Goal: Transaction & Acquisition: Book appointment/travel/reservation

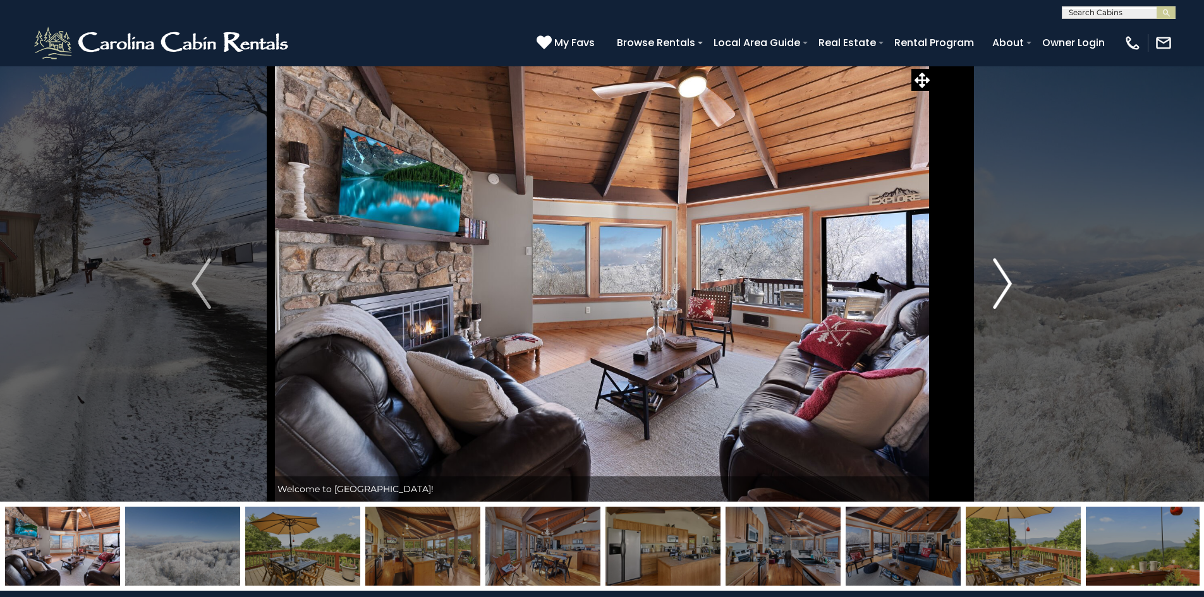
click at [1005, 274] on img "Next" at bounding box center [1002, 283] width 19 height 51
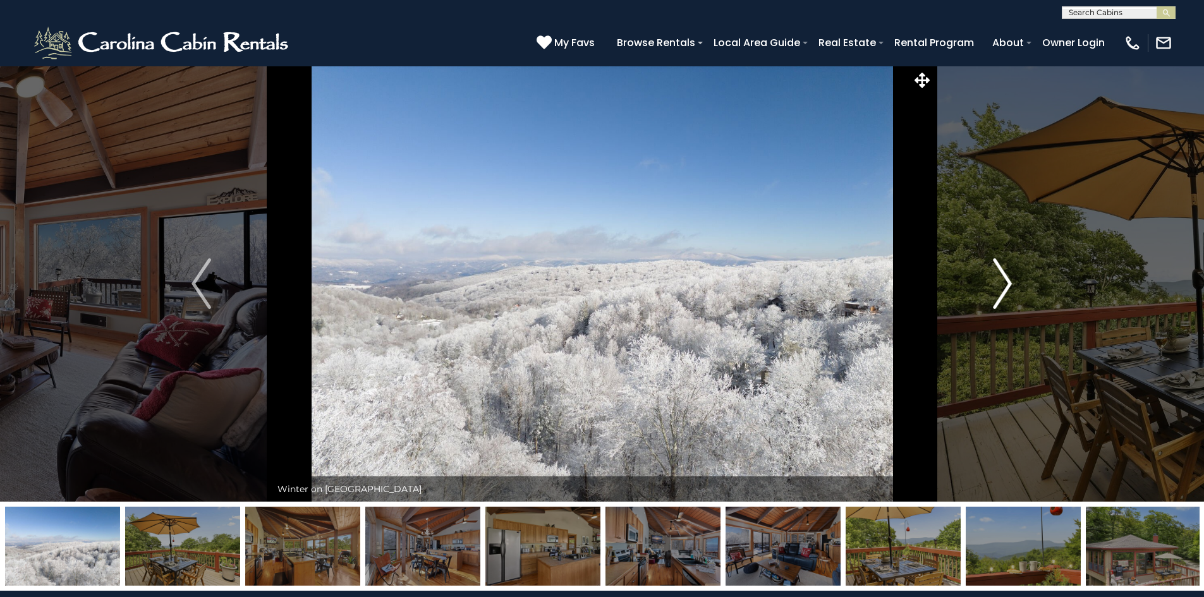
click at [1005, 274] on img "Next" at bounding box center [1002, 283] width 19 height 51
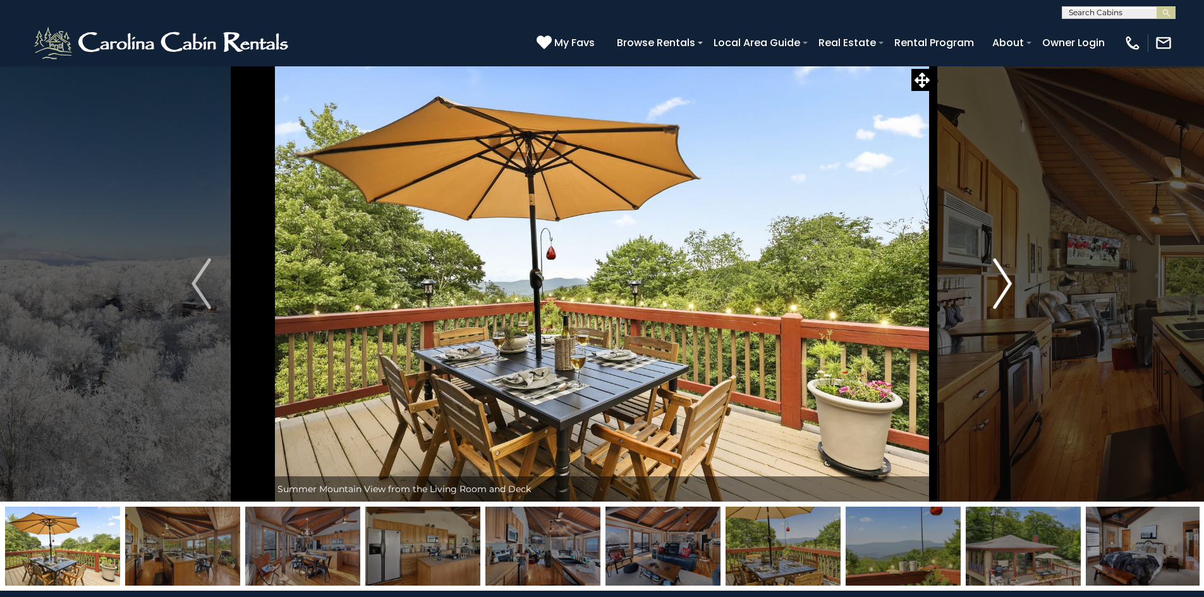
click at [1005, 274] on img "Next" at bounding box center [1002, 283] width 19 height 51
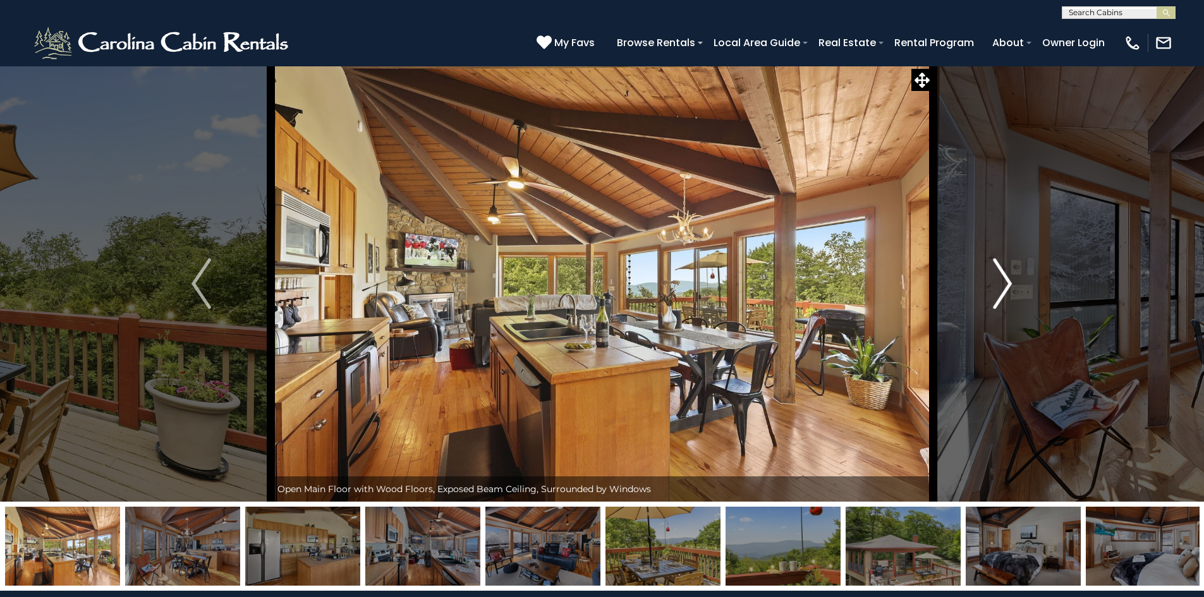
click at [1005, 274] on img "Next" at bounding box center [1002, 283] width 19 height 51
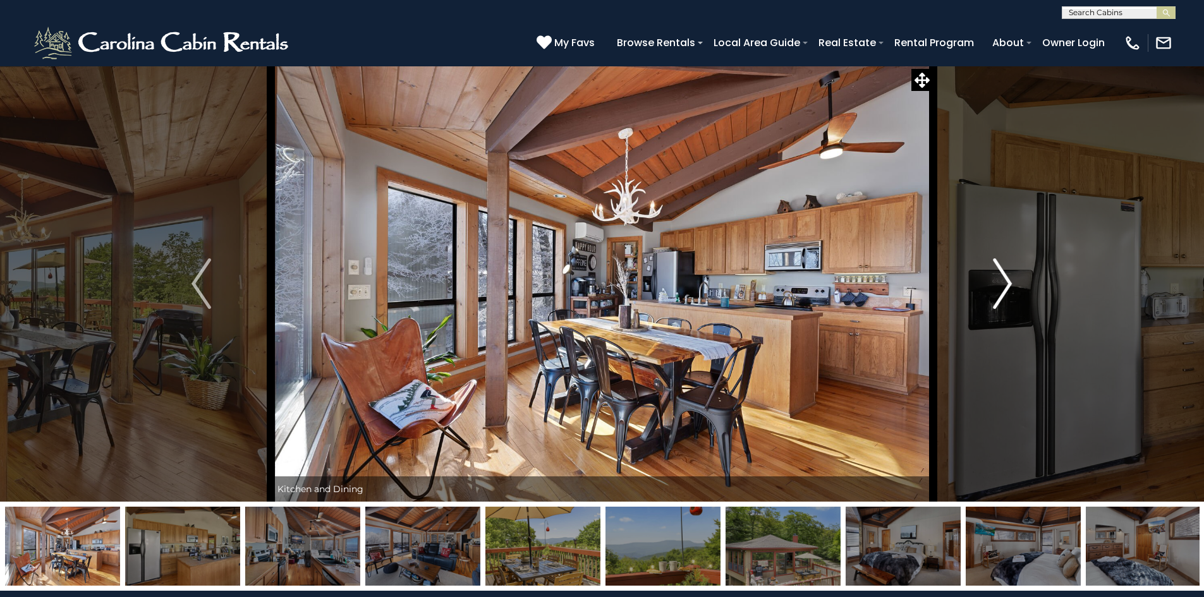
click at [1010, 287] on img "Next" at bounding box center [1002, 283] width 19 height 51
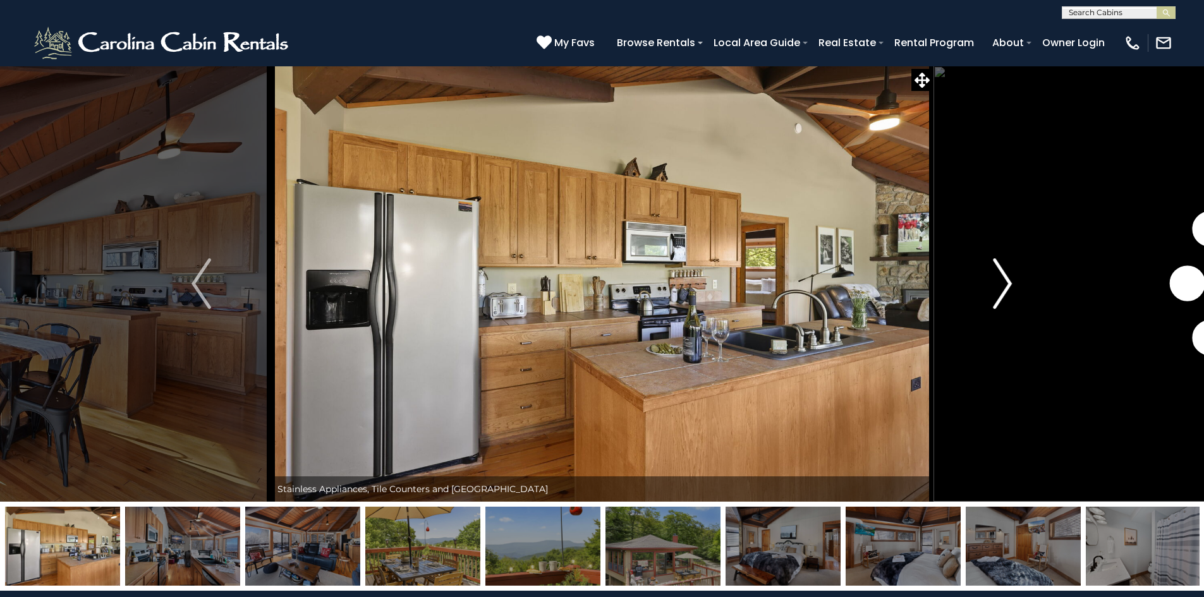
click at [997, 281] on img "Next" at bounding box center [1002, 283] width 19 height 51
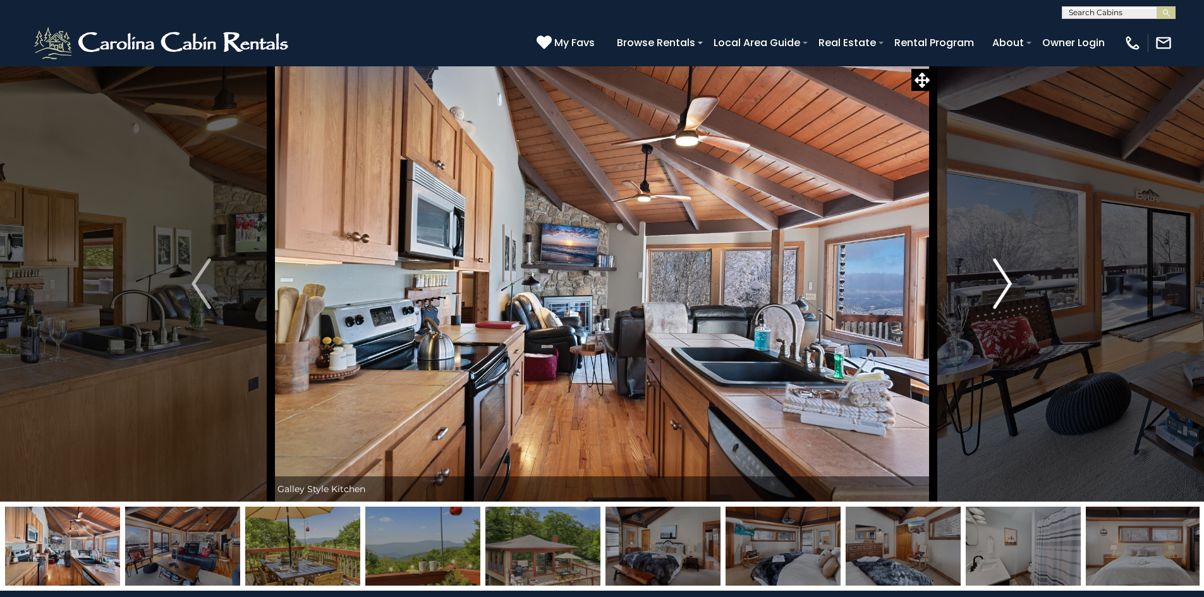
click at [997, 281] on img "Next" at bounding box center [1002, 283] width 19 height 51
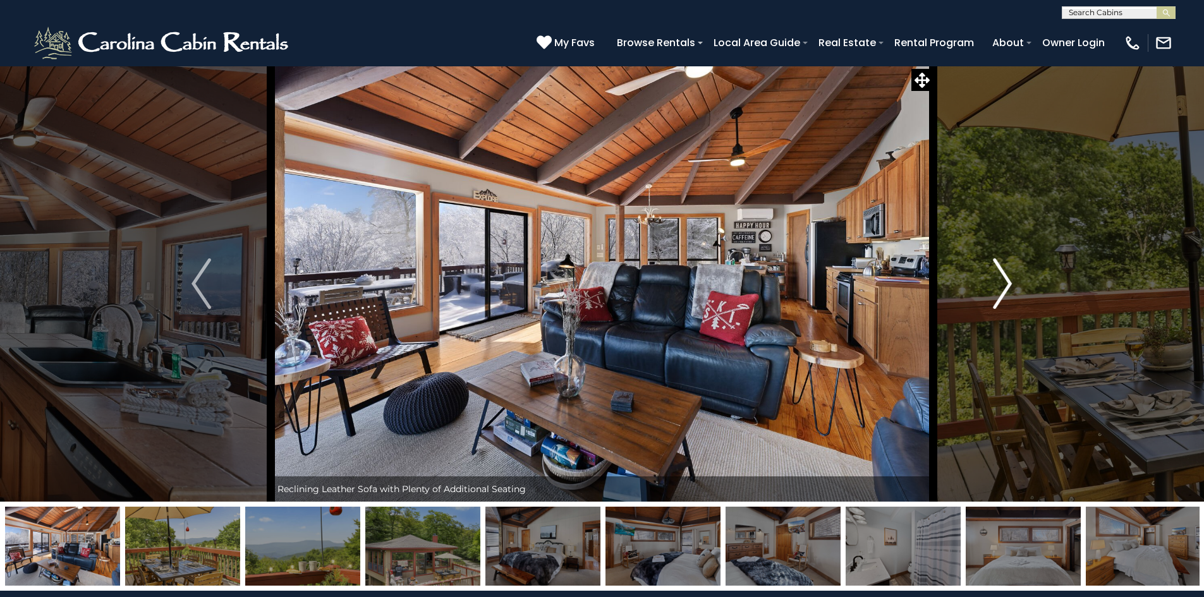
click at [997, 281] on img "Next" at bounding box center [1002, 283] width 19 height 51
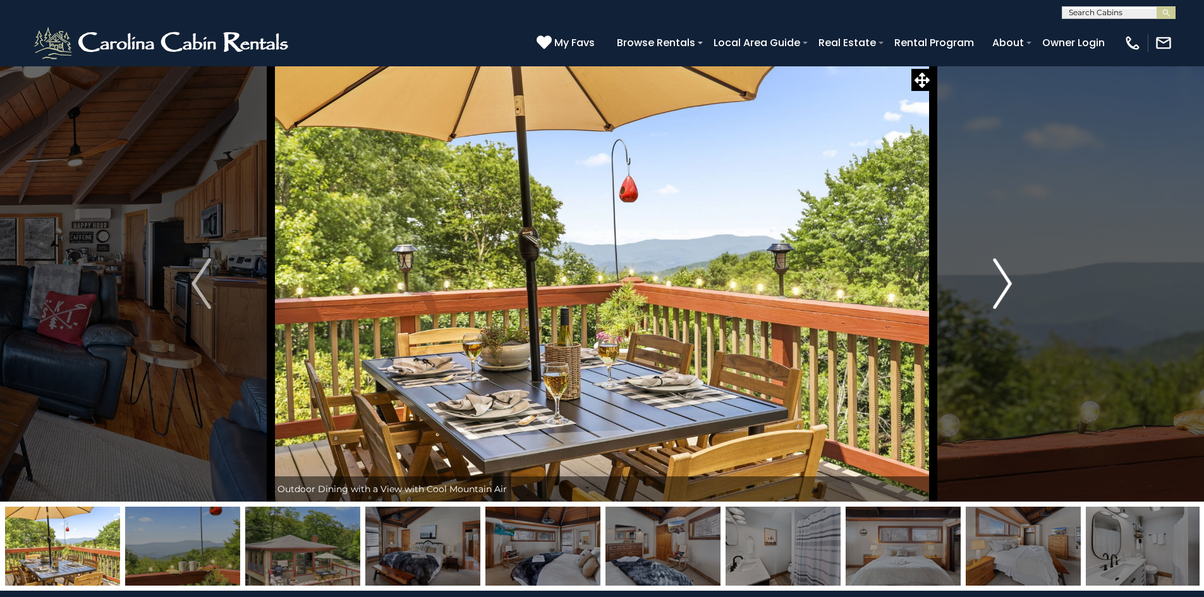
click at [997, 281] on img "Next" at bounding box center [1002, 283] width 19 height 51
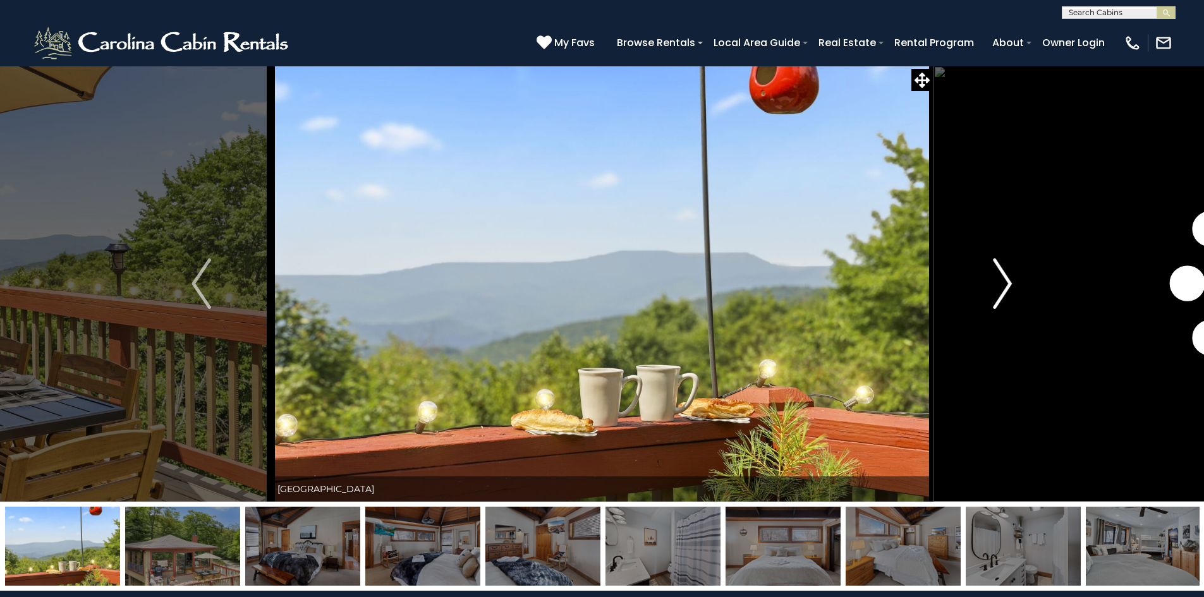
click at [997, 281] on img "Next" at bounding box center [1002, 283] width 19 height 51
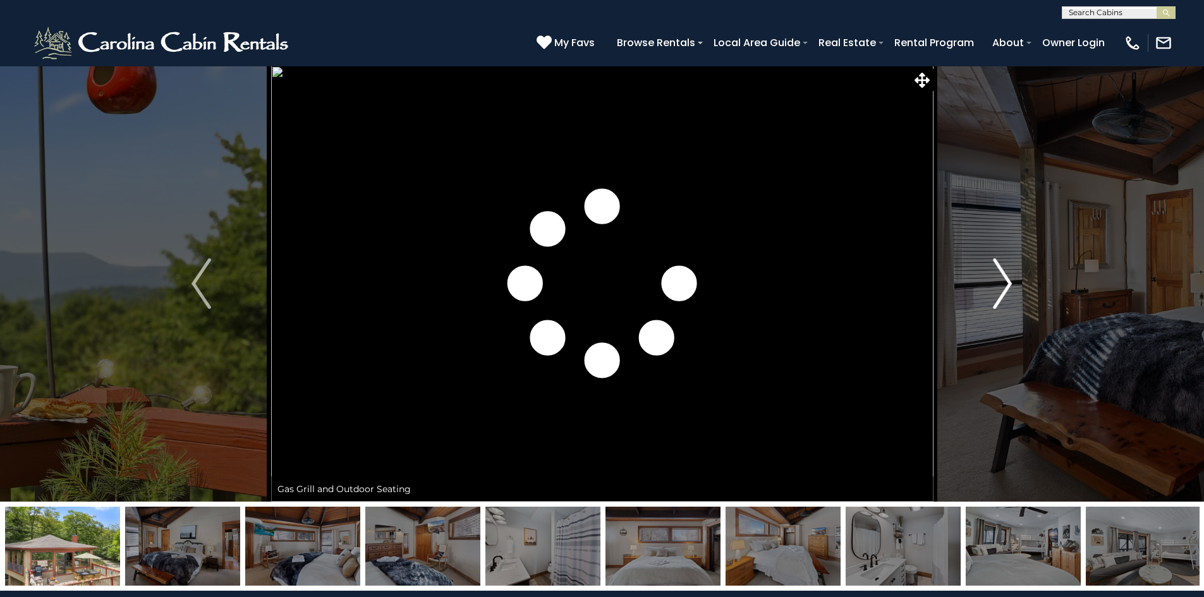
click at [997, 281] on img "Next" at bounding box center [1002, 283] width 19 height 51
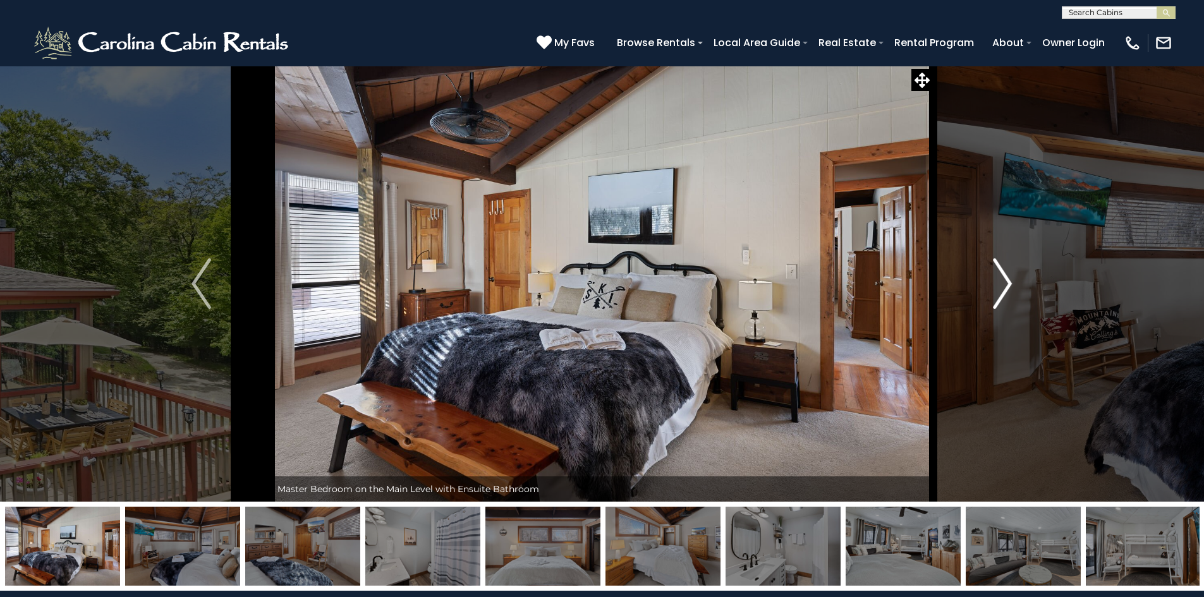
click at [997, 281] on img "Next" at bounding box center [1002, 283] width 19 height 51
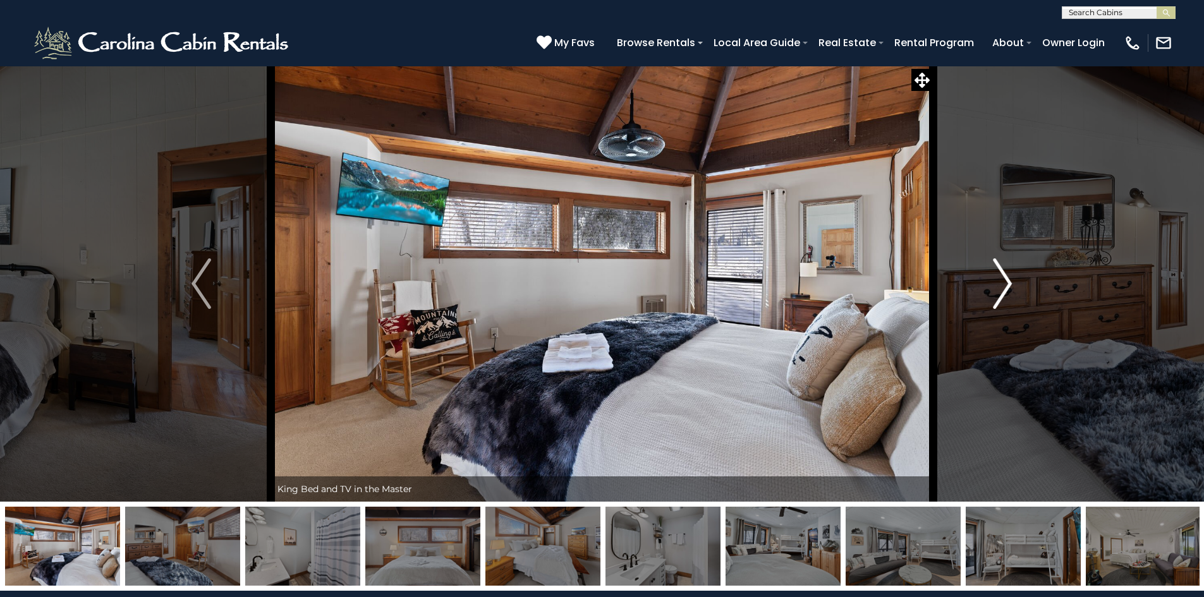
click at [997, 281] on img "Next" at bounding box center [1002, 283] width 19 height 51
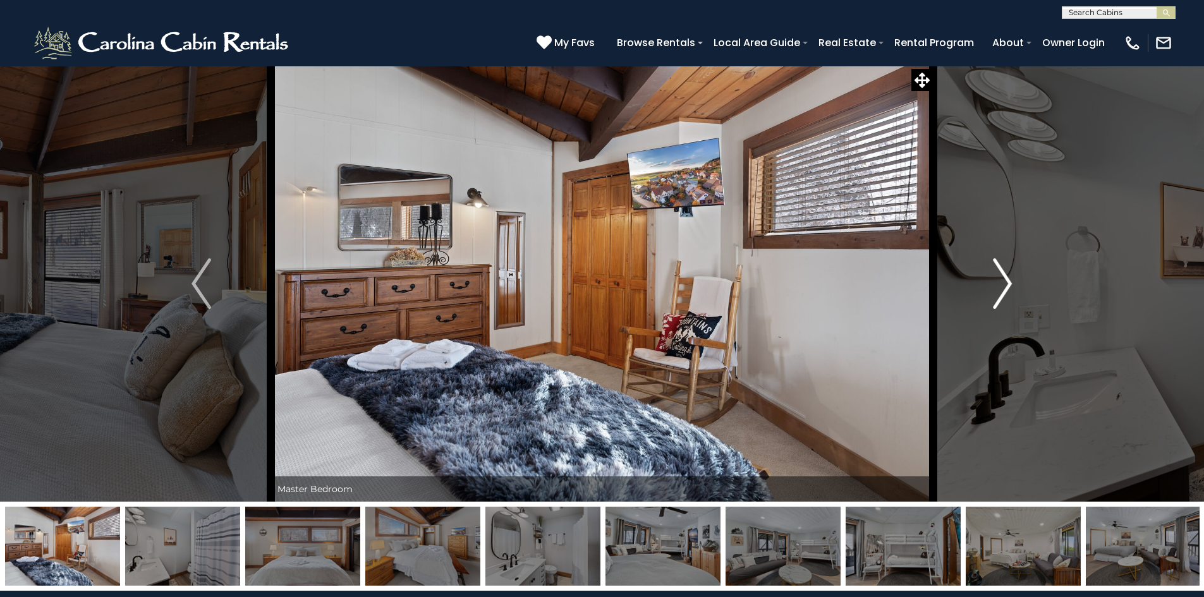
click at [997, 281] on img "Next" at bounding box center [1002, 283] width 19 height 51
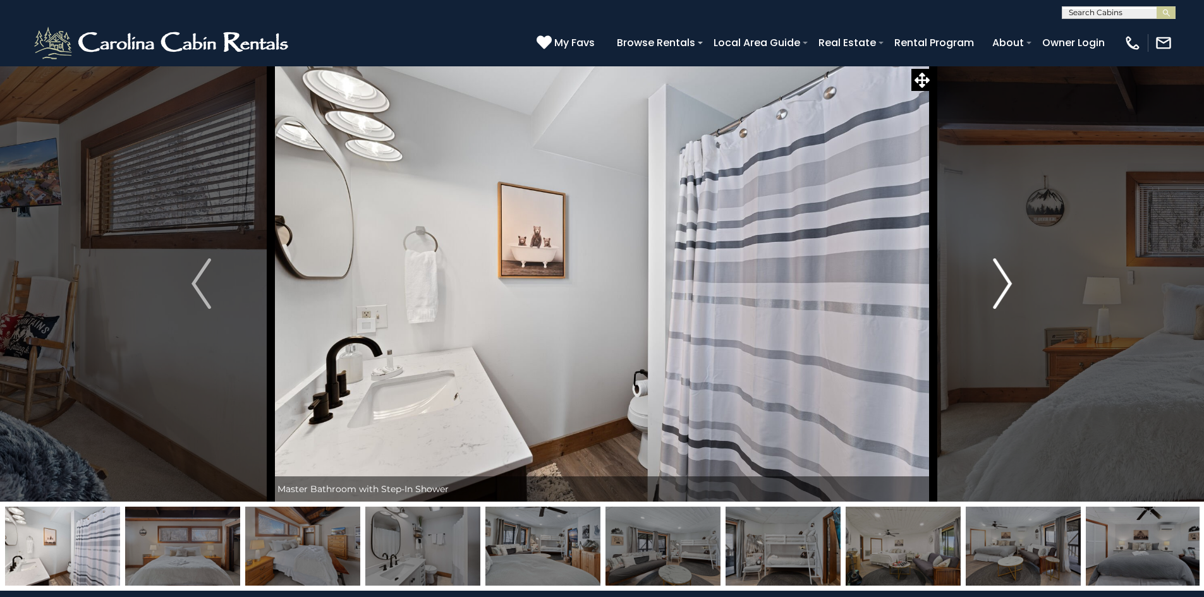
click at [997, 281] on img "Next" at bounding box center [1002, 283] width 19 height 51
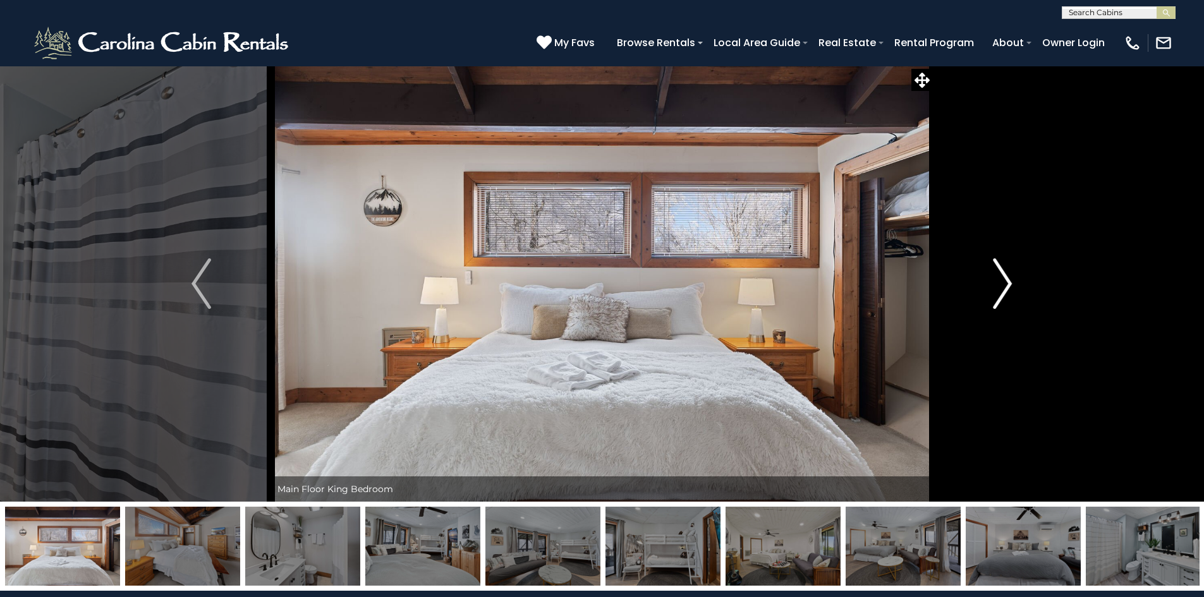
click at [997, 281] on img "Next" at bounding box center [1002, 283] width 19 height 51
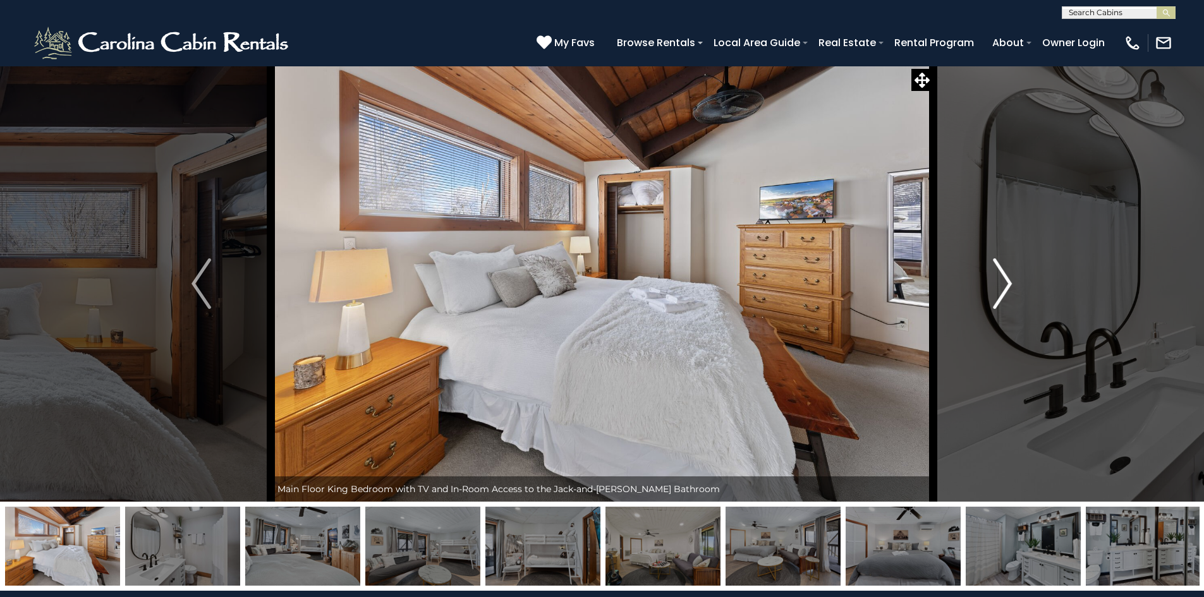
click at [997, 281] on img "Next" at bounding box center [1002, 283] width 19 height 51
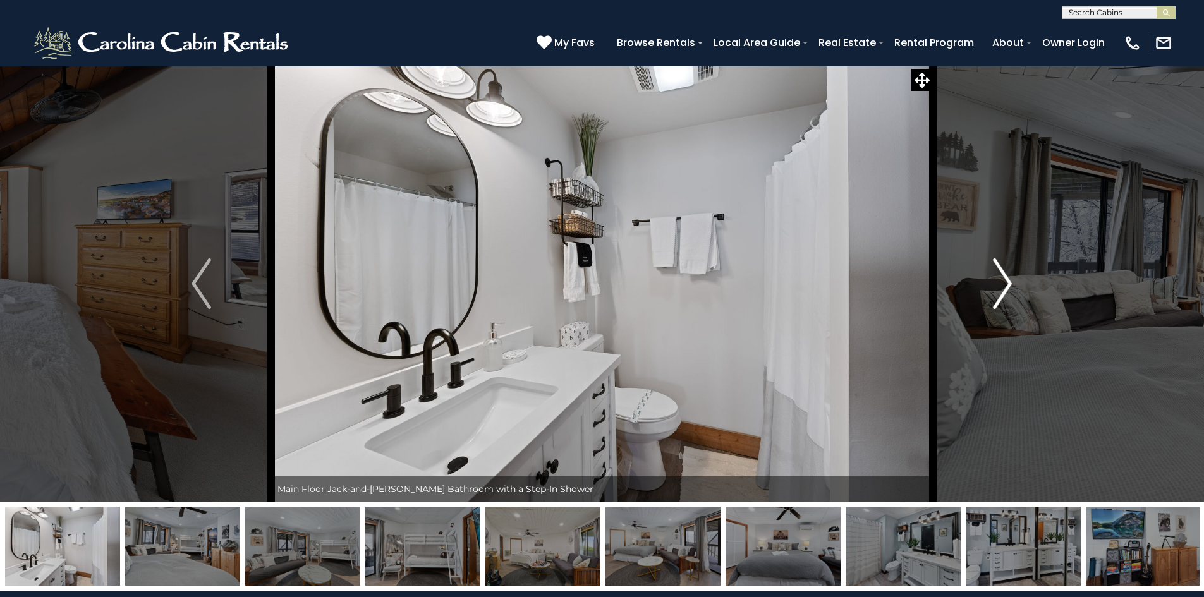
click at [997, 281] on img "Next" at bounding box center [1002, 283] width 19 height 51
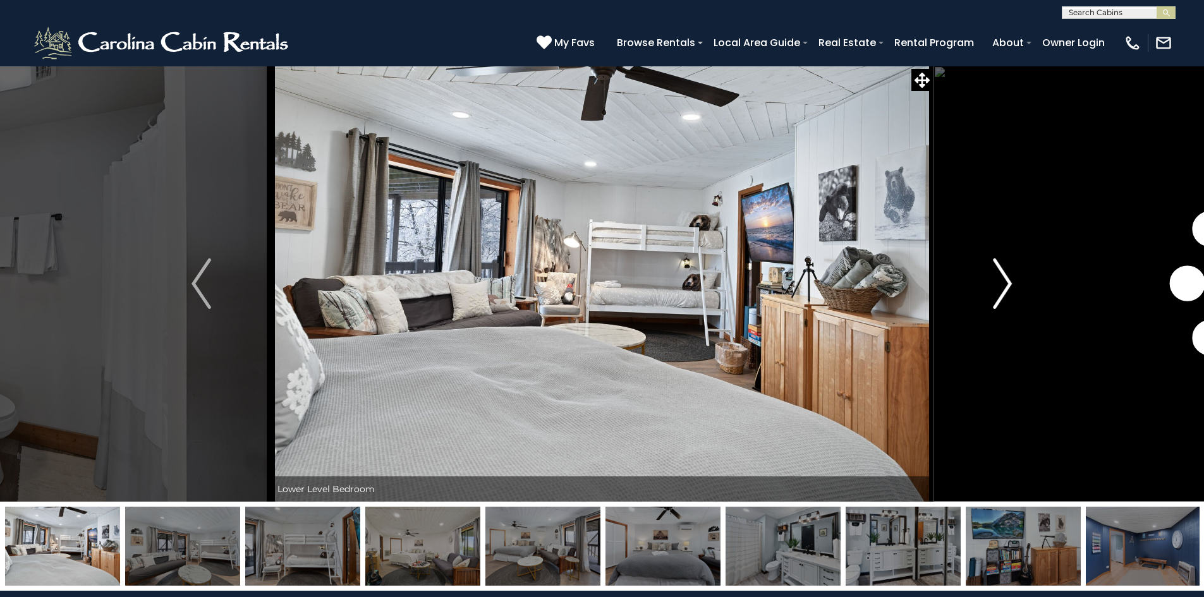
click at [997, 281] on img "Next" at bounding box center [1002, 283] width 19 height 51
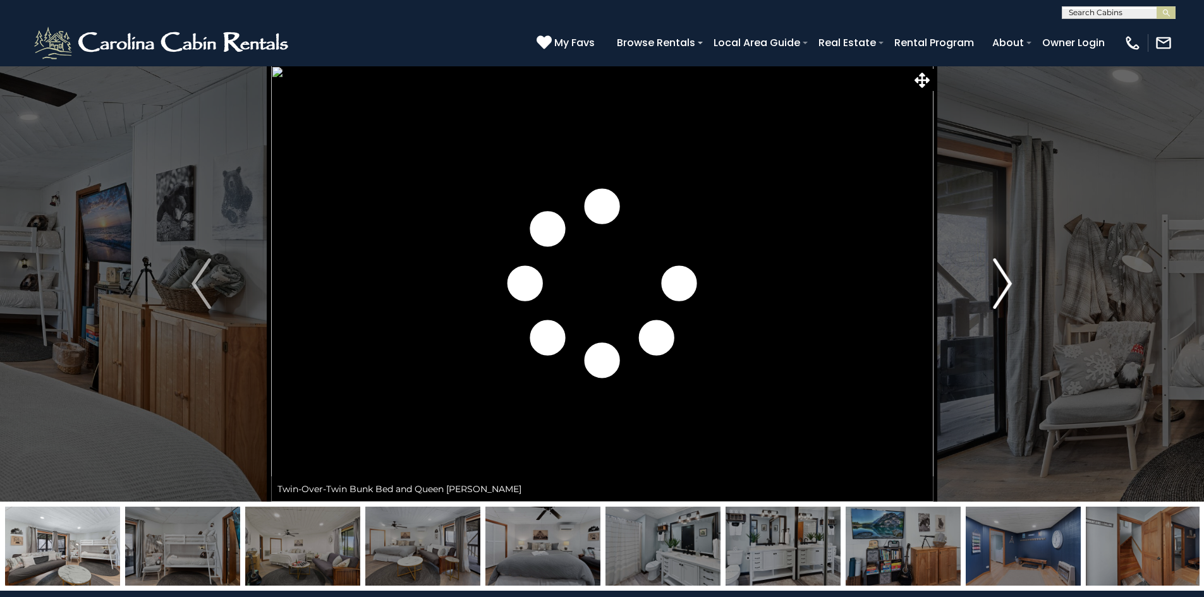
click at [997, 281] on img "Next" at bounding box center [1002, 283] width 19 height 51
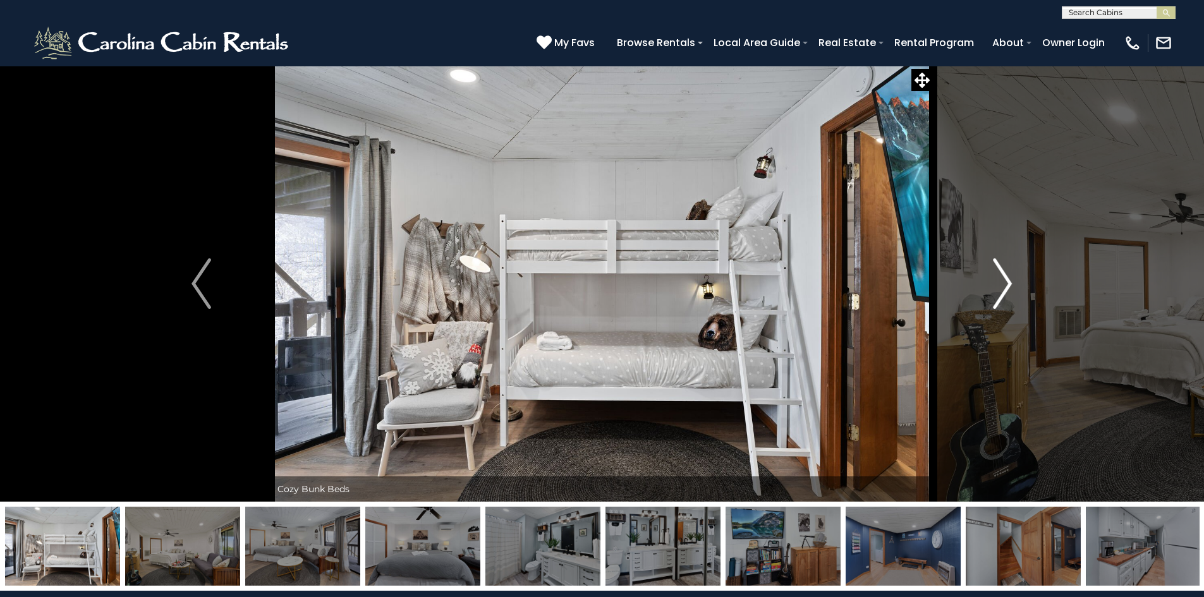
click at [997, 280] on img "Next" at bounding box center [1002, 283] width 19 height 51
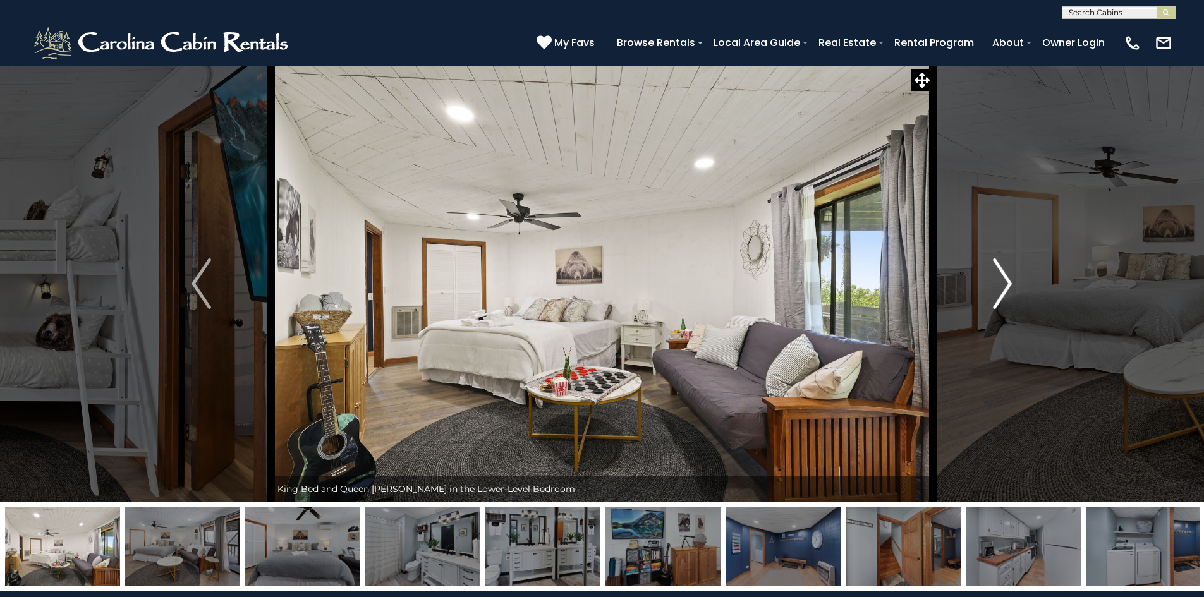
click at [997, 280] on img "Next" at bounding box center [1002, 283] width 19 height 51
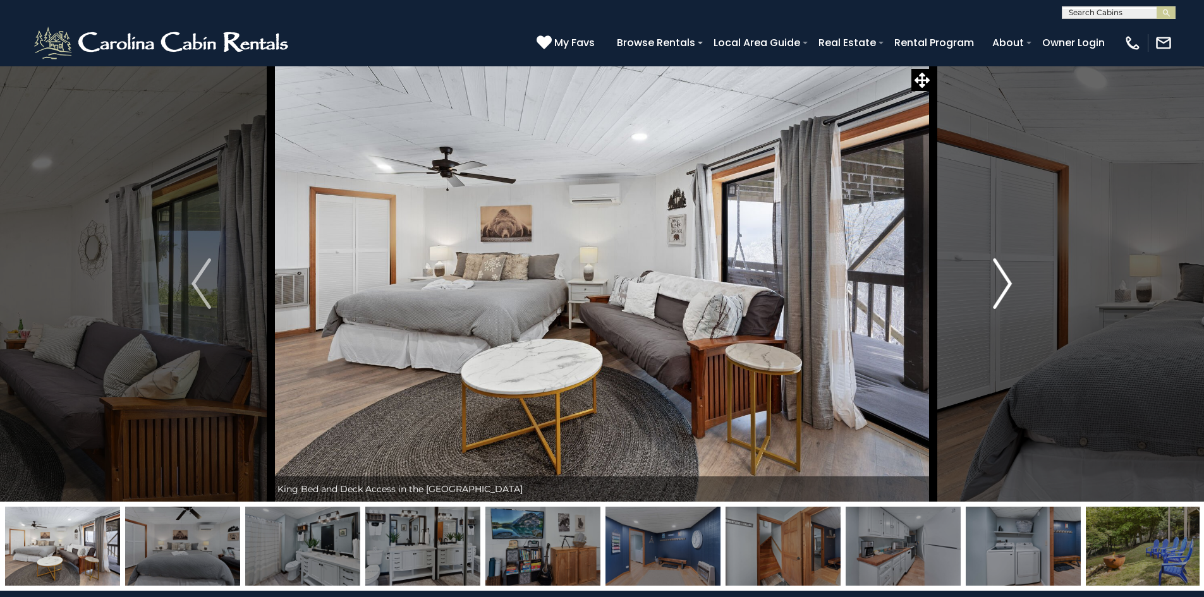
click at [997, 280] on img "Next" at bounding box center [1002, 283] width 19 height 51
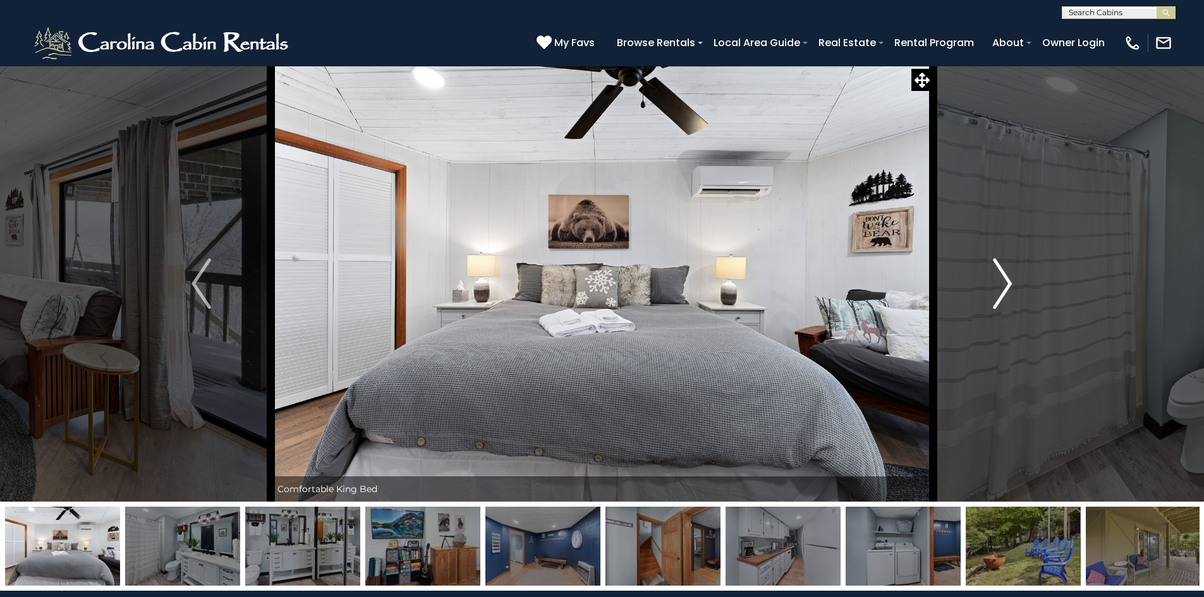
click at [997, 280] on img "Next" at bounding box center [1002, 283] width 19 height 51
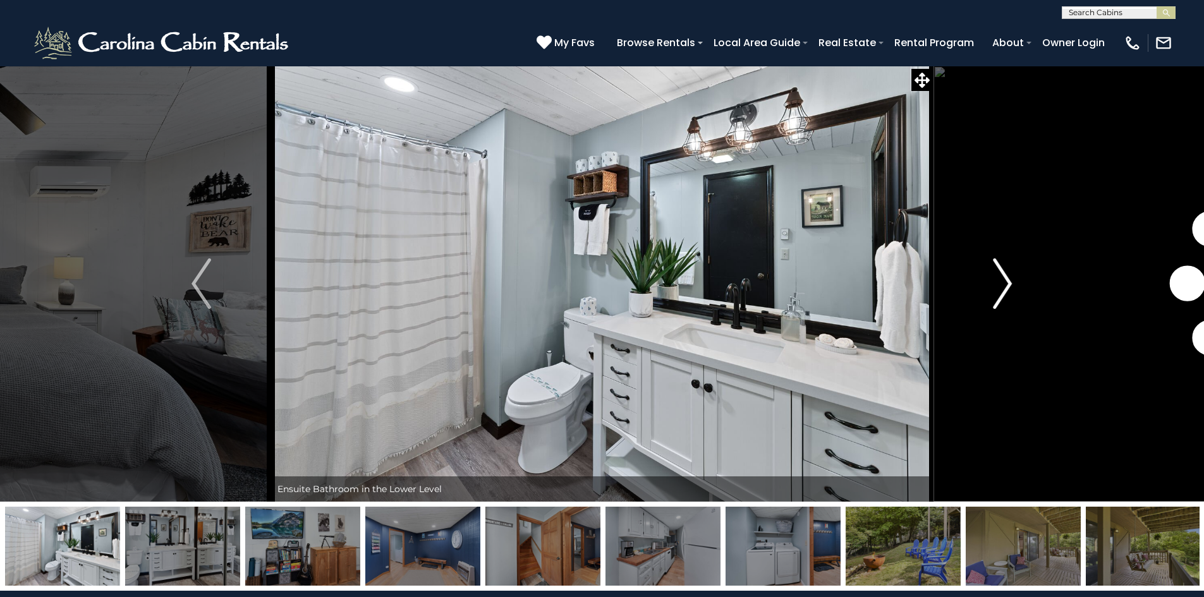
click at [997, 280] on img "Next" at bounding box center [1002, 283] width 19 height 51
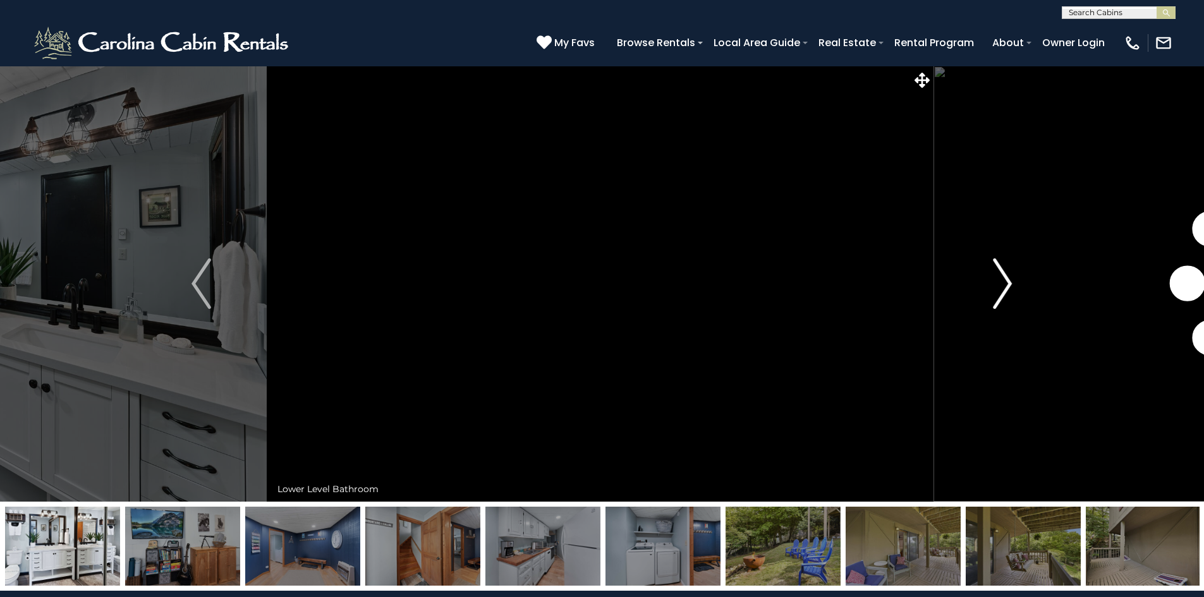
click at [997, 280] on img "Next" at bounding box center [1002, 283] width 19 height 51
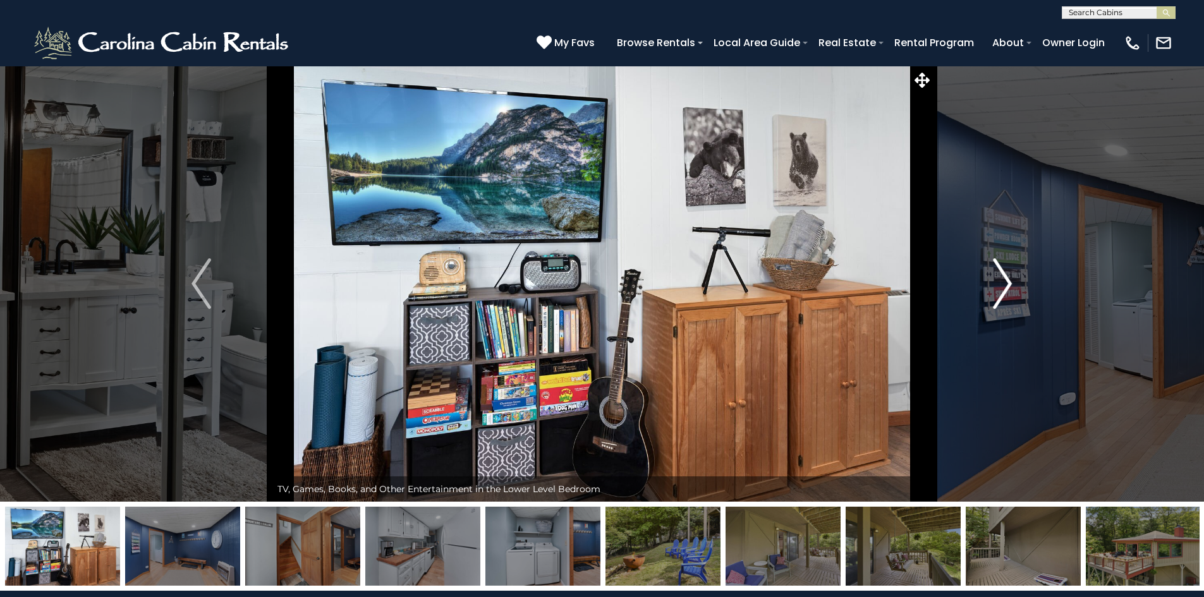
click at [997, 280] on img "Next" at bounding box center [1002, 283] width 19 height 51
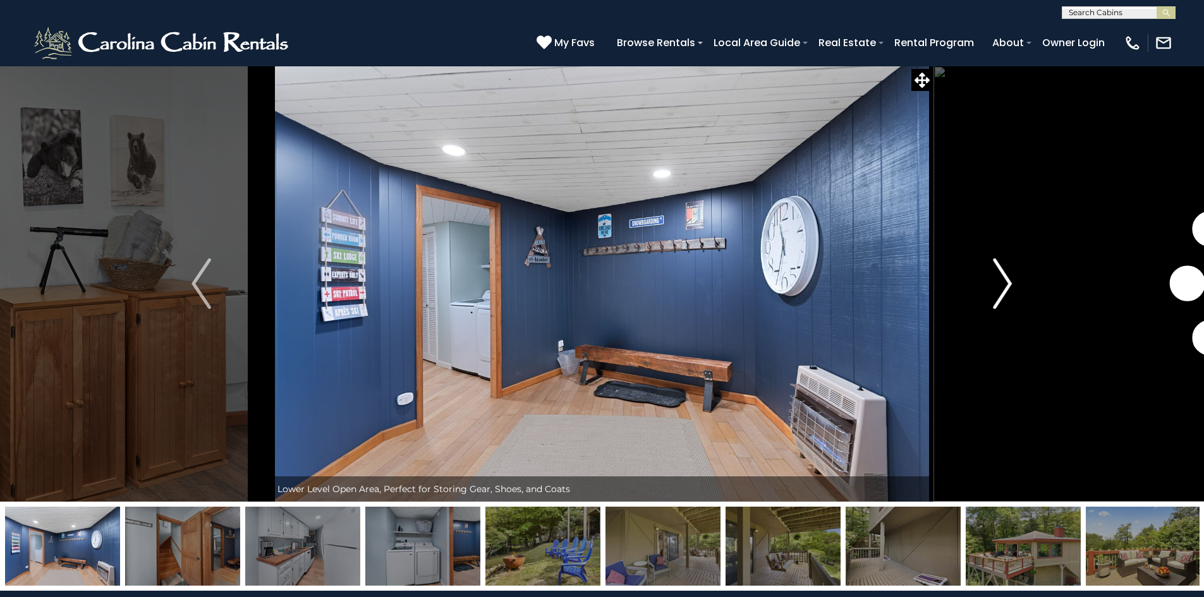
click at [997, 280] on img "Next" at bounding box center [1002, 283] width 19 height 51
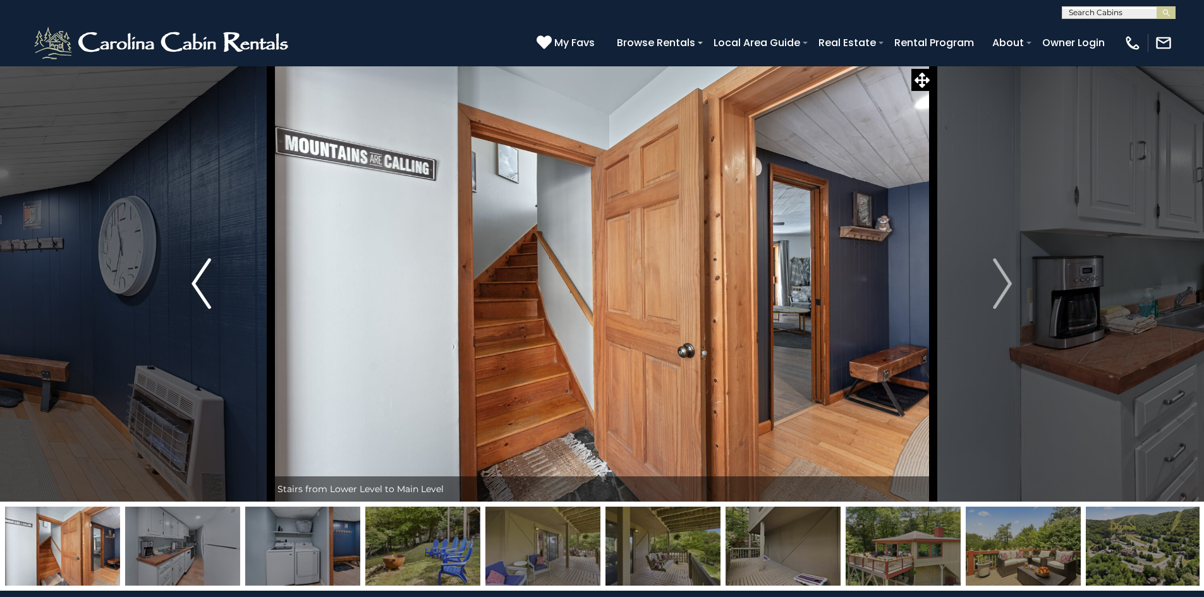
click at [198, 286] on img "Previous" at bounding box center [200, 283] width 19 height 51
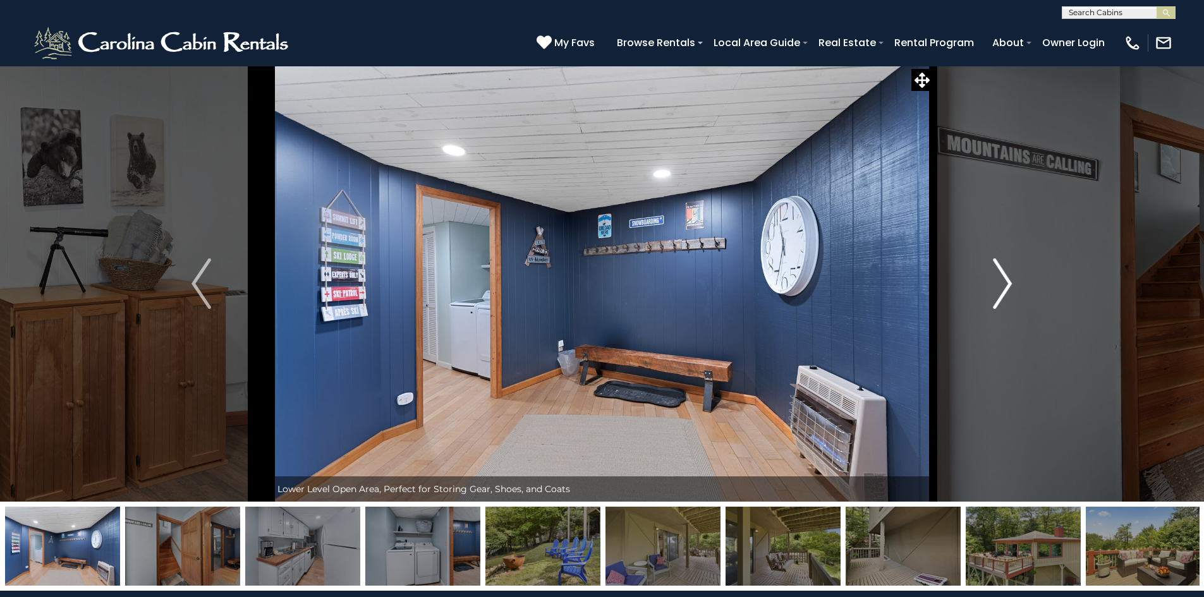
click at [1005, 277] on img "Next" at bounding box center [1002, 283] width 19 height 51
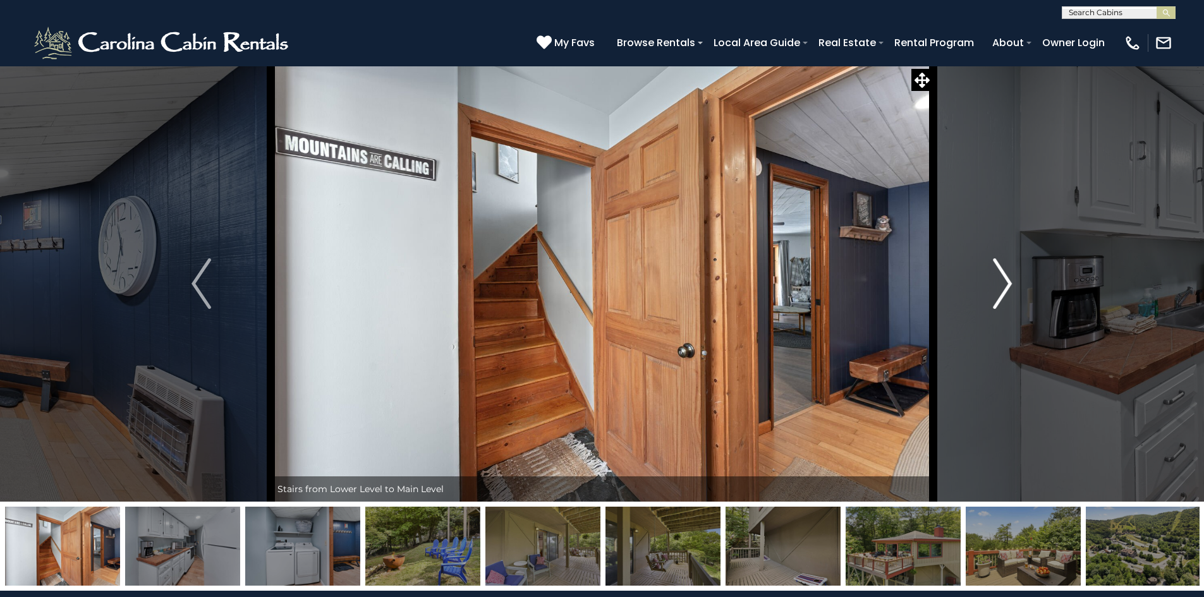
click at [1005, 277] on img "Next" at bounding box center [1002, 283] width 19 height 51
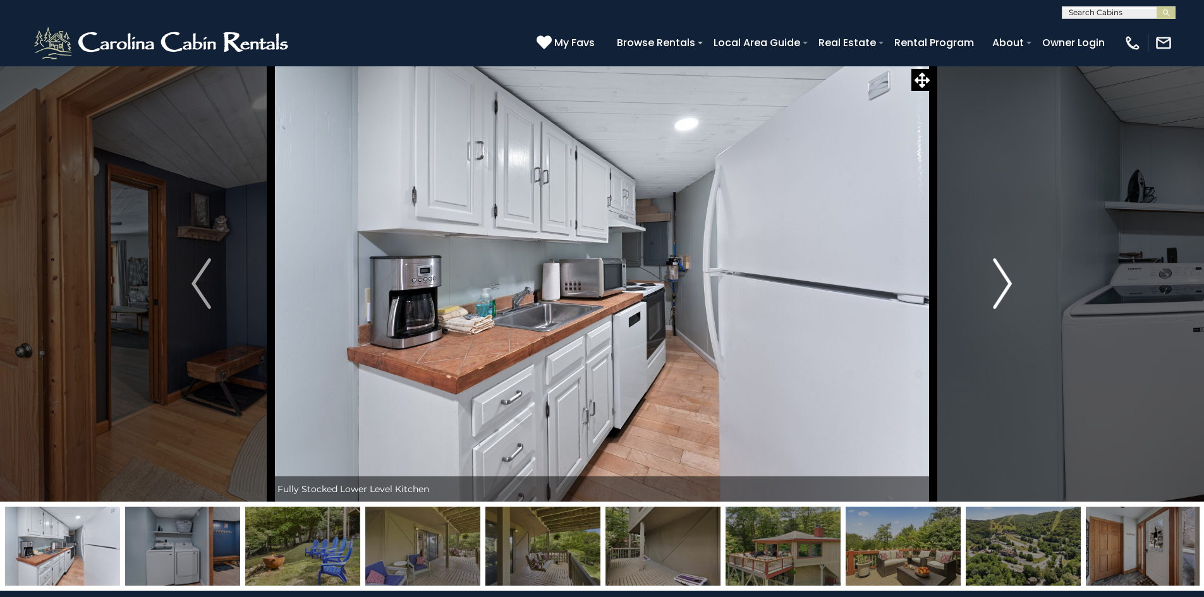
click at [1005, 277] on img "Next" at bounding box center [1002, 283] width 19 height 51
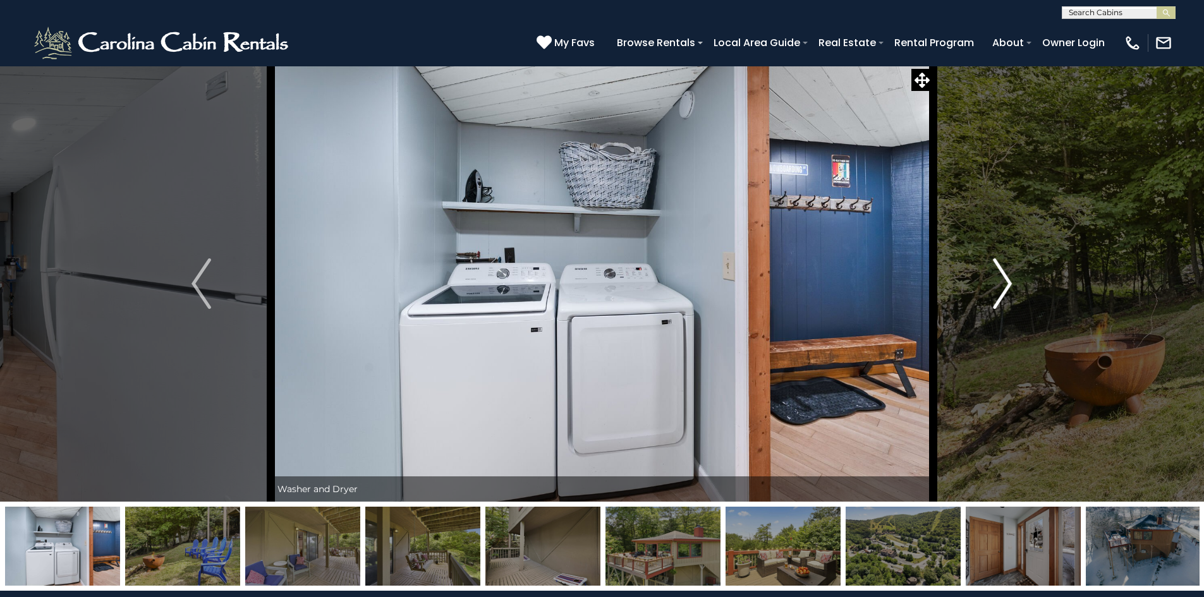
click at [1005, 277] on img "Next" at bounding box center [1002, 283] width 19 height 51
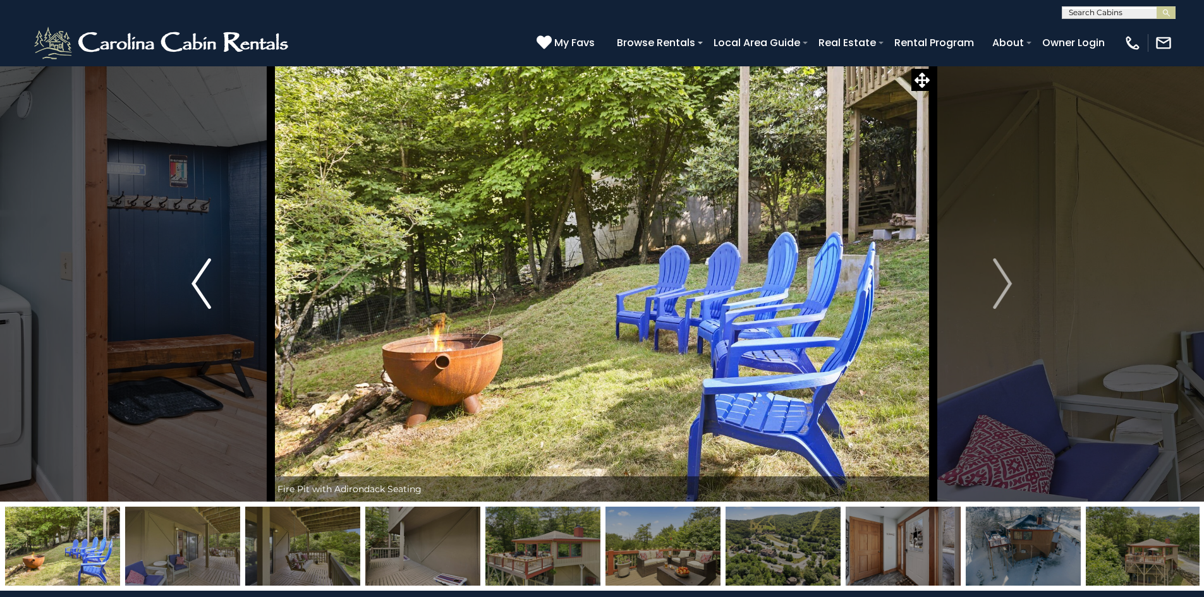
click at [189, 277] on button "Previous" at bounding box center [200, 284] width 139 height 436
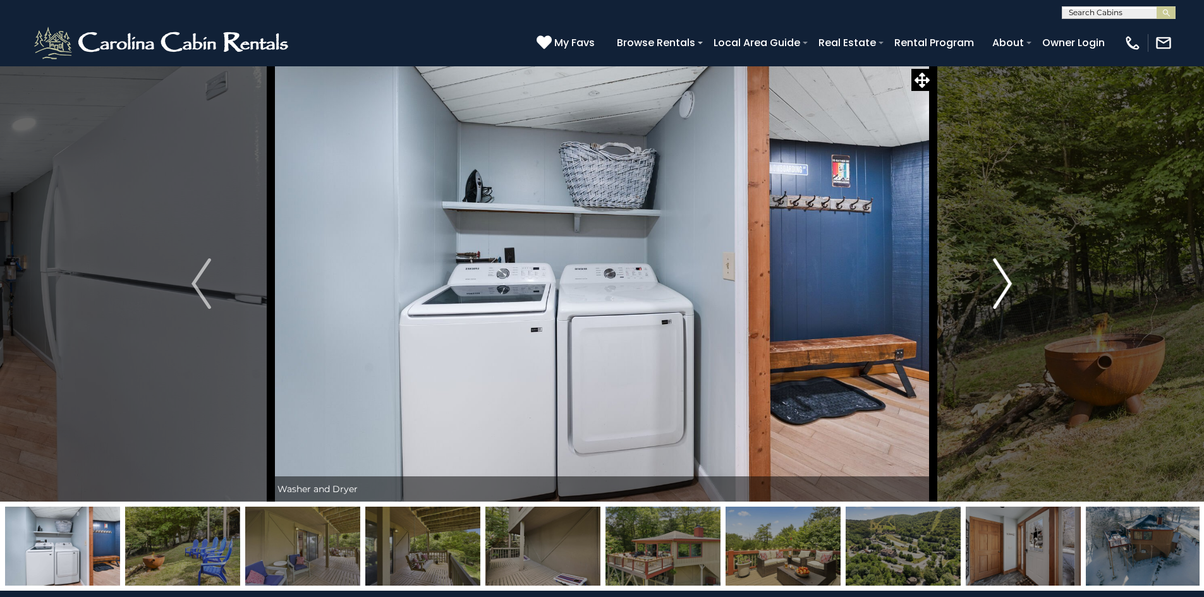
click at [1007, 278] on img "Next" at bounding box center [1002, 283] width 19 height 51
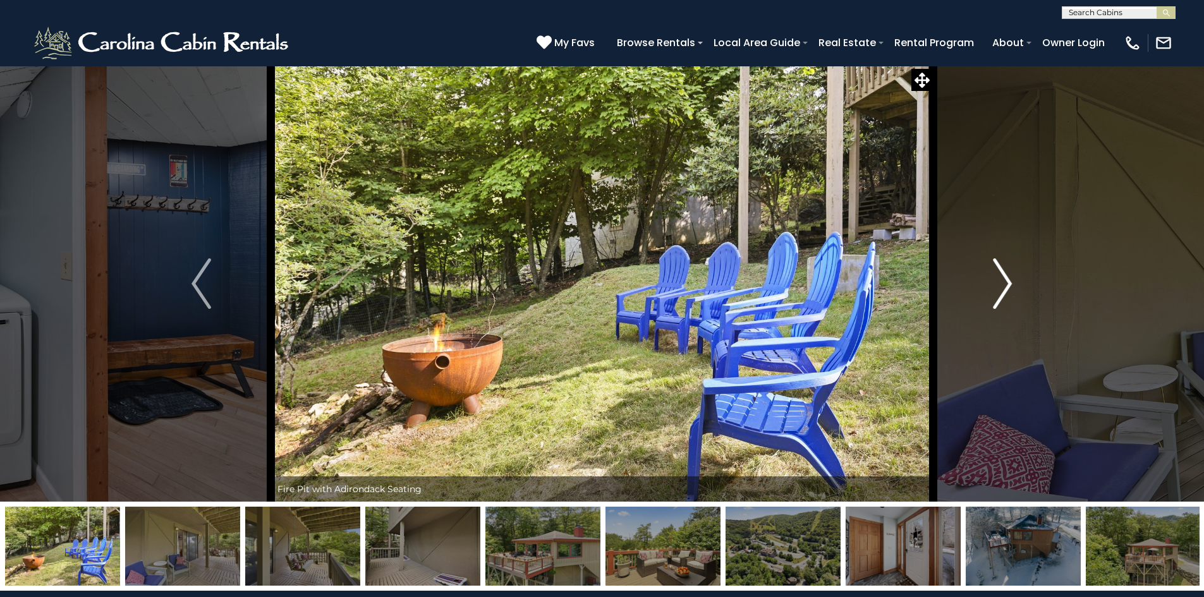
click at [1007, 278] on img "Next" at bounding box center [1002, 283] width 19 height 51
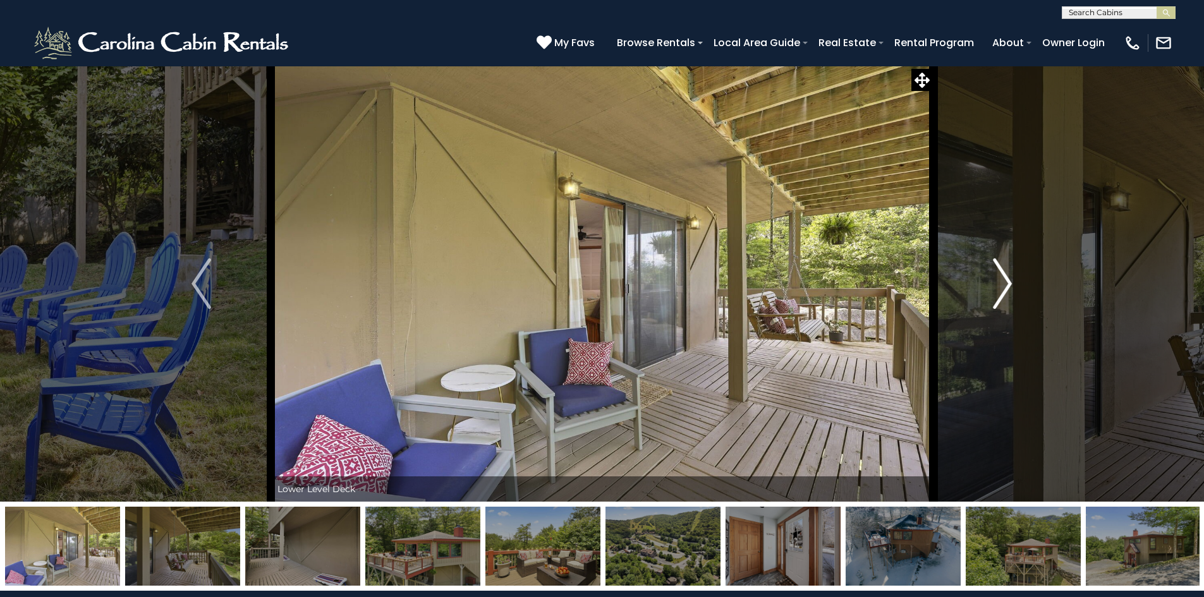
click at [1007, 278] on img "Next" at bounding box center [1002, 283] width 19 height 51
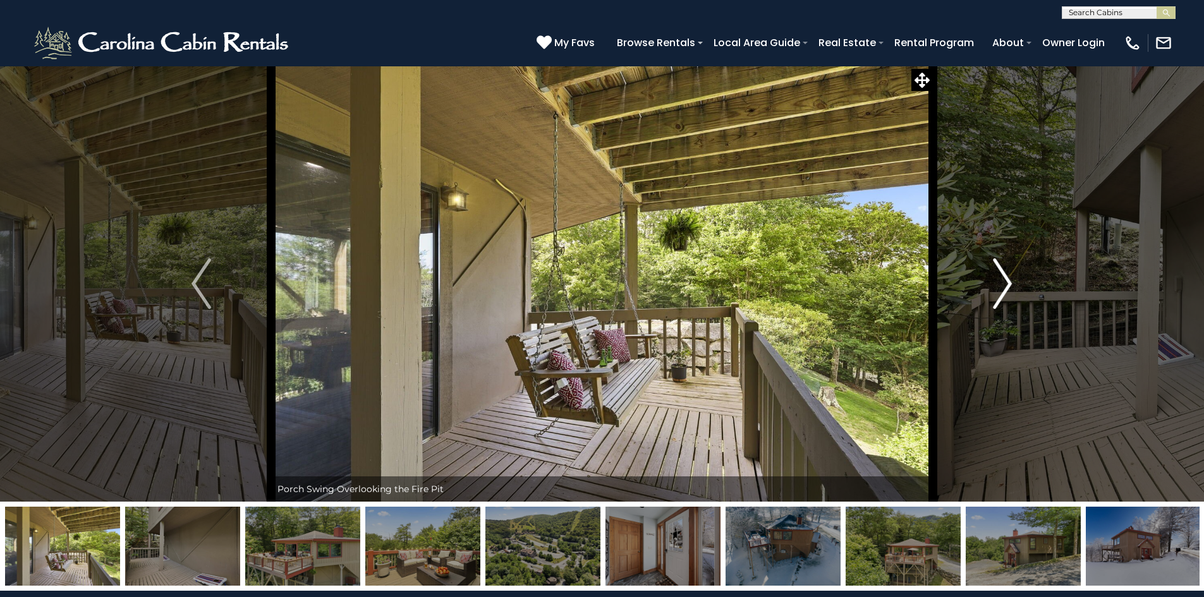
click at [1004, 274] on img "Next" at bounding box center [1002, 283] width 19 height 51
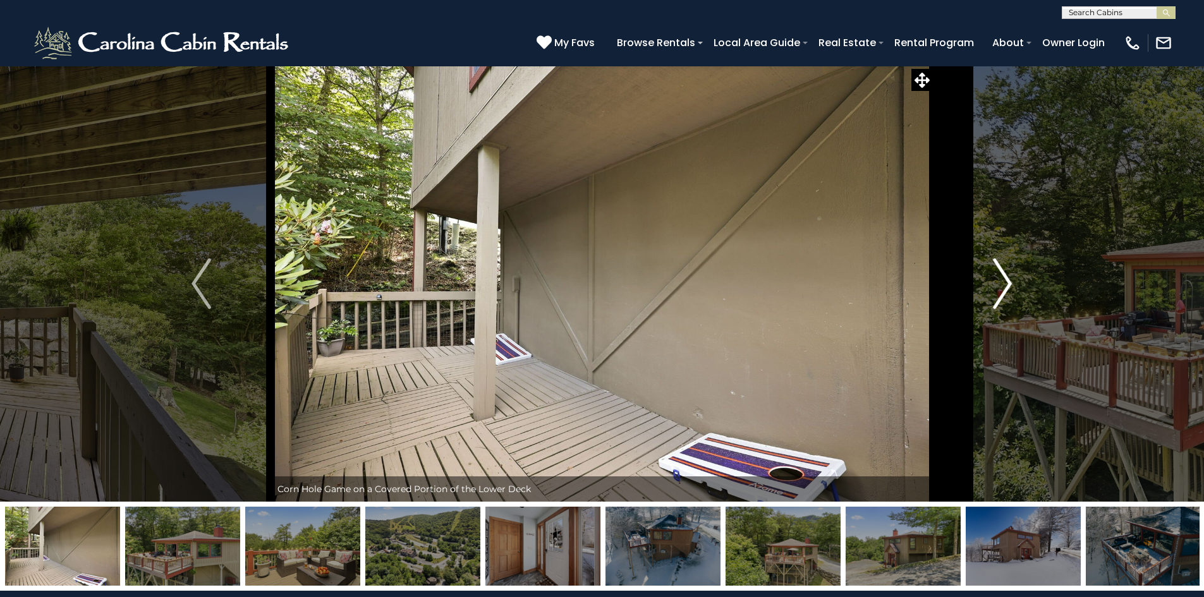
click at [1004, 274] on img "Next" at bounding box center [1002, 283] width 19 height 51
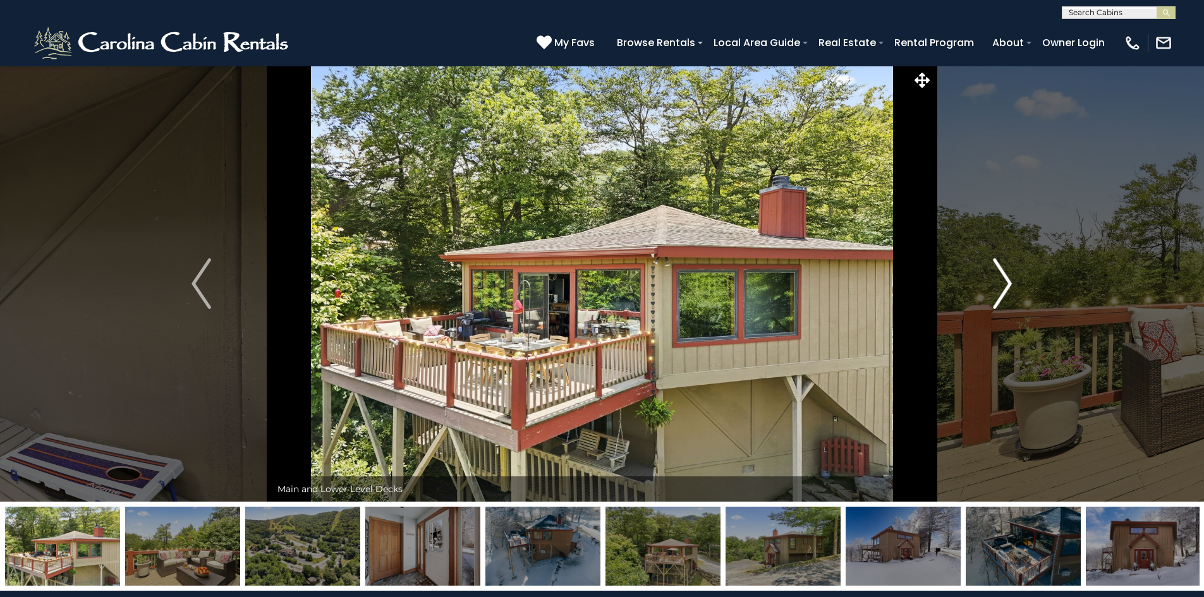
click at [1004, 274] on img "Next" at bounding box center [1002, 283] width 19 height 51
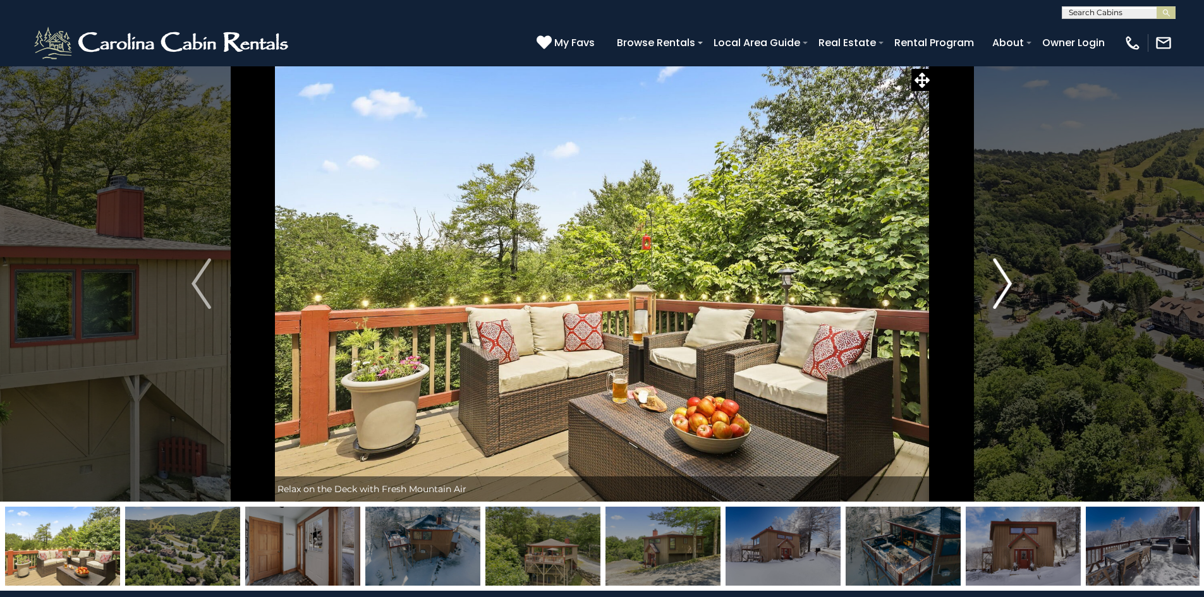
click at [1004, 274] on img "Next" at bounding box center [1002, 283] width 19 height 51
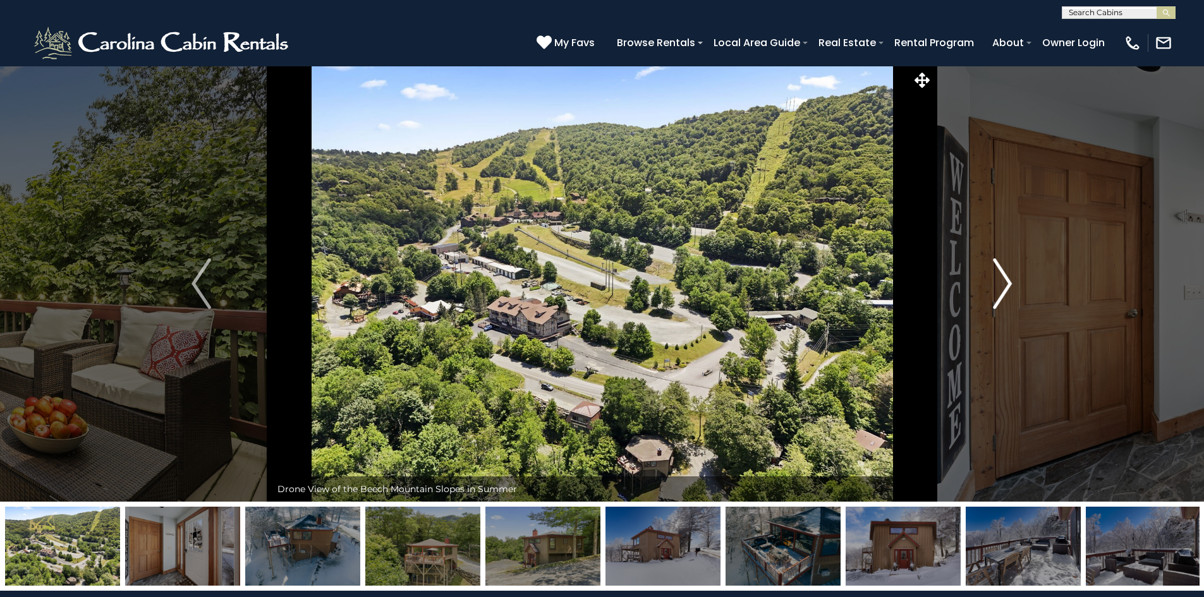
click at [1004, 274] on img "Next" at bounding box center [1002, 283] width 19 height 51
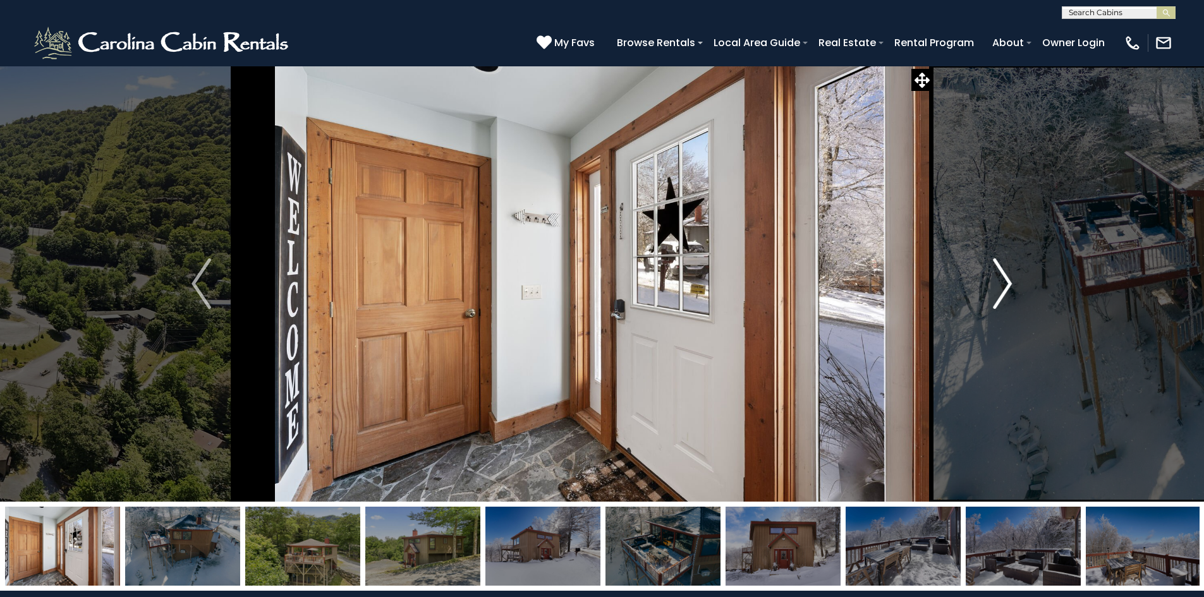
click at [1004, 274] on img "Next" at bounding box center [1002, 283] width 19 height 51
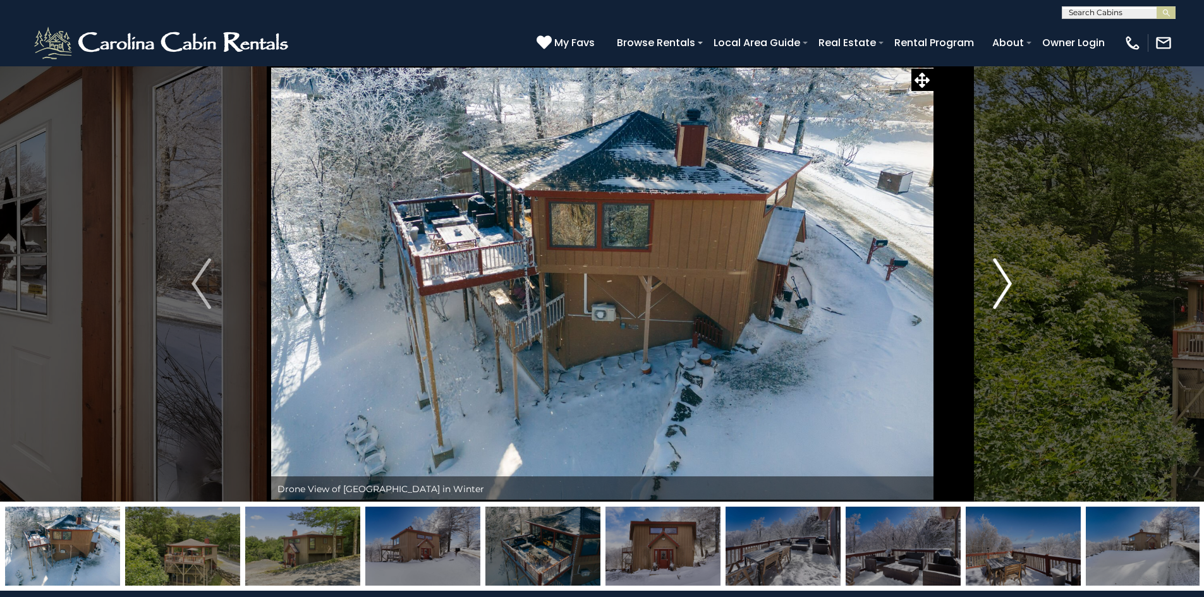
click at [1004, 274] on img "Next" at bounding box center [1002, 283] width 19 height 51
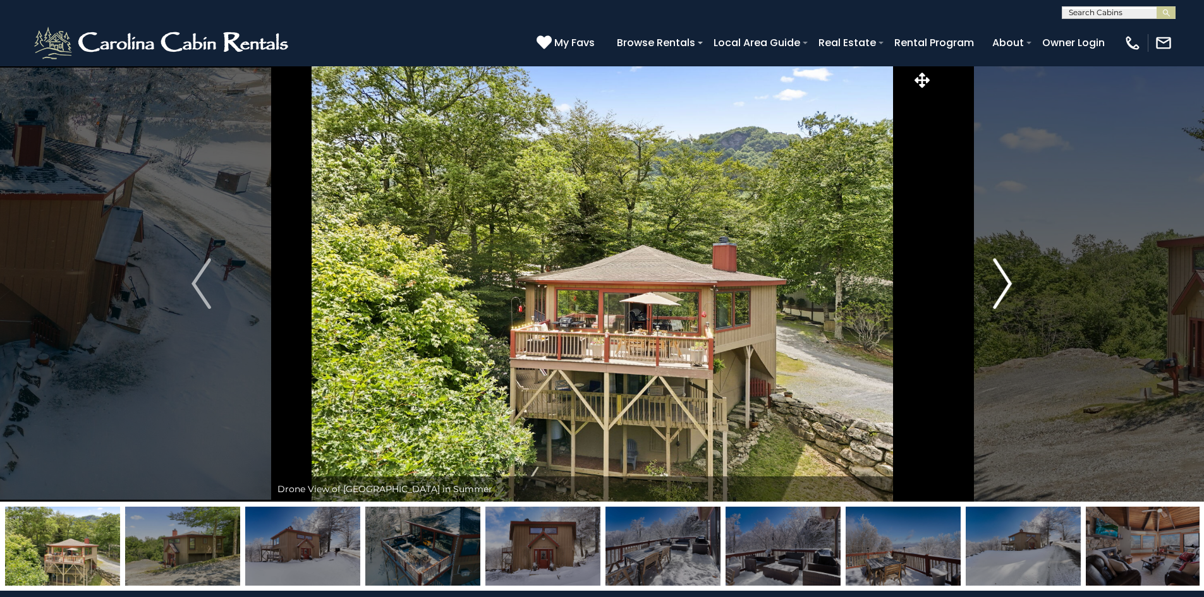
click at [1004, 274] on img "Next" at bounding box center [1002, 283] width 19 height 51
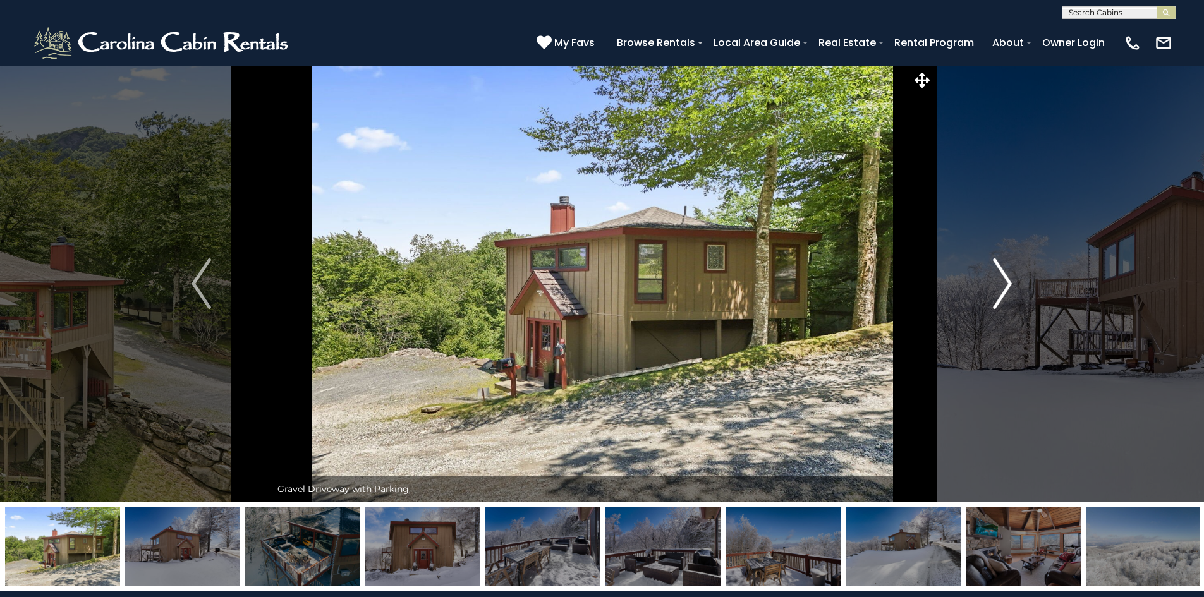
click at [1004, 274] on img "Next" at bounding box center [1002, 283] width 19 height 51
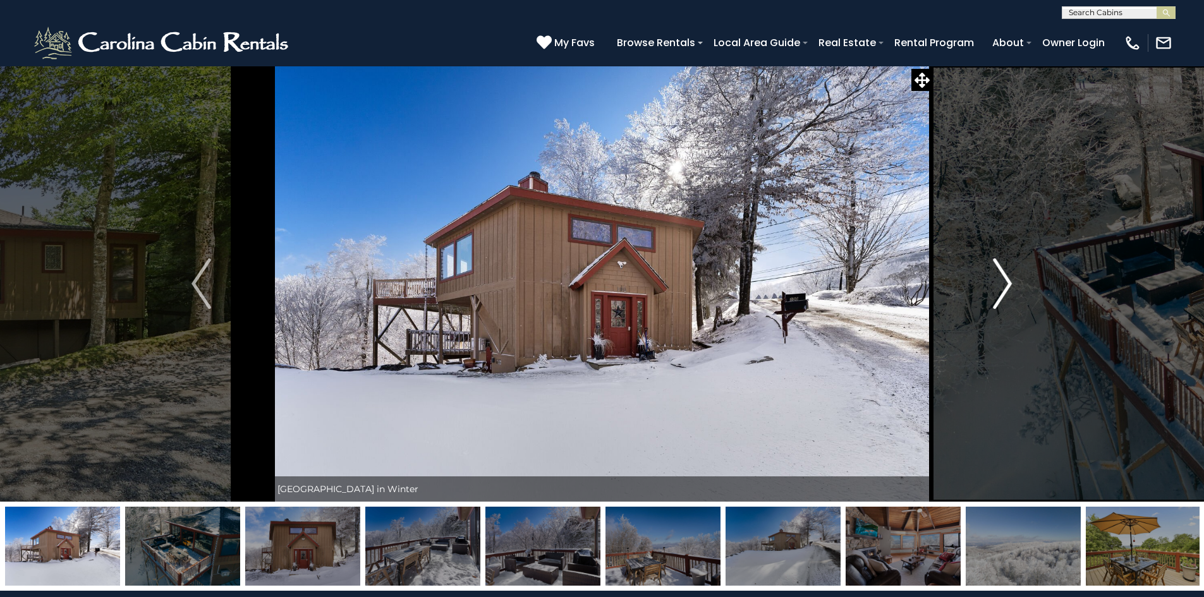
click at [1004, 274] on img "Next" at bounding box center [1002, 283] width 19 height 51
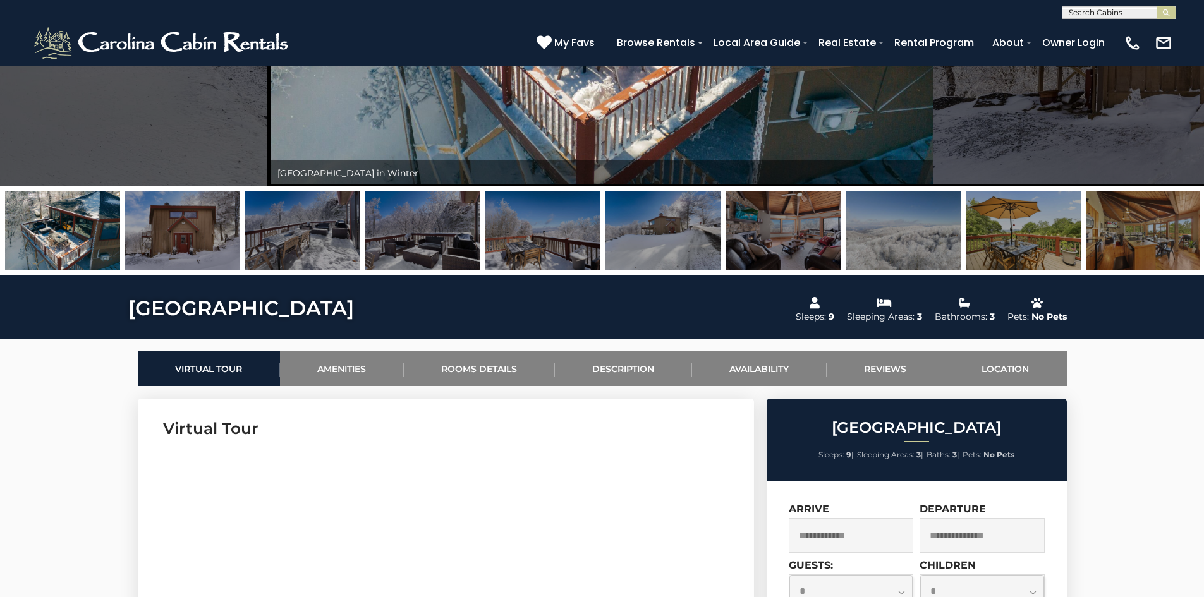
scroll to position [506, 0]
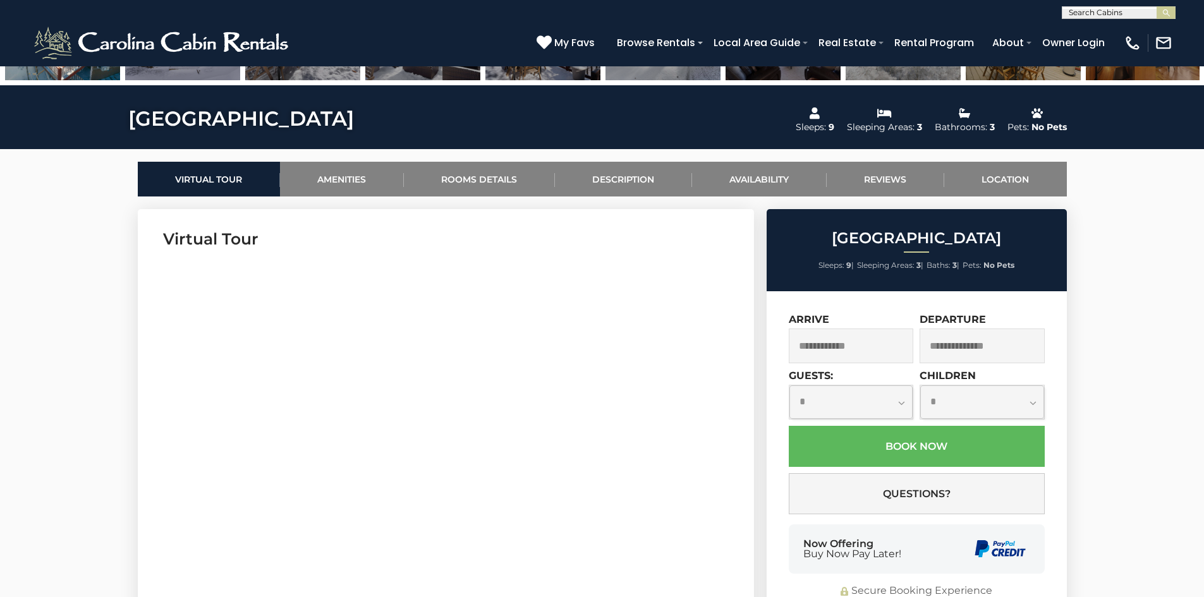
click at [890, 403] on select "**********" at bounding box center [851, 401] width 124 height 33
select select "*"
click at [789, 385] on select "**********" at bounding box center [851, 401] width 124 height 33
click at [889, 343] on input "text" at bounding box center [851, 346] width 125 height 35
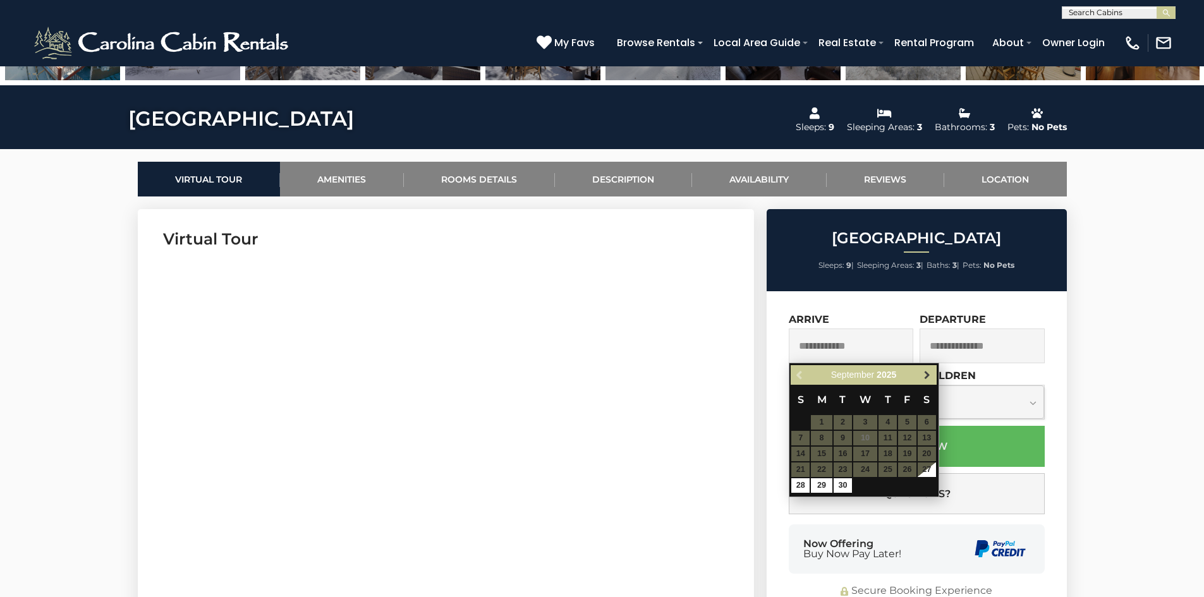
click at [928, 380] on span "Next" at bounding box center [927, 375] width 10 height 10
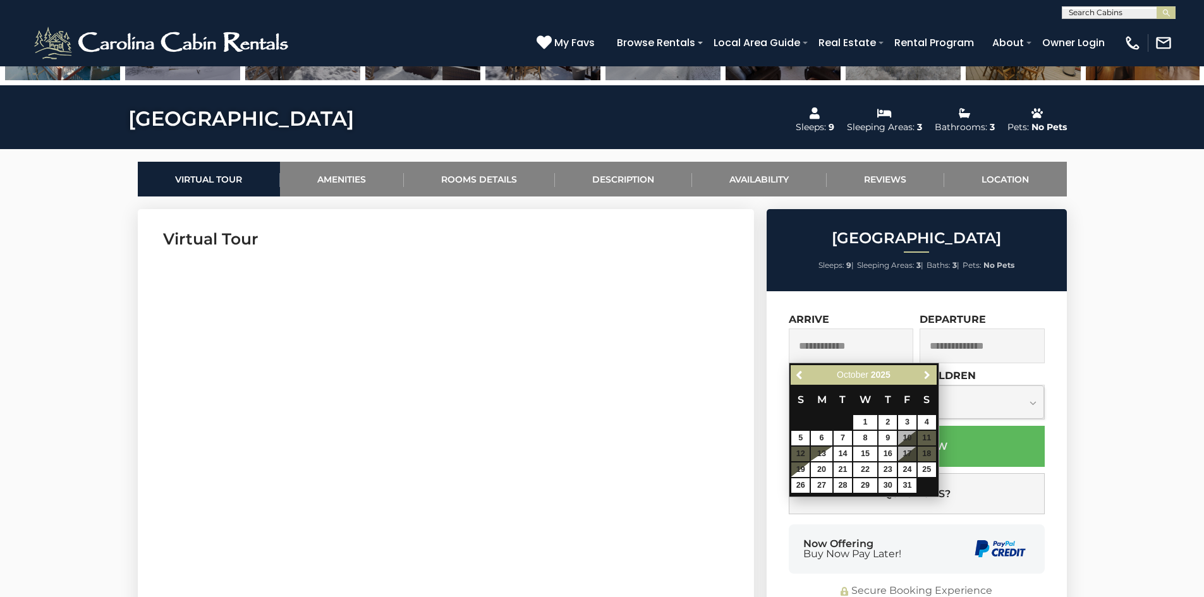
click at [928, 380] on span "Next" at bounding box center [927, 375] width 10 height 10
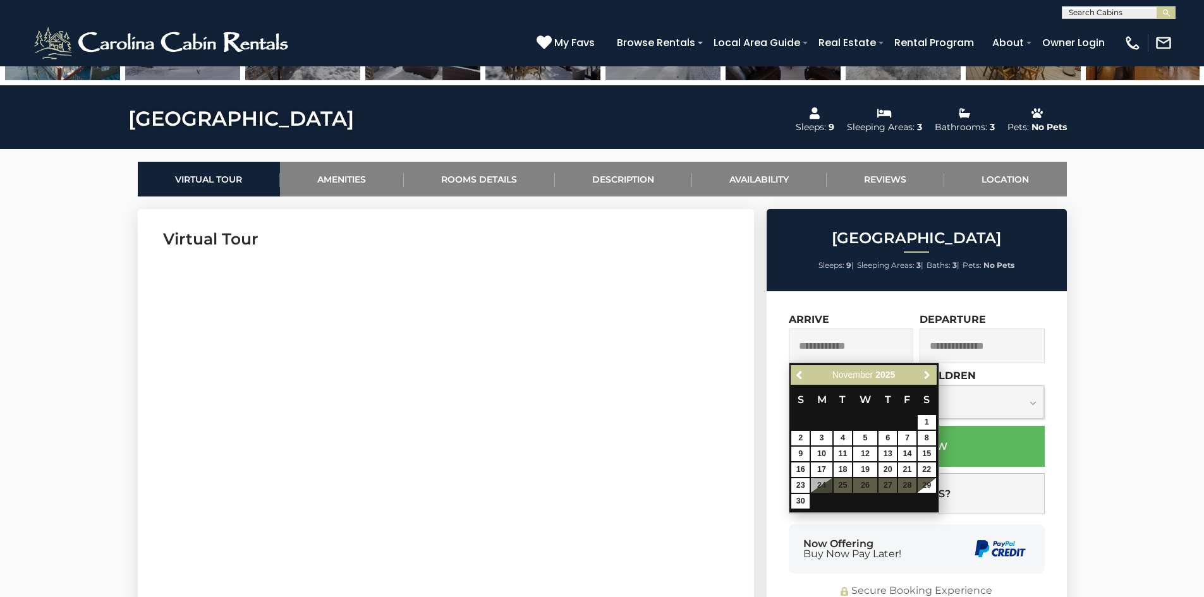
click at [928, 380] on span "Next" at bounding box center [927, 375] width 10 height 10
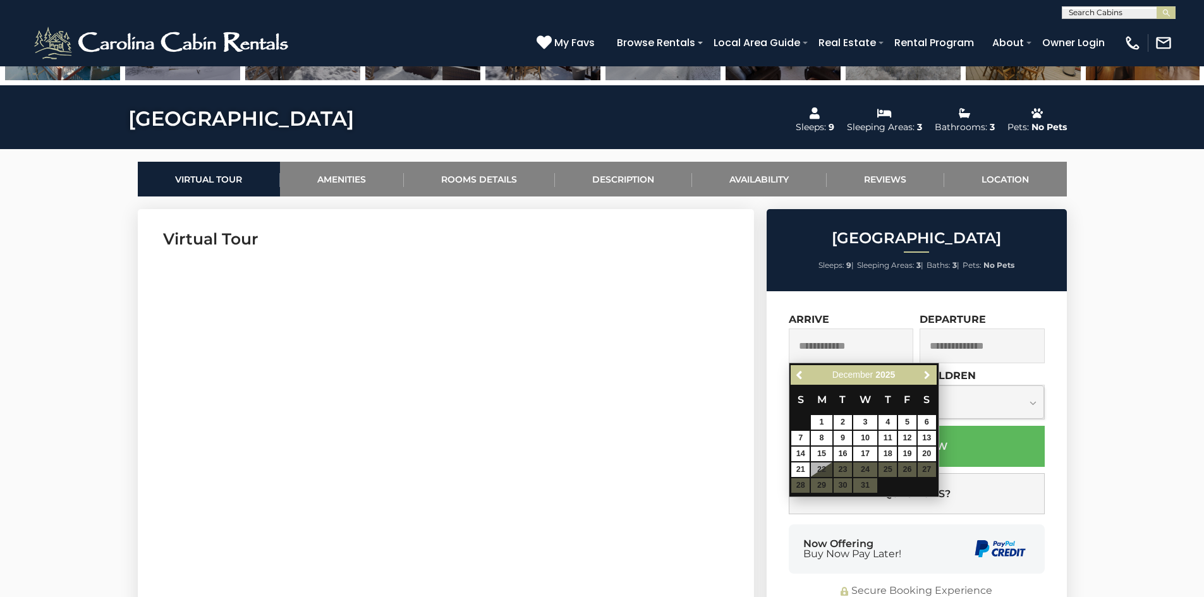
click at [928, 380] on span "Next" at bounding box center [927, 375] width 10 height 10
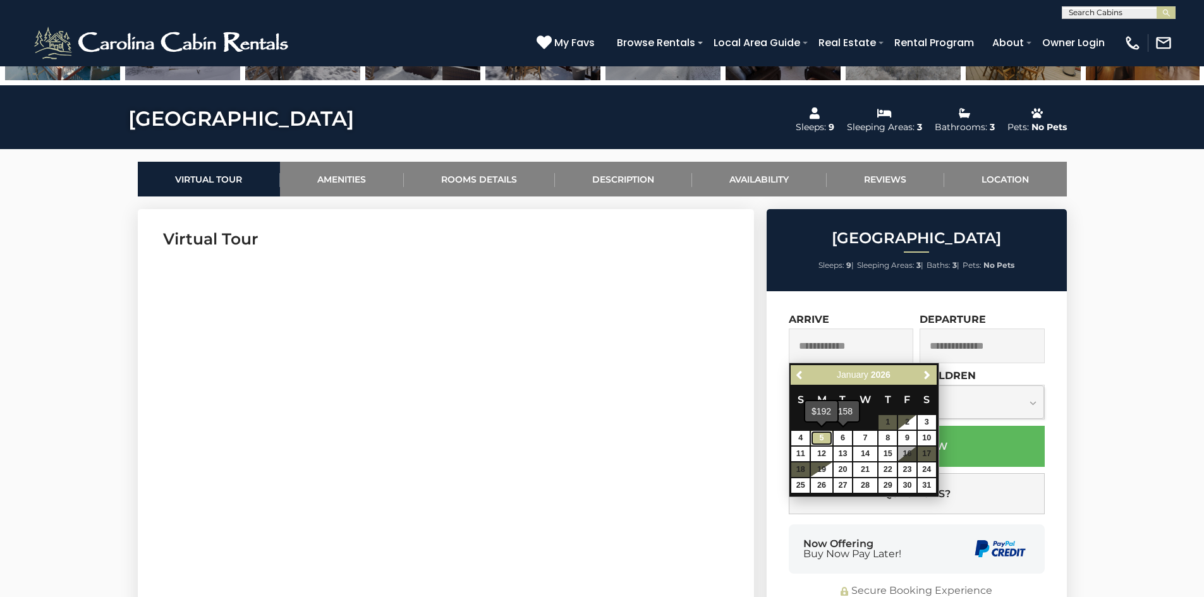
click at [823, 432] on link "5" at bounding box center [821, 438] width 21 height 15
type input "**********"
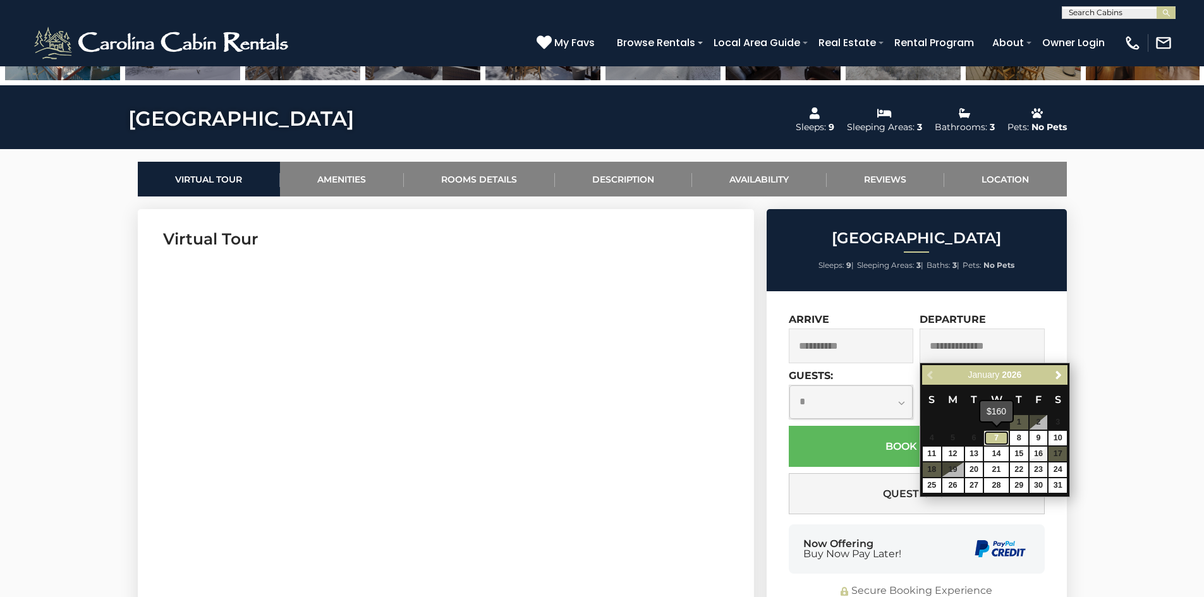
click at [999, 434] on link "7" at bounding box center [996, 438] width 24 height 15
type input "**********"
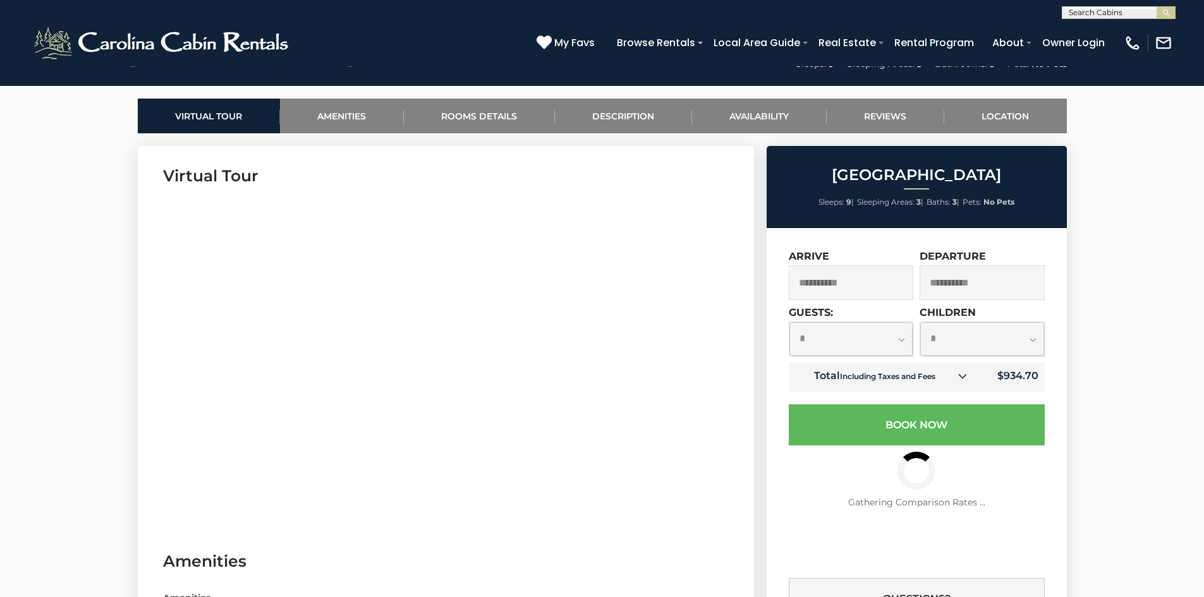
scroll to position [822, 0]
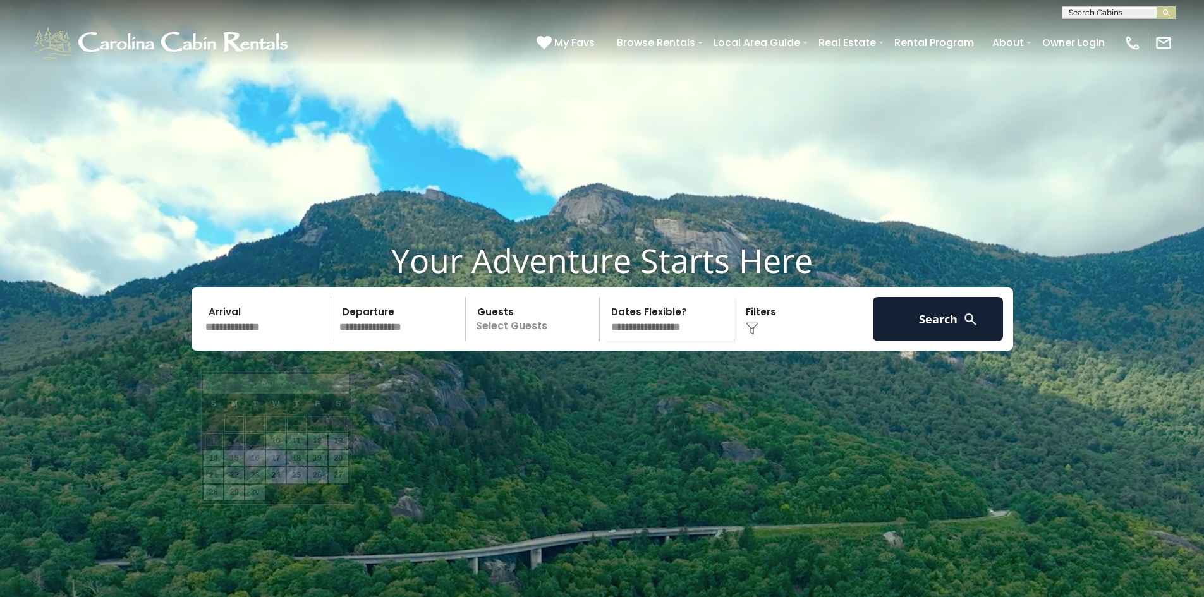
click at [285, 341] on input "text" at bounding box center [266, 319] width 131 height 44
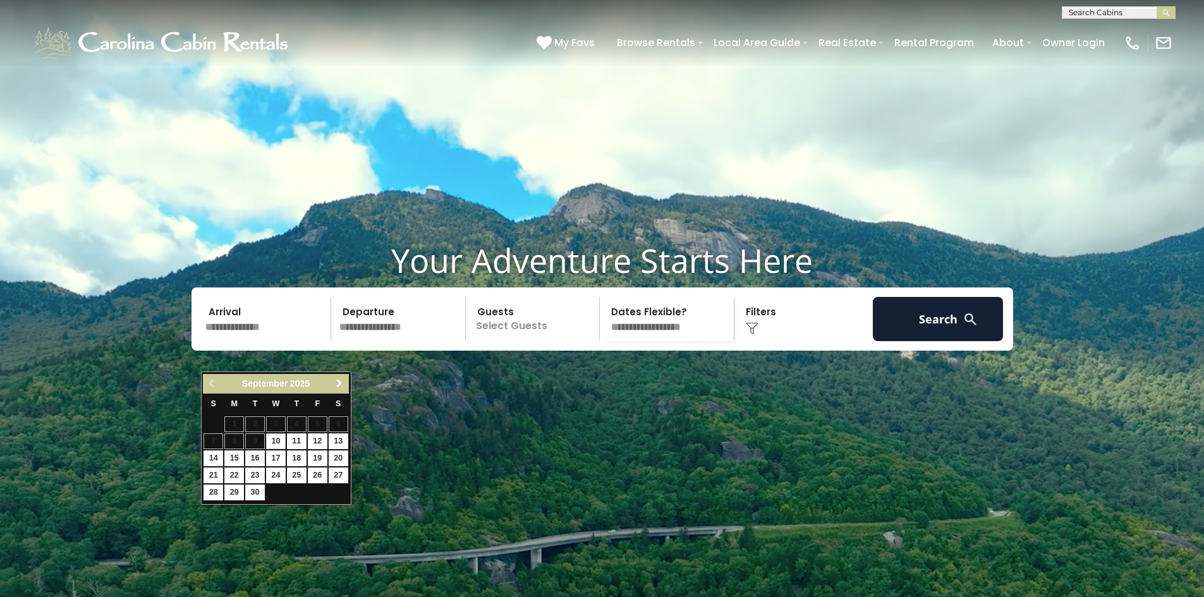
click at [343, 385] on span "Next" at bounding box center [339, 384] width 10 height 10
click at [341, 381] on span "Next" at bounding box center [339, 384] width 10 height 10
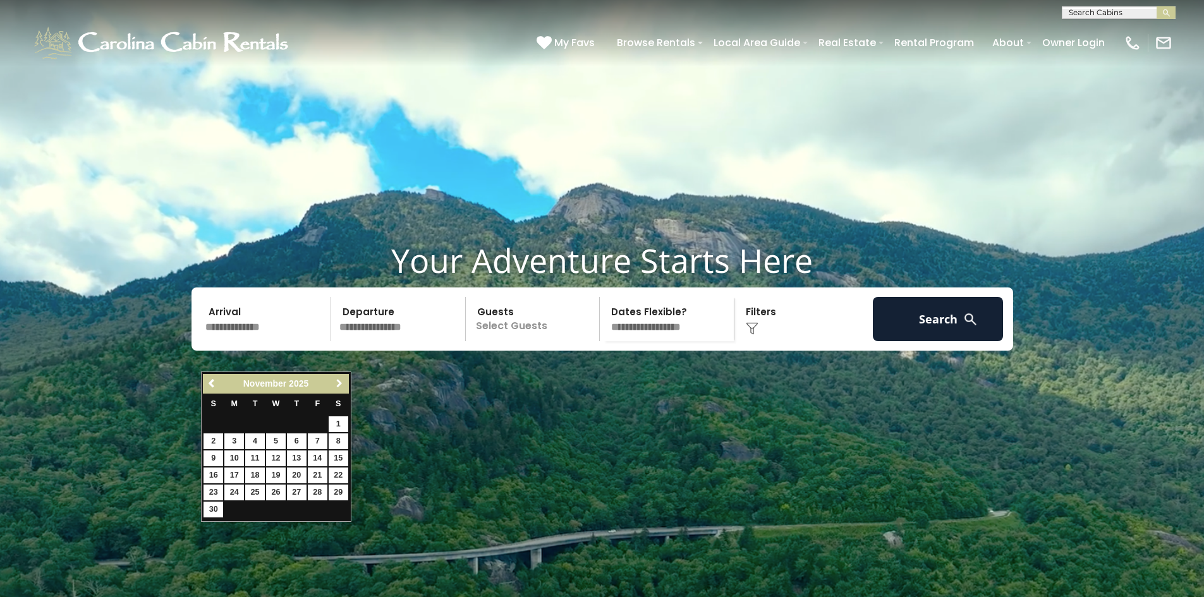
click at [339, 381] on span "Next" at bounding box center [339, 384] width 10 height 10
click at [213, 384] on span "Previous" at bounding box center [212, 384] width 10 height 10
click at [236, 493] on link "29" at bounding box center [234, 493] width 20 height 16
type input "********"
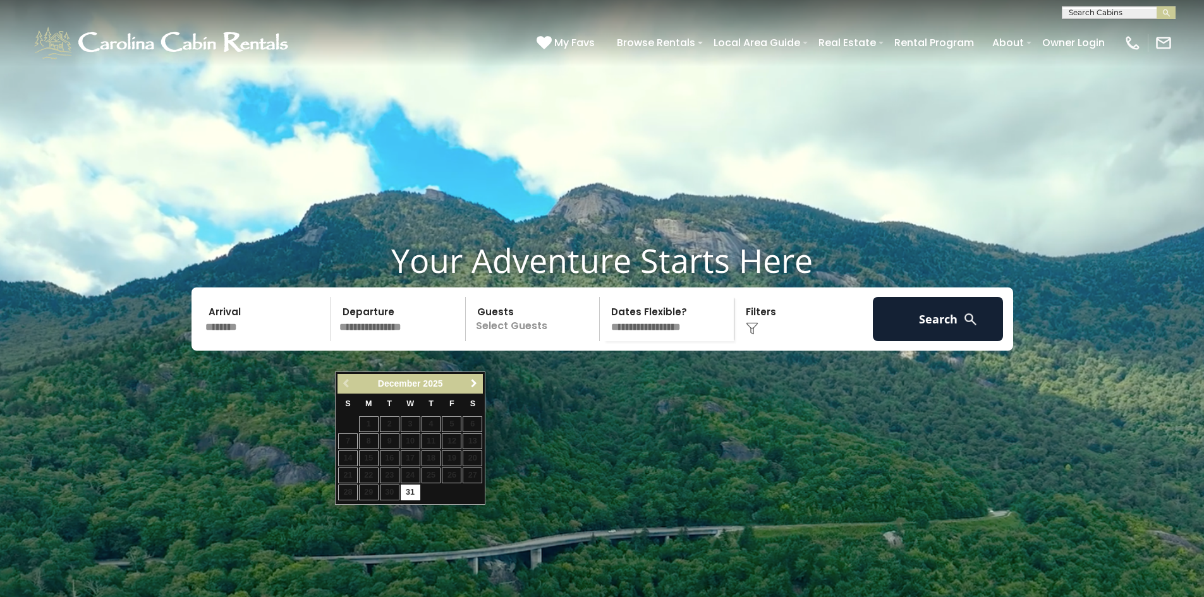
click at [471, 382] on span "Next" at bounding box center [474, 384] width 10 height 10
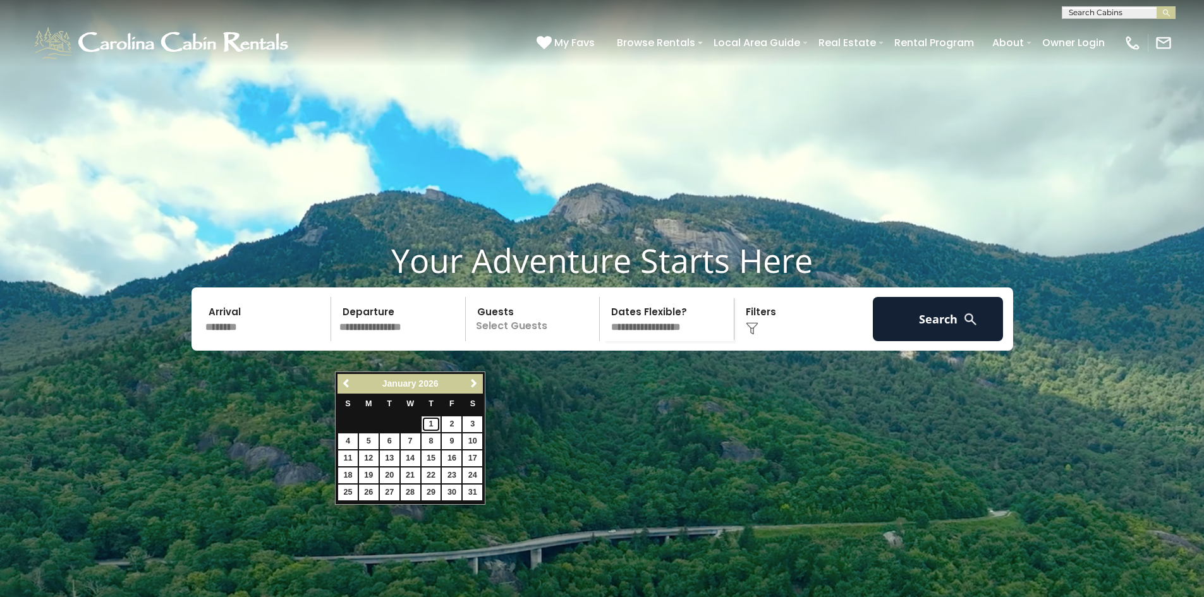
click at [425, 421] on link "1" at bounding box center [432, 424] width 20 height 16
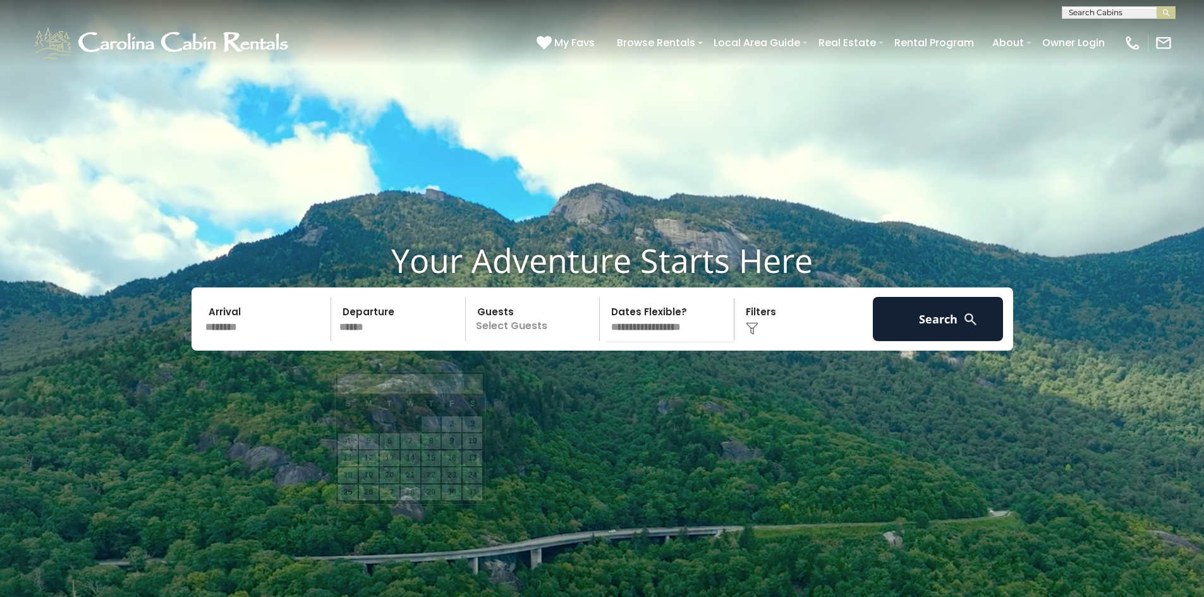
click at [368, 341] on input "******" at bounding box center [400, 319] width 131 height 44
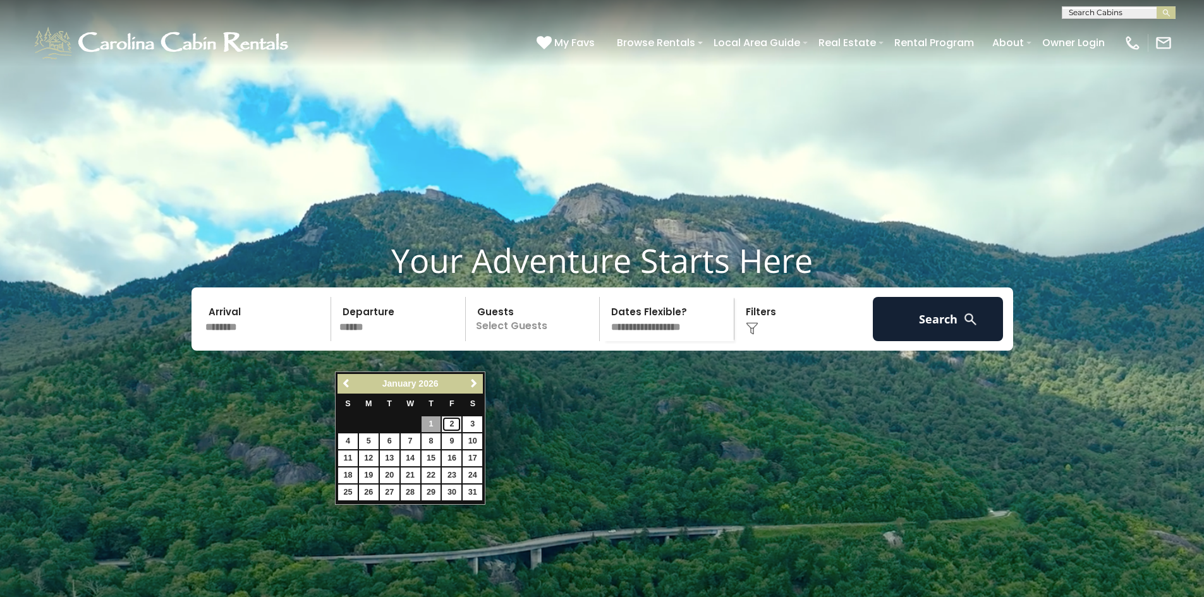
click at [455, 422] on link "2" at bounding box center [452, 424] width 20 height 16
type input "******"
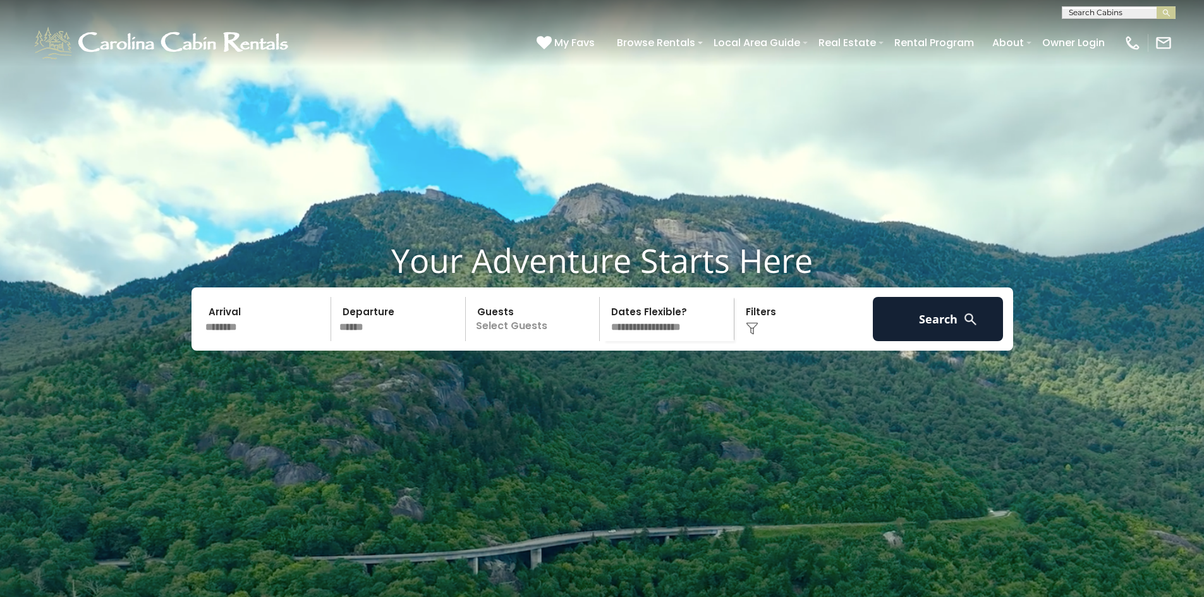
click at [523, 341] on p "Select Guests" at bounding box center [535, 319] width 130 height 44
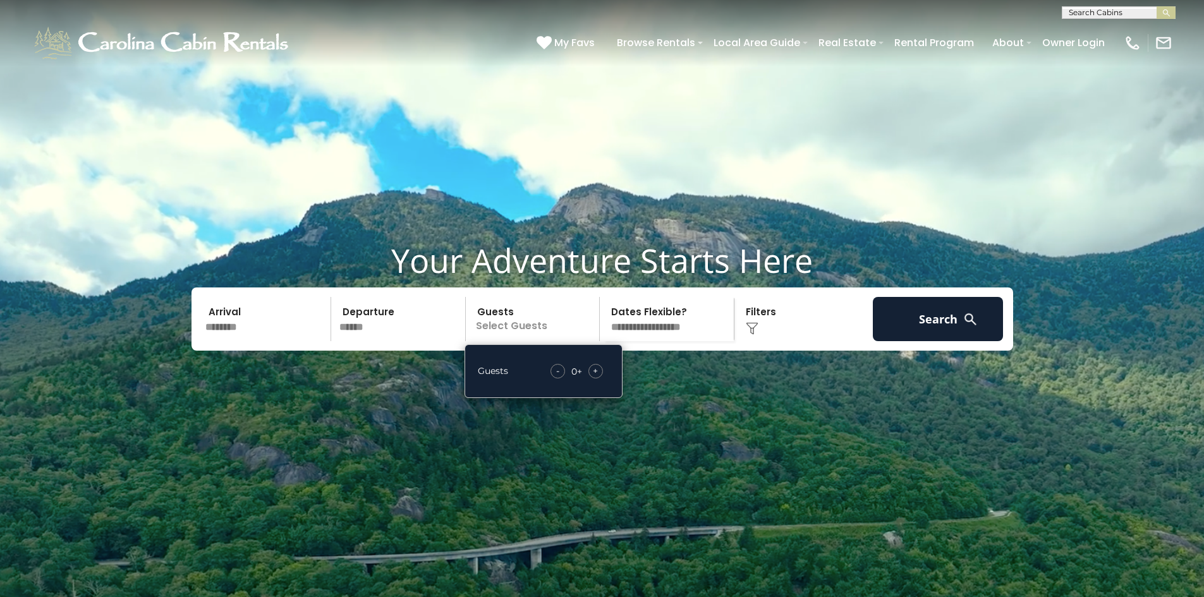
click at [595, 377] on span "+" at bounding box center [595, 371] width 5 height 13
click at [954, 341] on button "Search" at bounding box center [938, 319] width 131 height 44
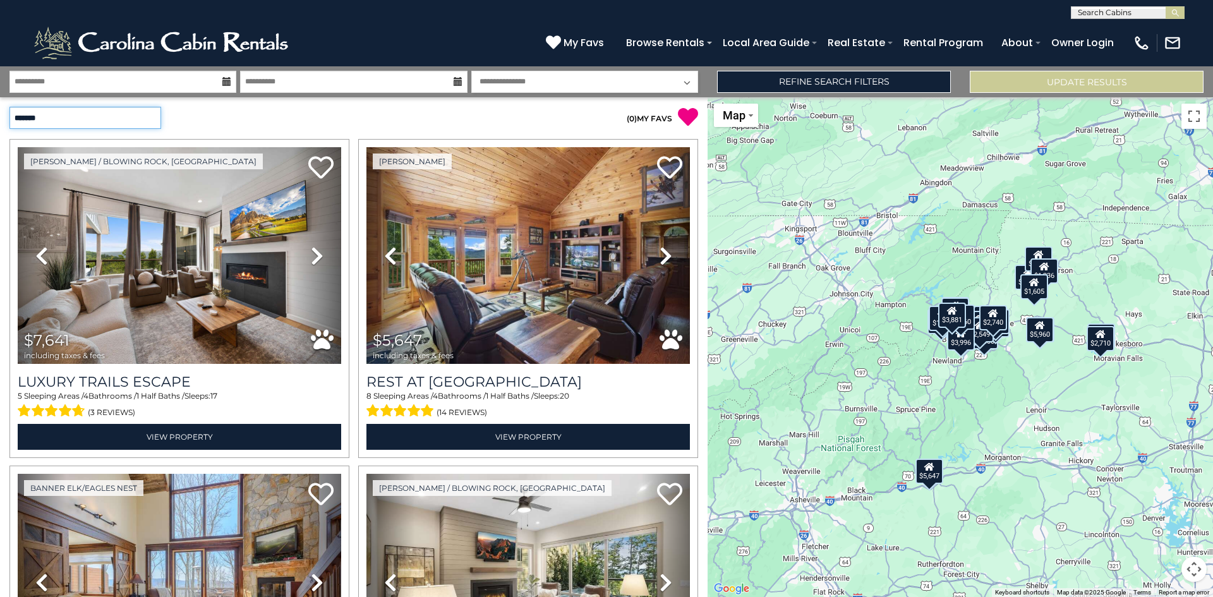
click at [150, 123] on select "**********" at bounding box center [85, 118] width 152 height 22
select select "*********"
click at [9, 107] on select "**********" at bounding box center [85, 118] width 152 height 22
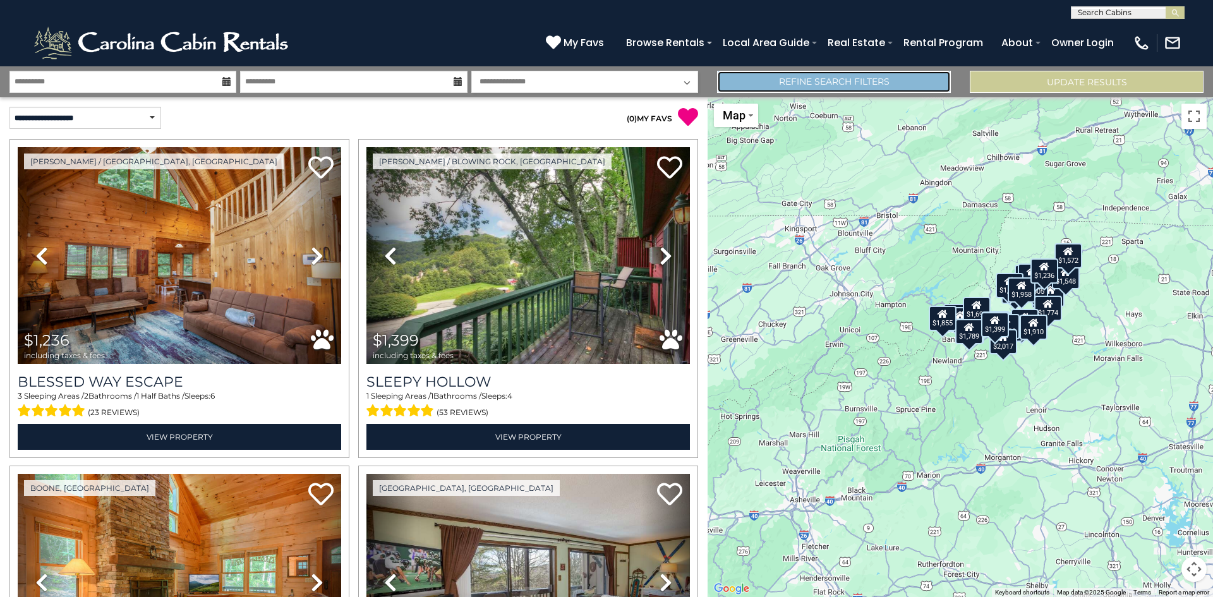
click at [858, 79] on link "Refine Search Filters" at bounding box center [834, 82] width 234 height 22
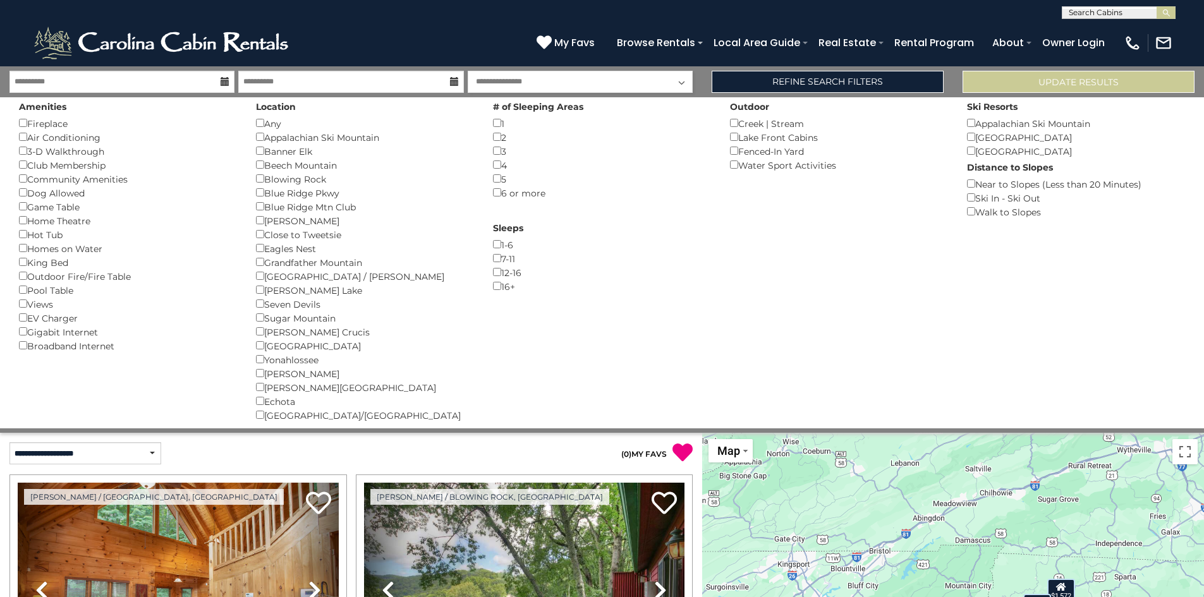
click at [829, 8] on div "**********" at bounding box center [602, 9] width 1204 height 19
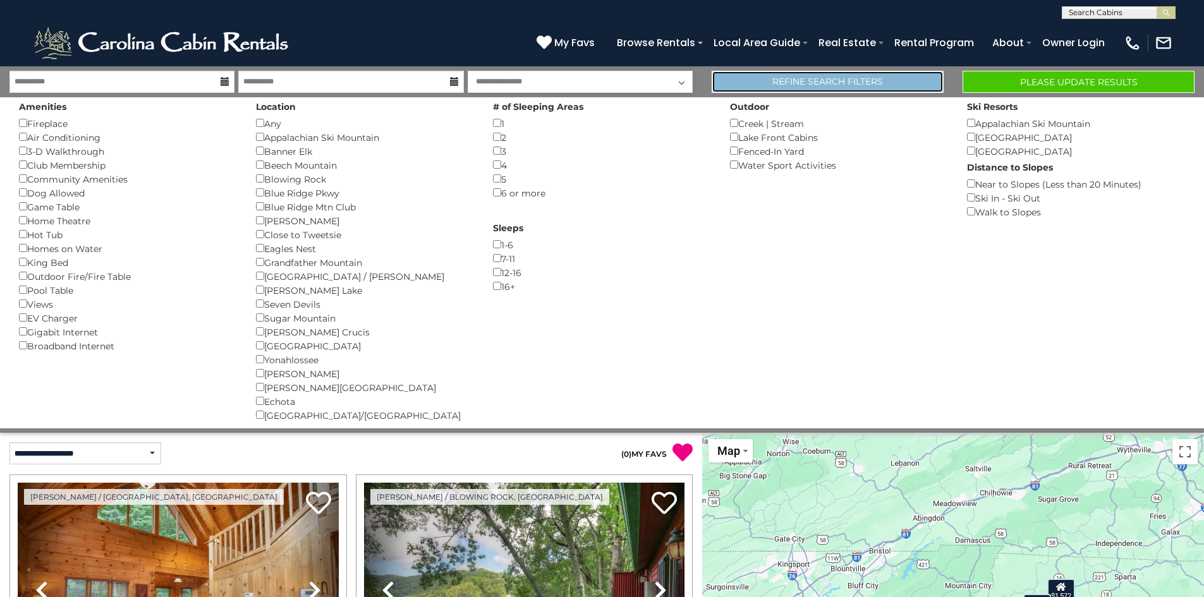
click at [859, 87] on link "Refine Search Filters" at bounding box center [828, 82] width 232 height 22
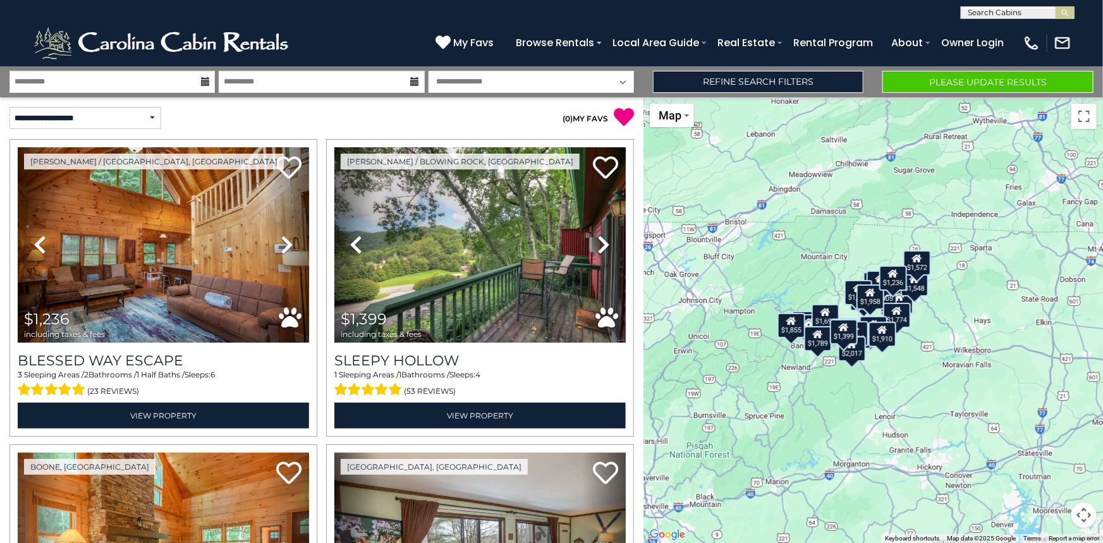
drag, startPoint x: 1063, startPoint y: 349, endPoint x: 998, endPoint y: 385, distance: 73.5
click at [998, 385] on div "$1,236 $1,399 $1,414 $1,427 $1,440 $1,496 $1,510 $1,548 $1,548 $1,572 $1,591 $1…" at bounding box center [872, 320] width 459 height 446
click at [664, 107] on button "Map" at bounding box center [672, 115] width 44 height 23
click at [741, 119] on div "$1,236 $1,399 $1,414 $1,427 $1,440 $1,496 $1,510 $1,548 $1,548 $1,572 $1,591 $1…" at bounding box center [872, 320] width 459 height 446
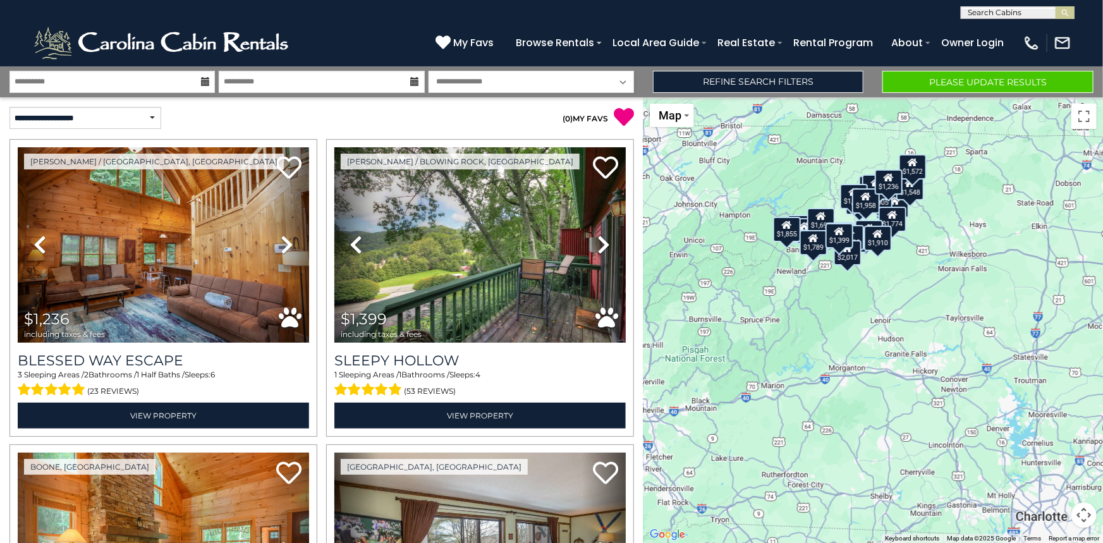
drag, startPoint x: 838, startPoint y: 300, endPoint x: 832, endPoint y: 202, distance: 98.1
click at [832, 202] on div "$1,236 $1,399 $1,414 $1,427 $1,440 $1,496 $1,510 $1,548 $1,548 $1,572 $1,591 $1…" at bounding box center [872, 320] width 459 height 446
click at [1083, 514] on button "Map camera controls" at bounding box center [1083, 514] width 25 height 25
click at [1052, 451] on button "Zoom in" at bounding box center [1052, 451] width 25 height 25
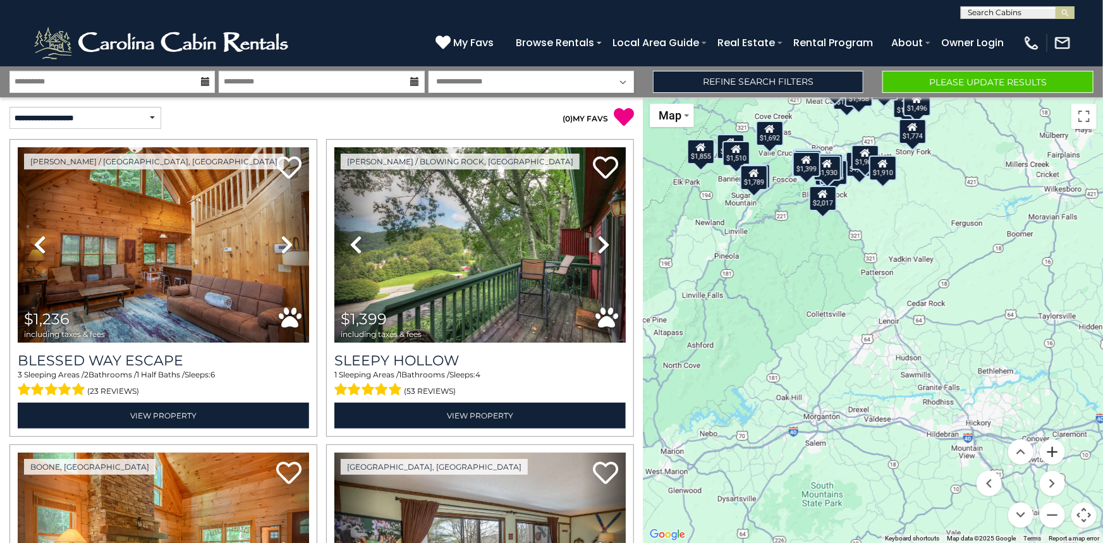
click at [1052, 451] on button "Zoom in" at bounding box center [1052, 451] width 25 height 25
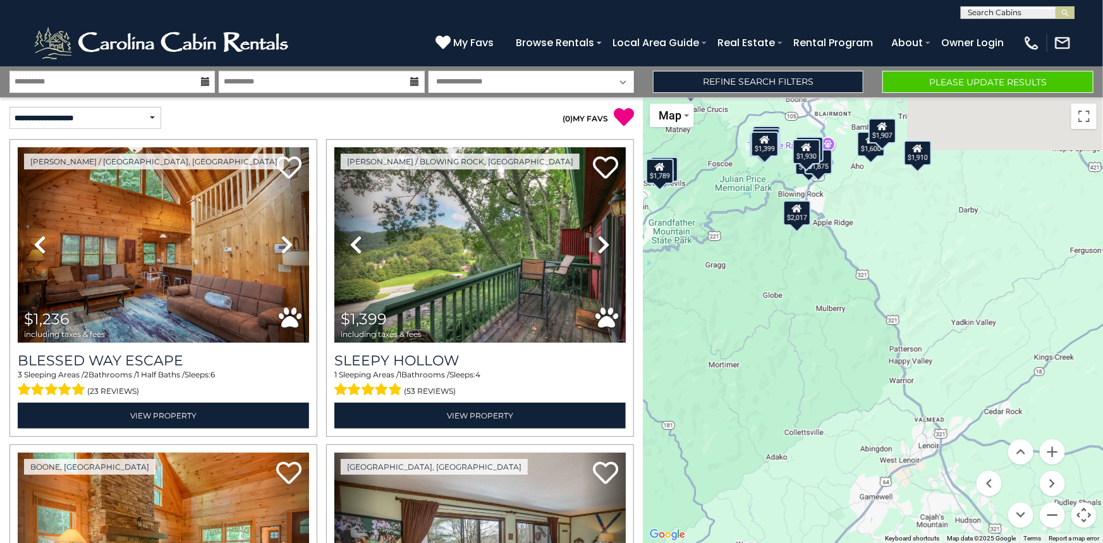
drag, startPoint x: 878, startPoint y: 248, endPoint x: 899, endPoint y: 439, distance: 191.9
click at [901, 414] on div "$1,236 $1,399 $1,414 $1,427 $1,440 $1,496 $1,510 $1,548 $1,548 $1,572 $1,591 $1…" at bounding box center [872, 320] width 459 height 446
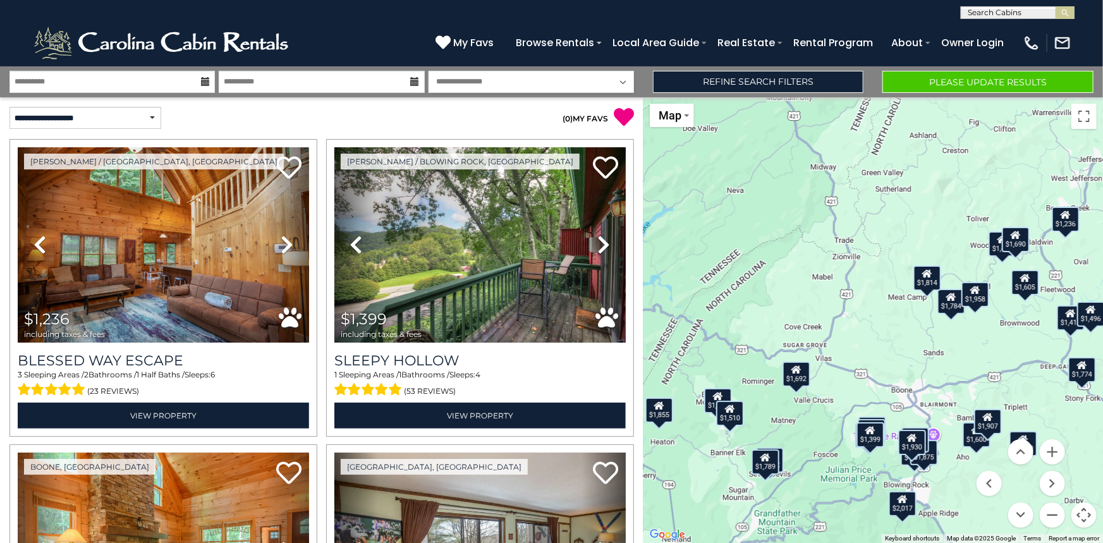
drag, startPoint x: 859, startPoint y: 344, endPoint x: 997, endPoint y: 305, distance: 142.4
click at [996, 307] on div "$1,236 $1,399 $1,414 $1,427 $1,440 $1,496 $1,510 $1,548 $1,548 $1,572 $1,591 $1…" at bounding box center [872, 320] width 459 height 446
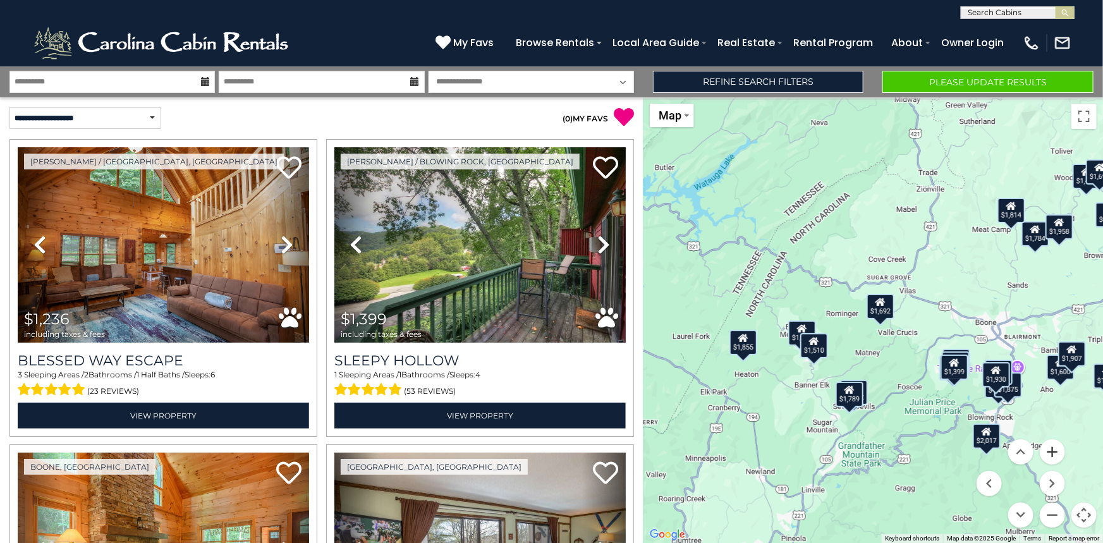
click at [1049, 449] on button "Zoom in" at bounding box center [1052, 451] width 25 height 25
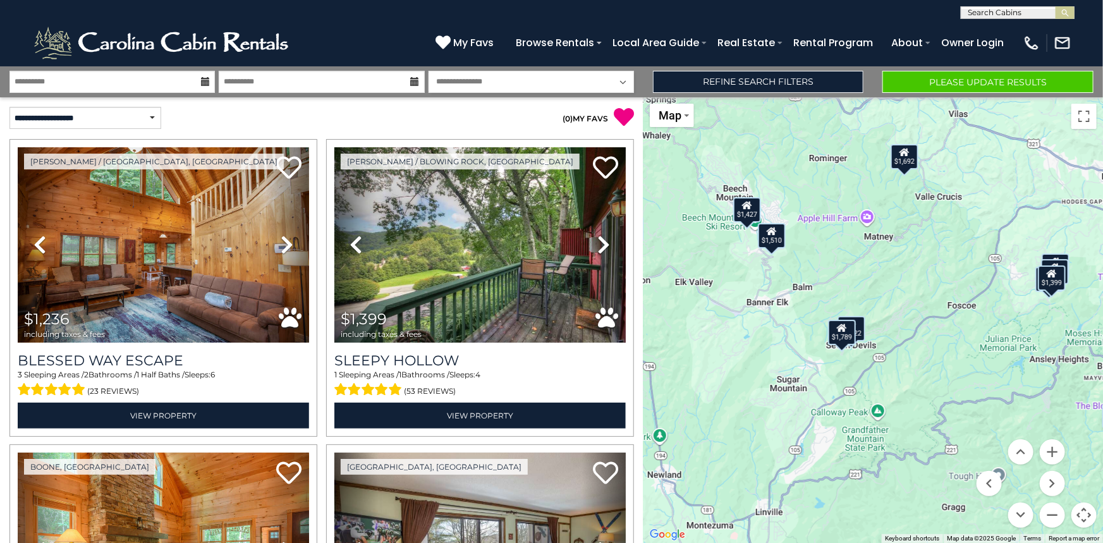
drag, startPoint x: 873, startPoint y: 453, endPoint x: 890, endPoint y: 303, distance: 151.3
click at [890, 303] on div "$1,236 $1,399 $1,414 $1,427 $1,440 $1,496 $1,510 $1,548 $1,548 $1,572 $1,591 $1…" at bounding box center [872, 320] width 459 height 446
click at [844, 338] on div "$1,789" at bounding box center [842, 332] width 28 height 25
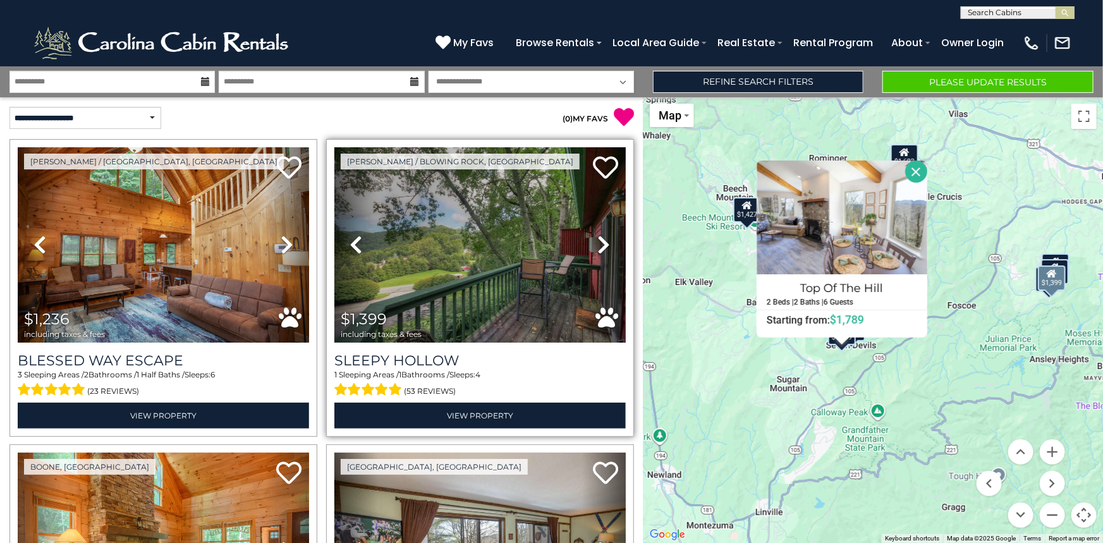
click at [598, 246] on icon at bounding box center [603, 244] width 13 height 20
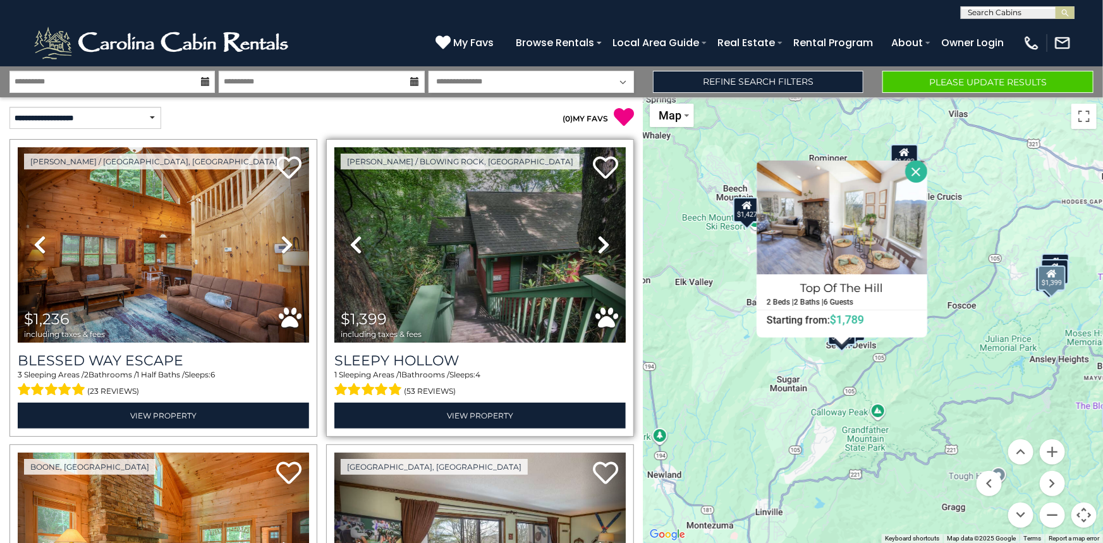
click at [598, 246] on icon at bounding box center [603, 244] width 13 height 20
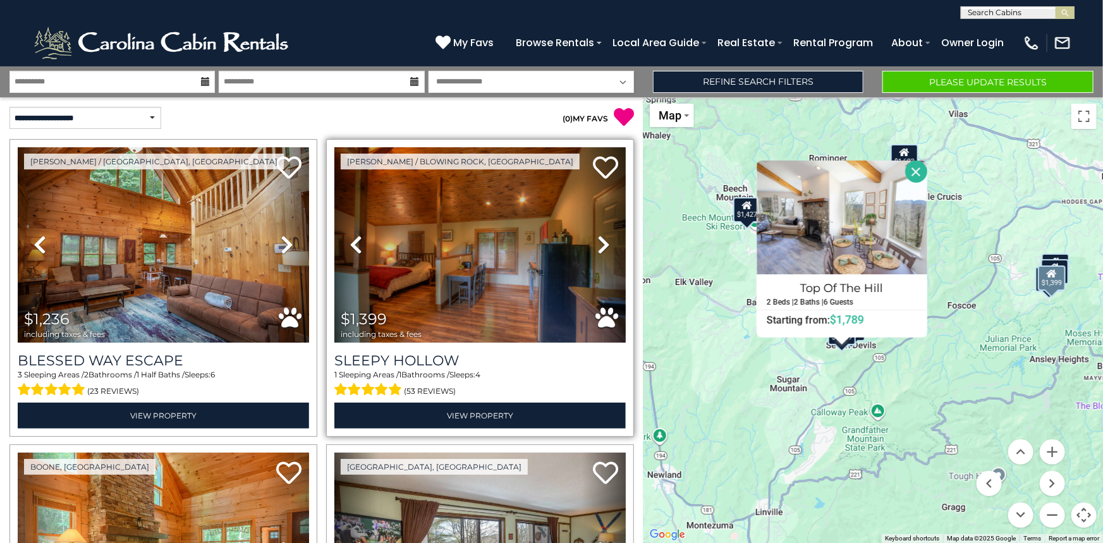
click at [598, 246] on icon at bounding box center [603, 244] width 13 height 20
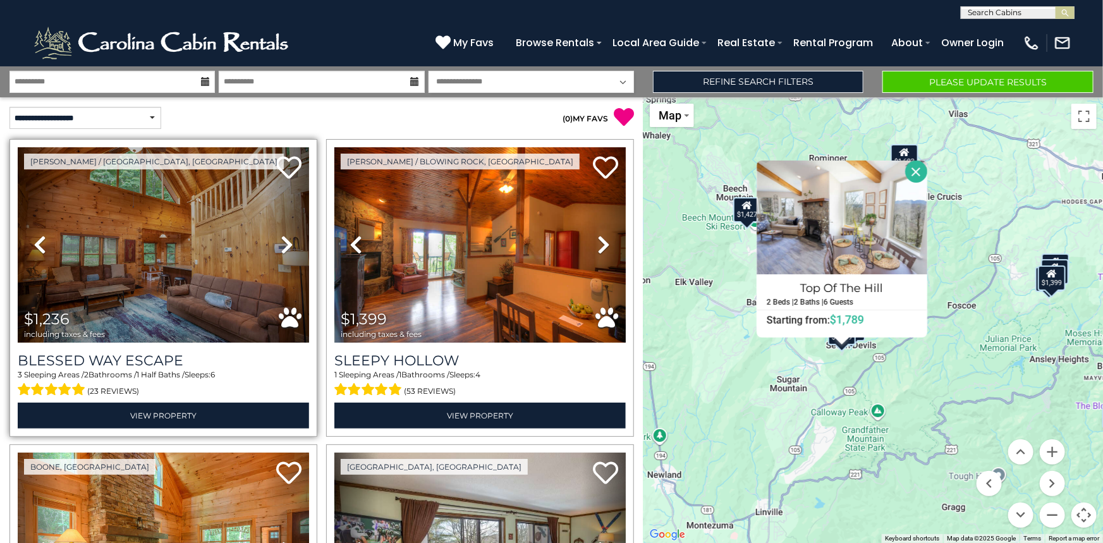
click at [281, 241] on icon at bounding box center [287, 244] width 13 height 20
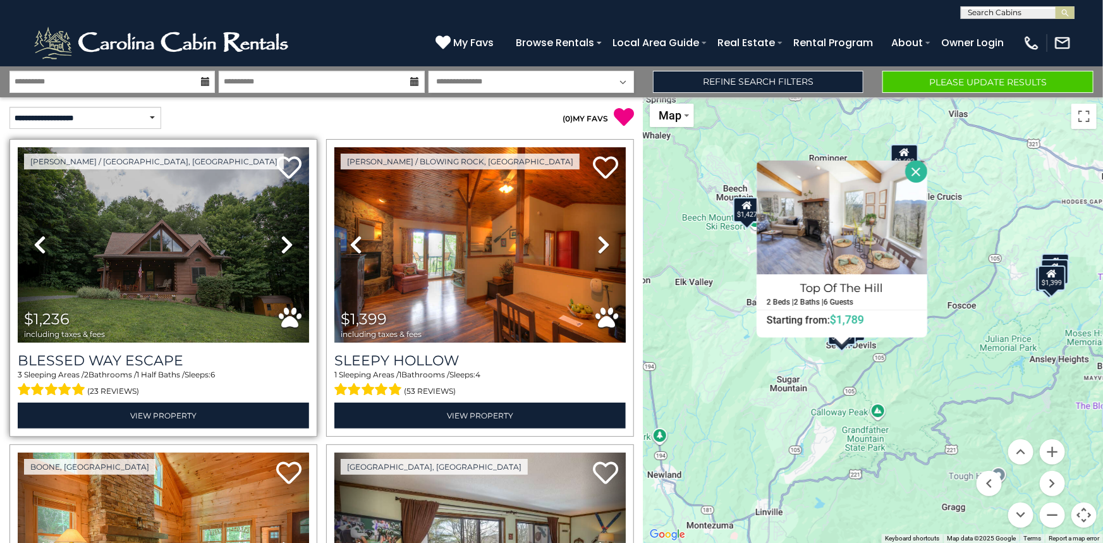
click at [282, 240] on icon at bounding box center [287, 244] width 13 height 20
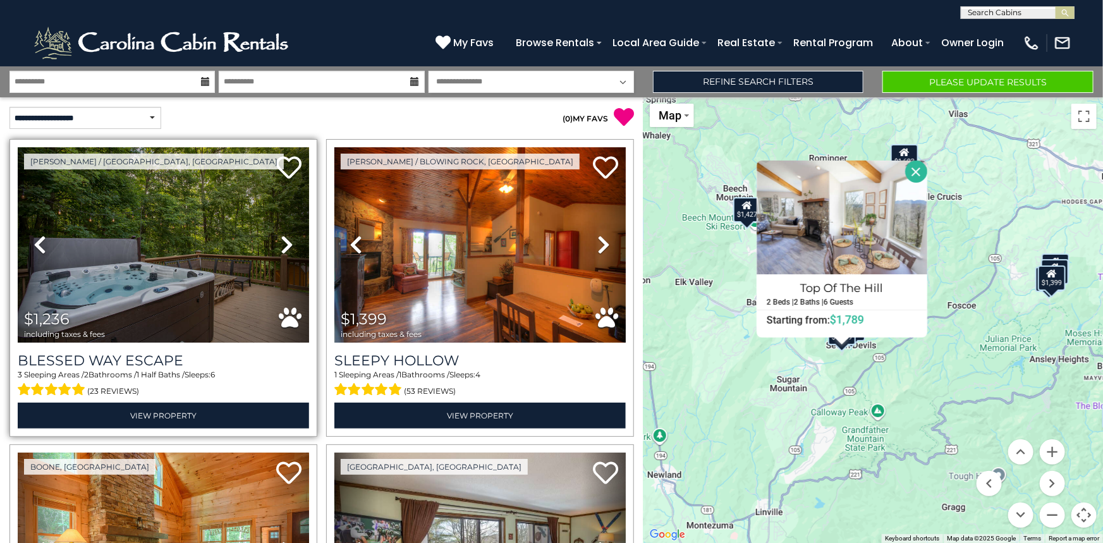
click at [282, 240] on icon at bounding box center [287, 244] width 13 height 20
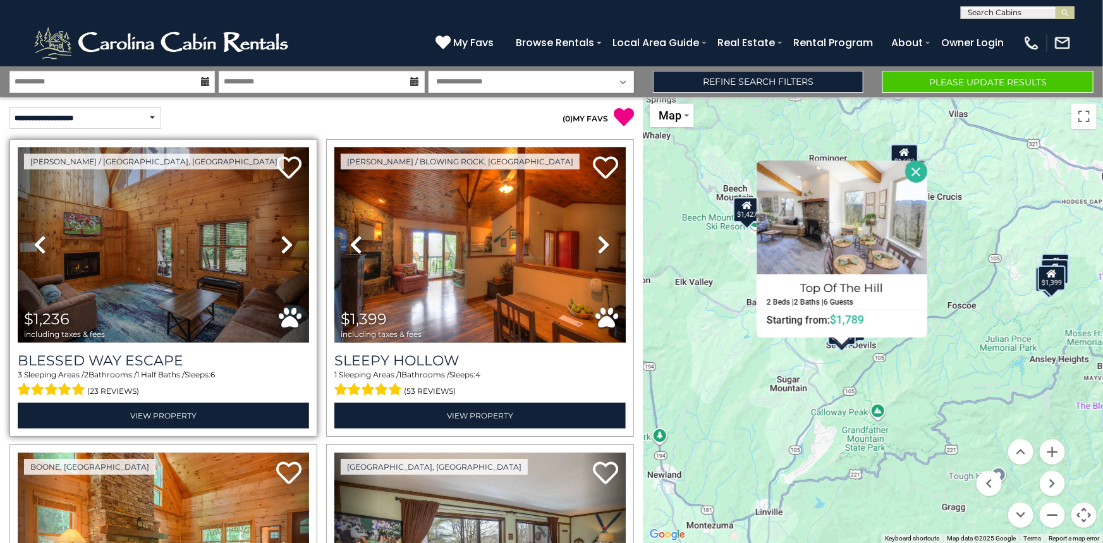
click at [282, 240] on icon at bounding box center [287, 244] width 13 height 20
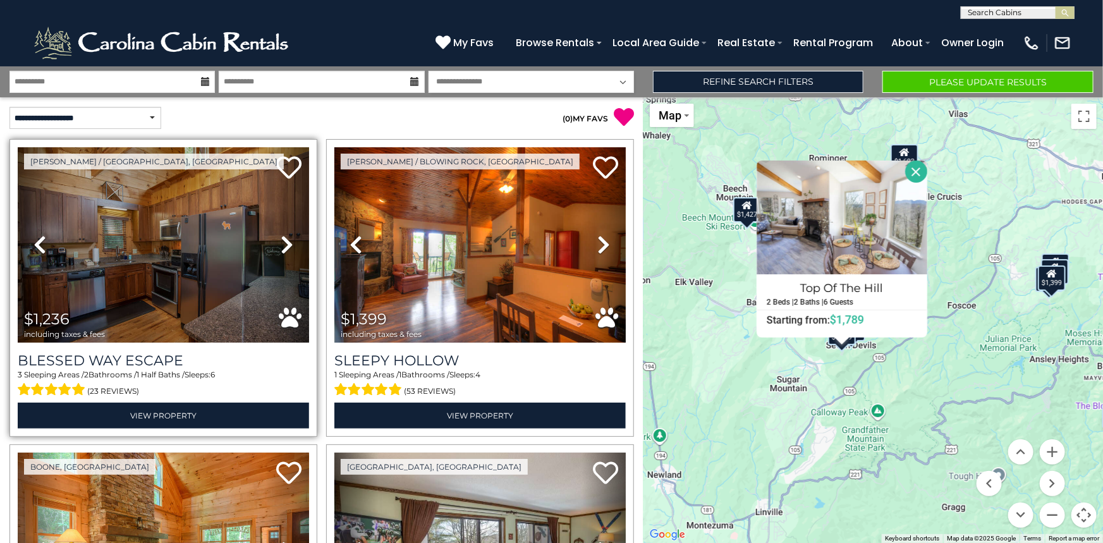
click at [282, 240] on icon at bounding box center [287, 244] width 13 height 20
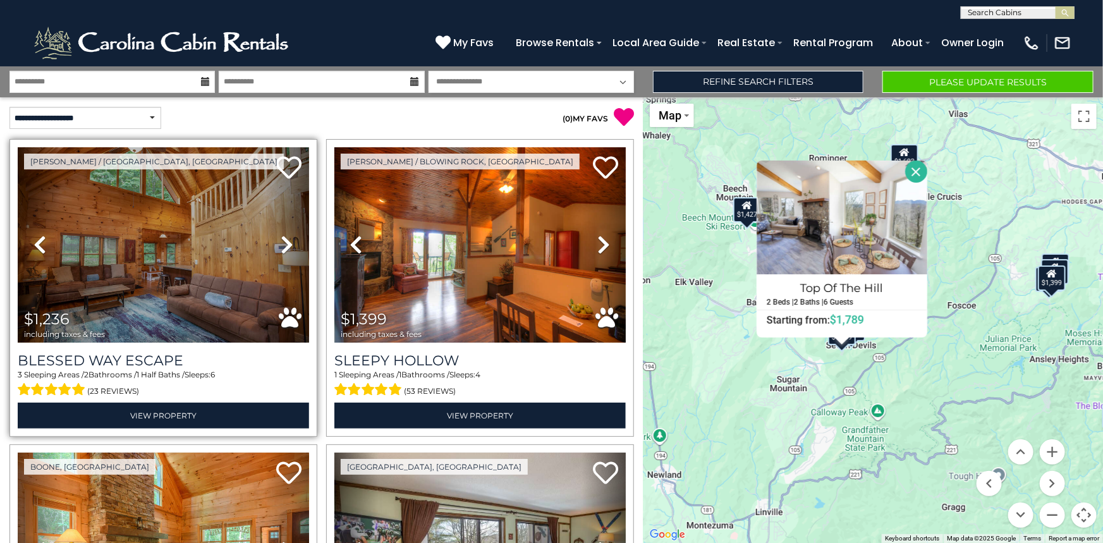
click at [282, 240] on icon at bounding box center [287, 244] width 13 height 20
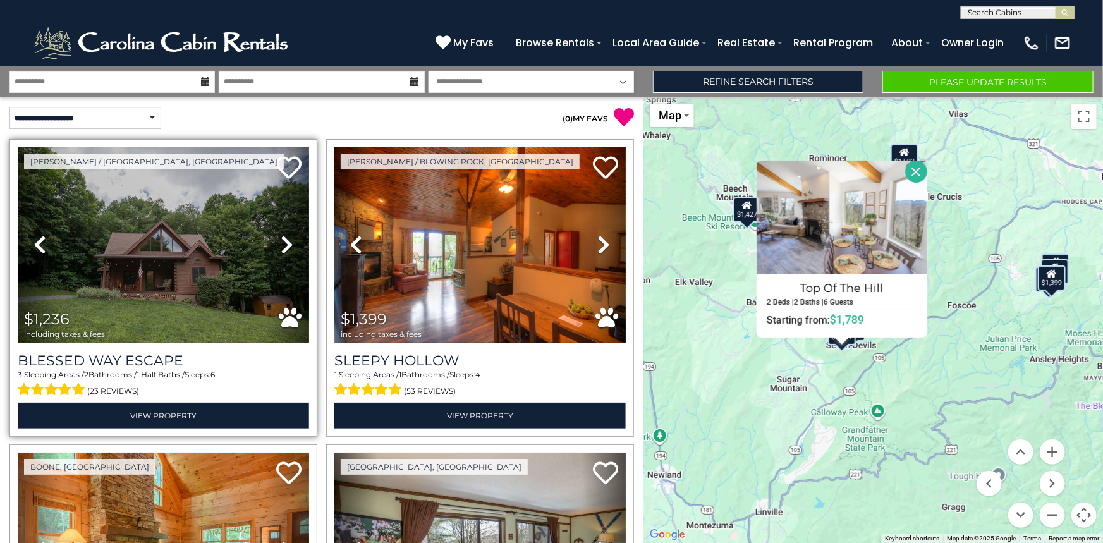
click at [282, 240] on icon at bounding box center [287, 244] width 13 height 20
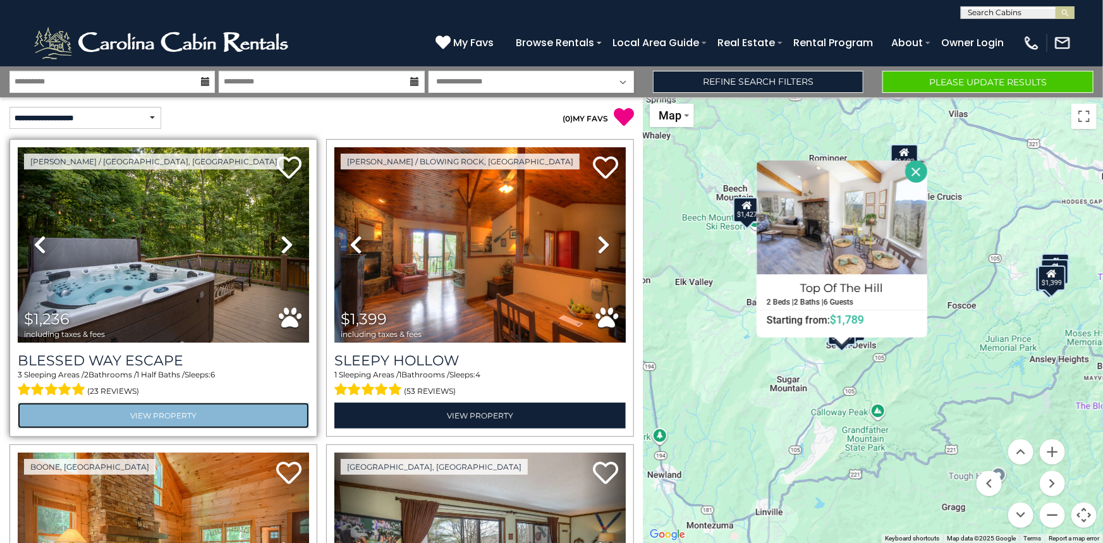
click at [221, 408] on link "View Property" at bounding box center [163, 416] width 291 height 26
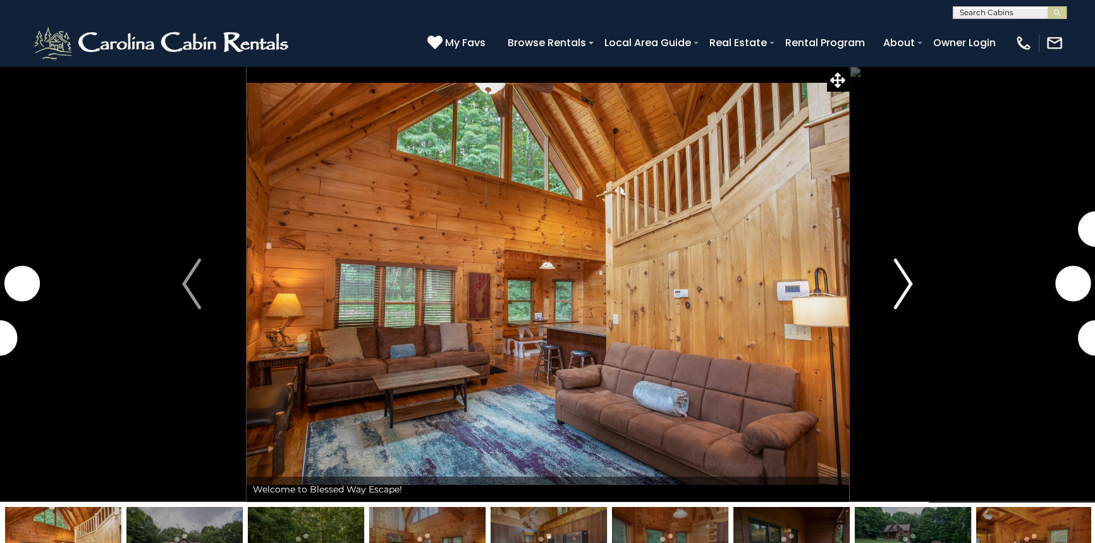
click at [903, 284] on img "Next" at bounding box center [903, 283] width 19 height 51
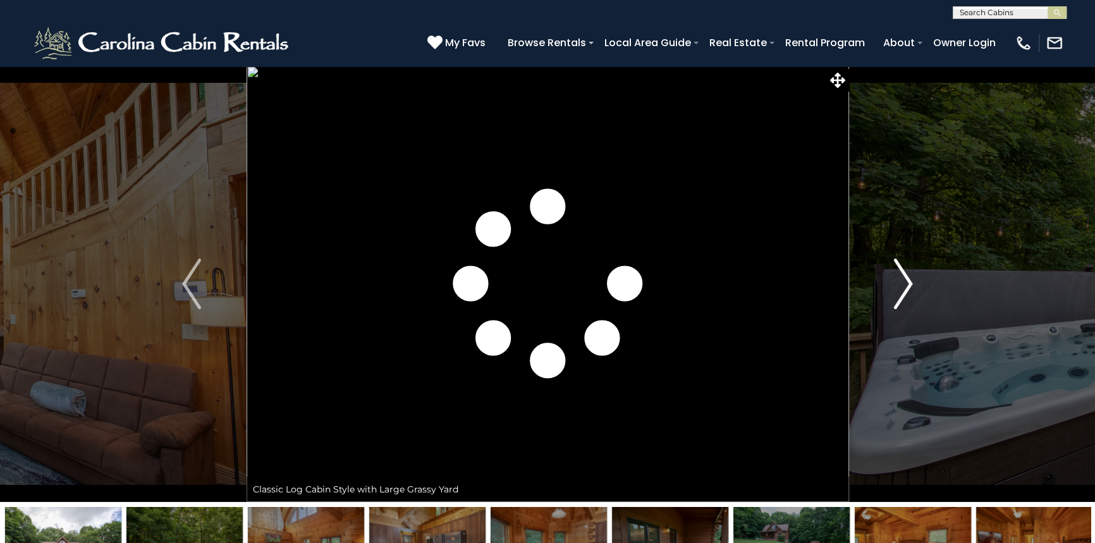
click at [902, 284] on img "Next" at bounding box center [903, 283] width 19 height 51
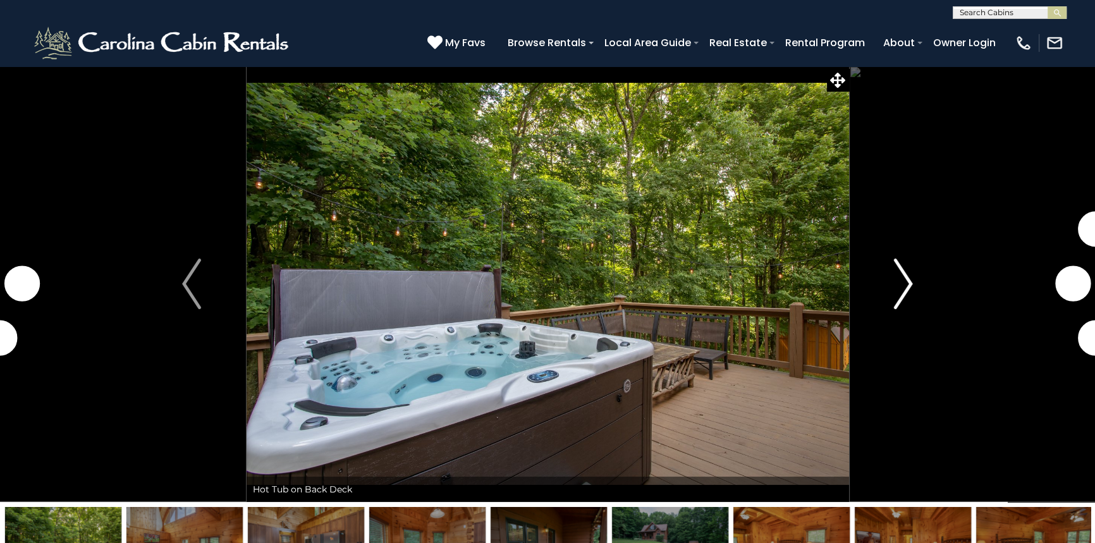
click at [902, 284] on img "Next" at bounding box center [903, 283] width 19 height 51
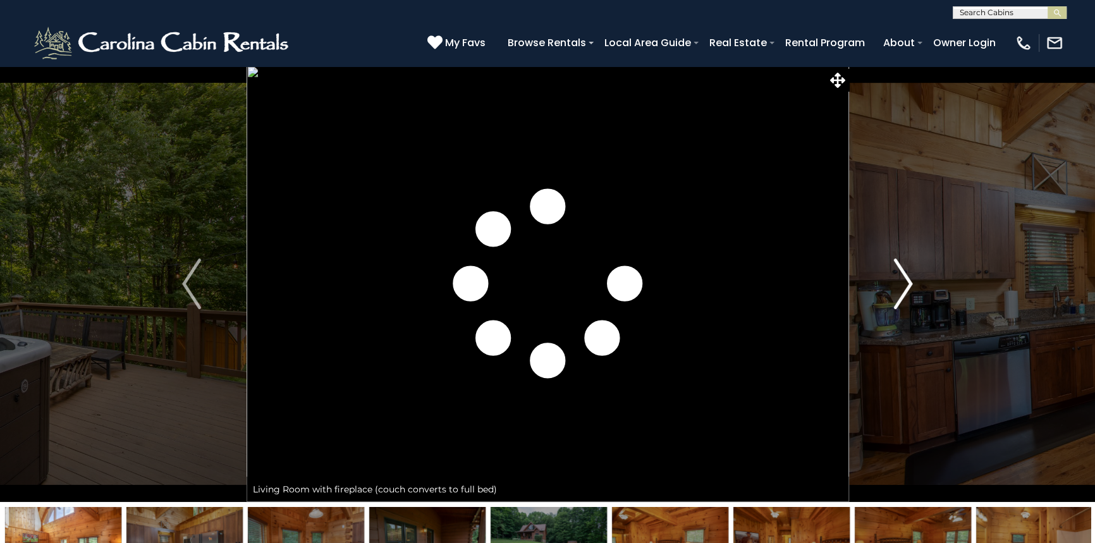
click at [902, 284] on img "Next" at bounding box center [903, 283] width 19 height 51
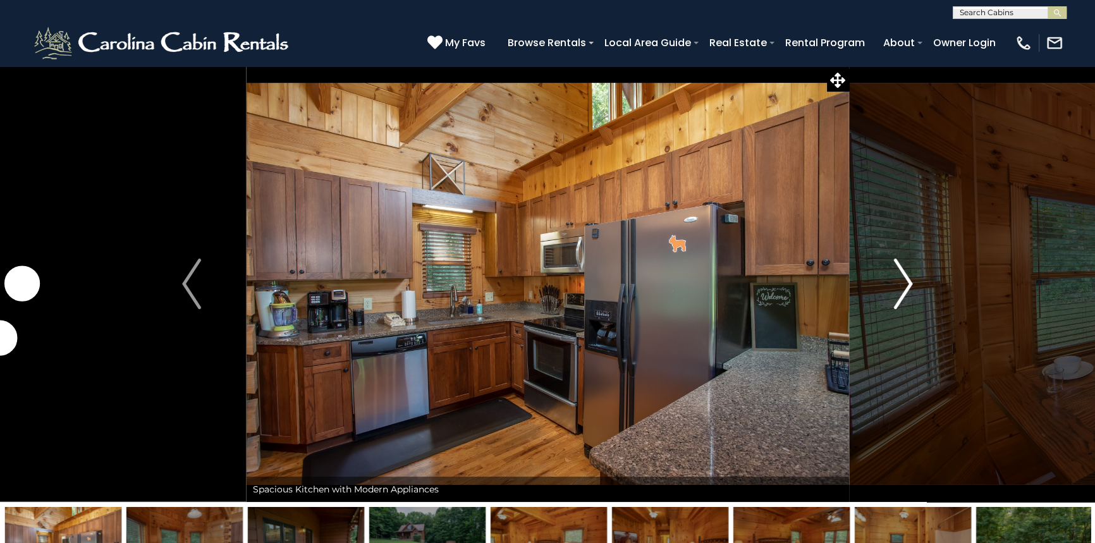
click at [902, 284] on img "Next" at bounding box center [903, 283] width 19 height 51
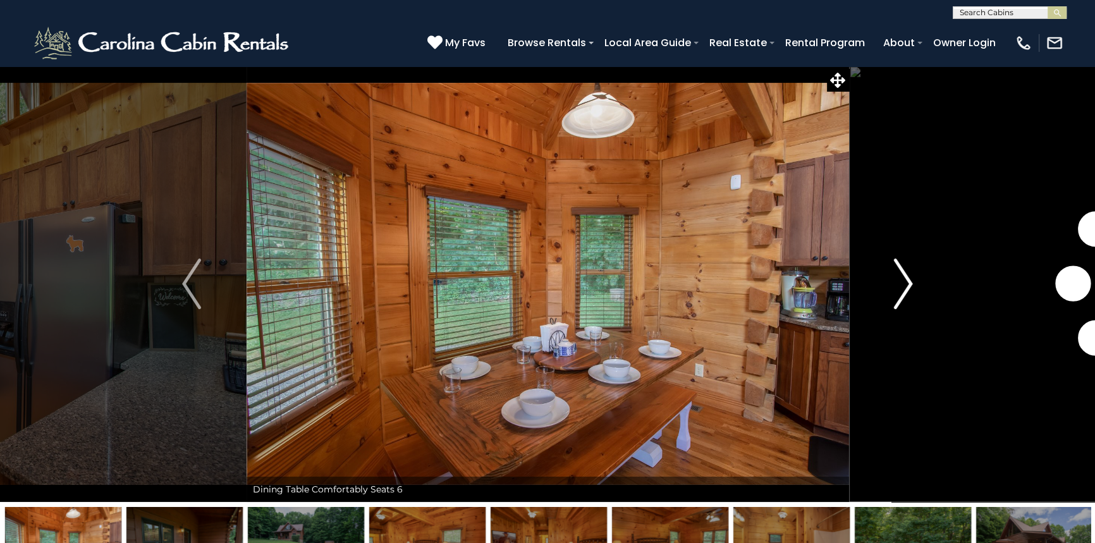
click at [902, 284] on img "Next" at bounding box center [903, 283] width 19 height 51
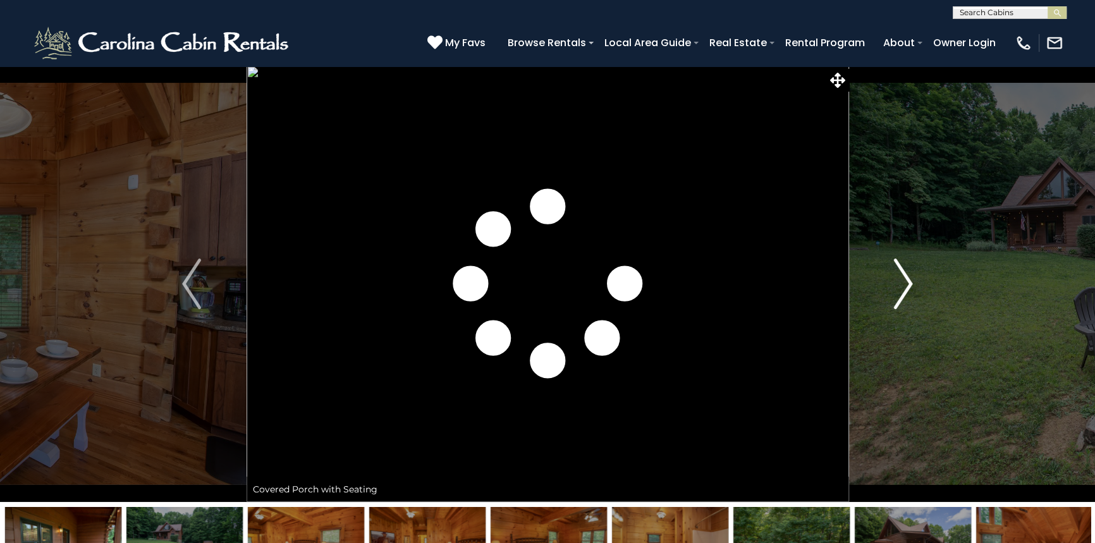
click at [902, 284] on img "Next" at bounding box center [903, 283] width 19 height 51
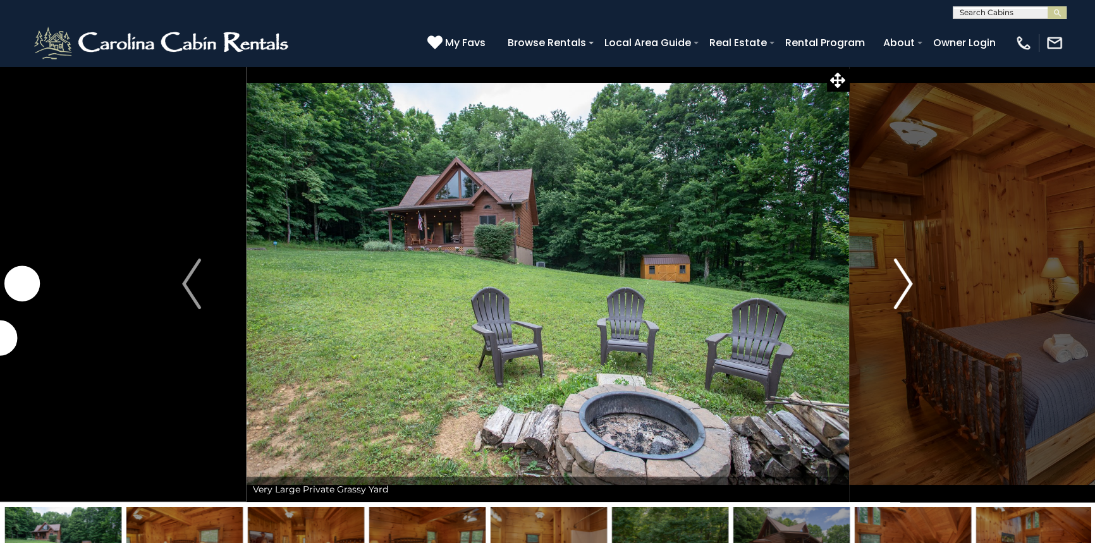
click at [902, 284] on img "Next" at bounding box center [903, 283] width 19 height 51
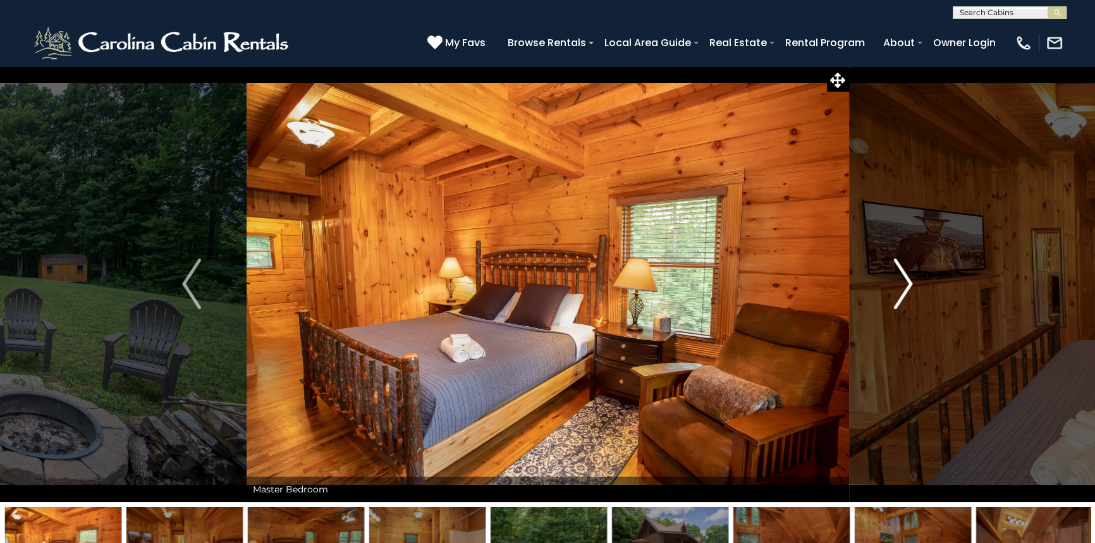
click at [902, 284] on img "Next" at bounding box center [903, 283] width 19 height 51
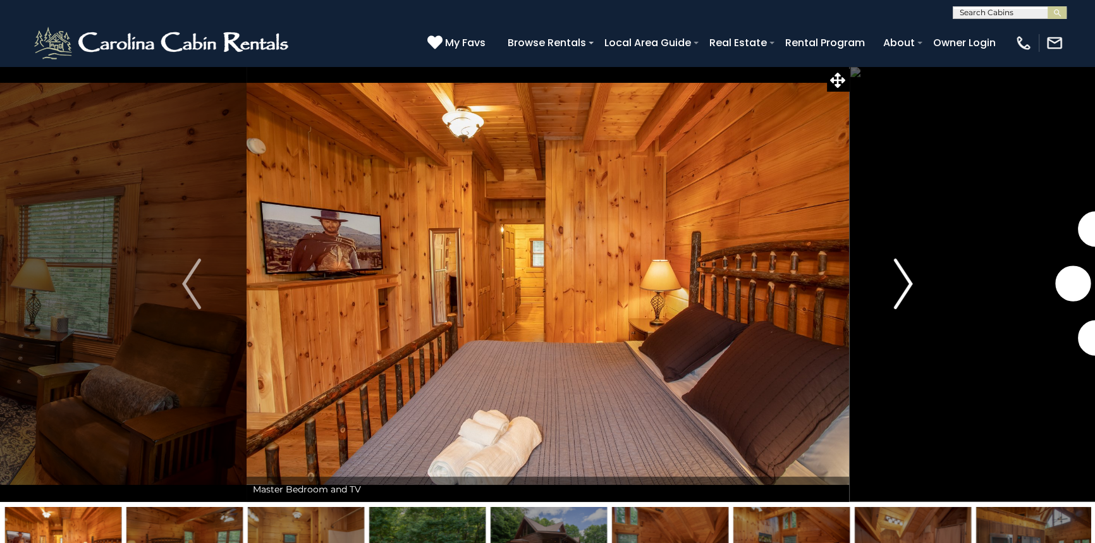
click at [902, 284] on img "Next" at bounding box center [903, 283] width 19 height 51
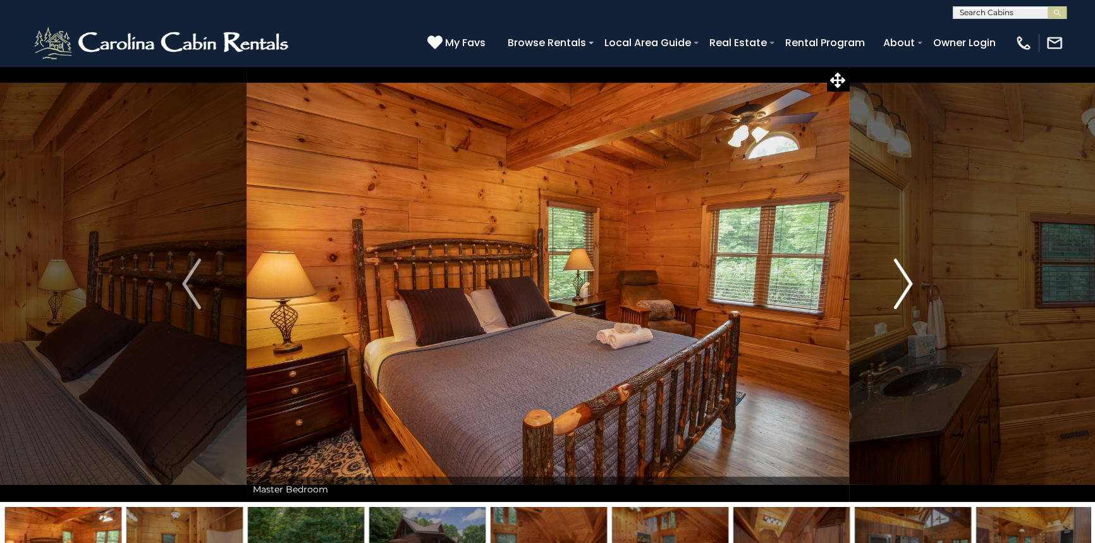
click at [902, 284] on img "Next" at bounding box center [903, 283] width 19 height 51
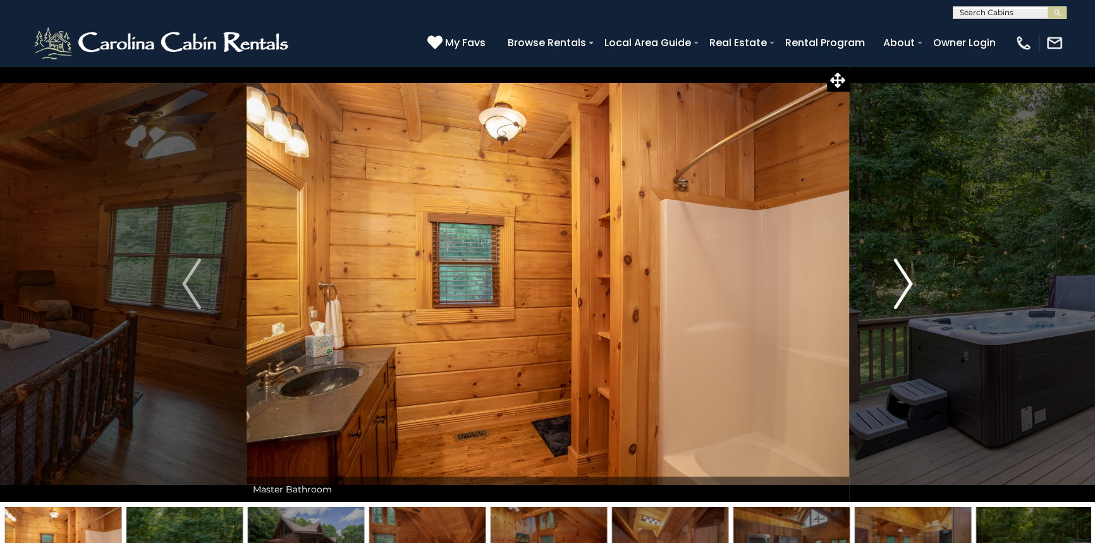
click at [902, 284] on img "Next" at bounding box center [903, 283] width 19 height 51
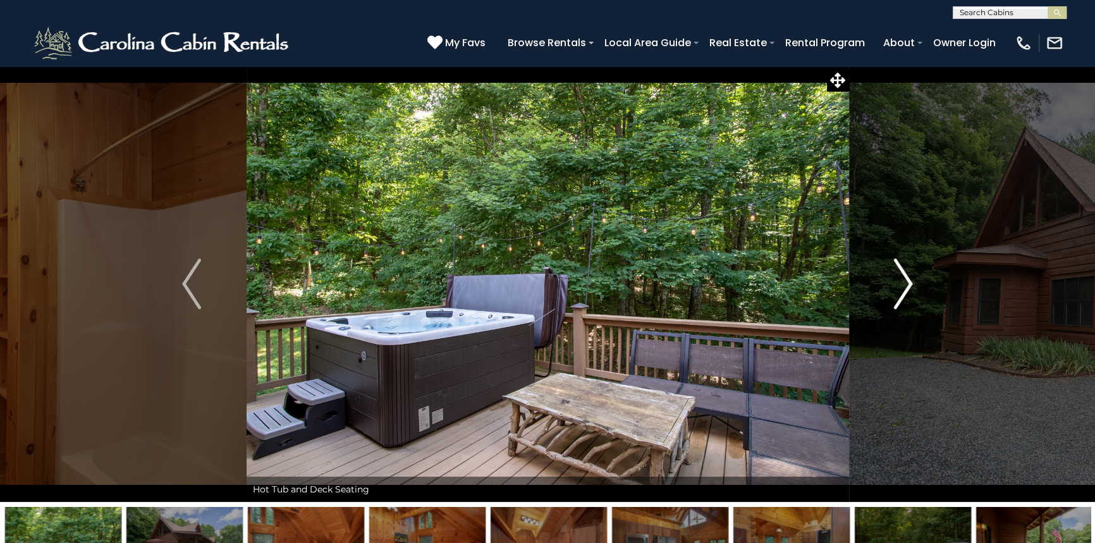
click at [902, 284] on img "Next" at bounding box center [903, 283] width 19 height 51
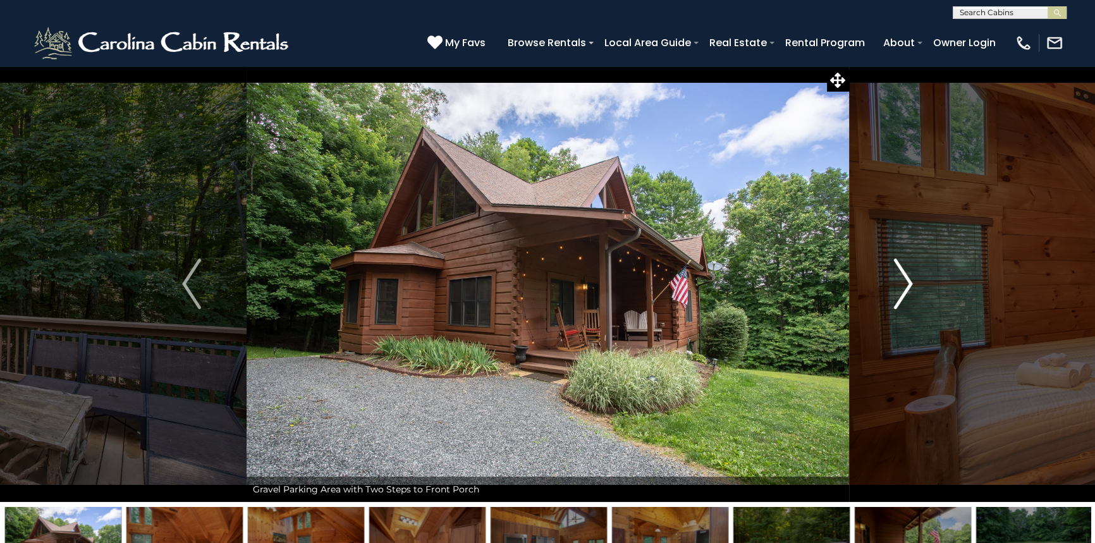
click at [902, 284] on img "Next" at bounding box center [903, 283] width 19 height 51
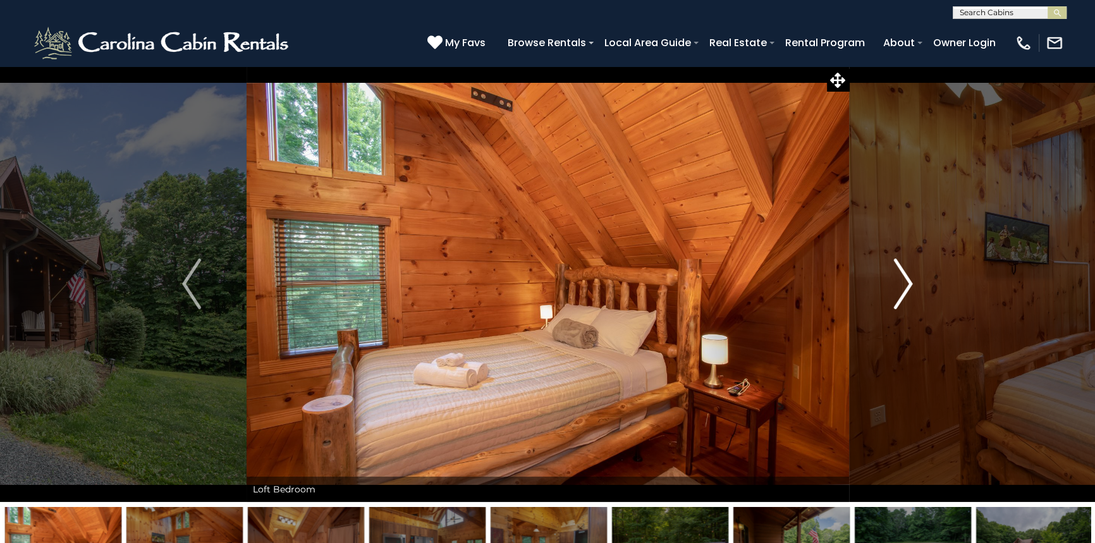
click at [902, 284] on img "Next" at bounding box center [903, 283] width 19 height 51
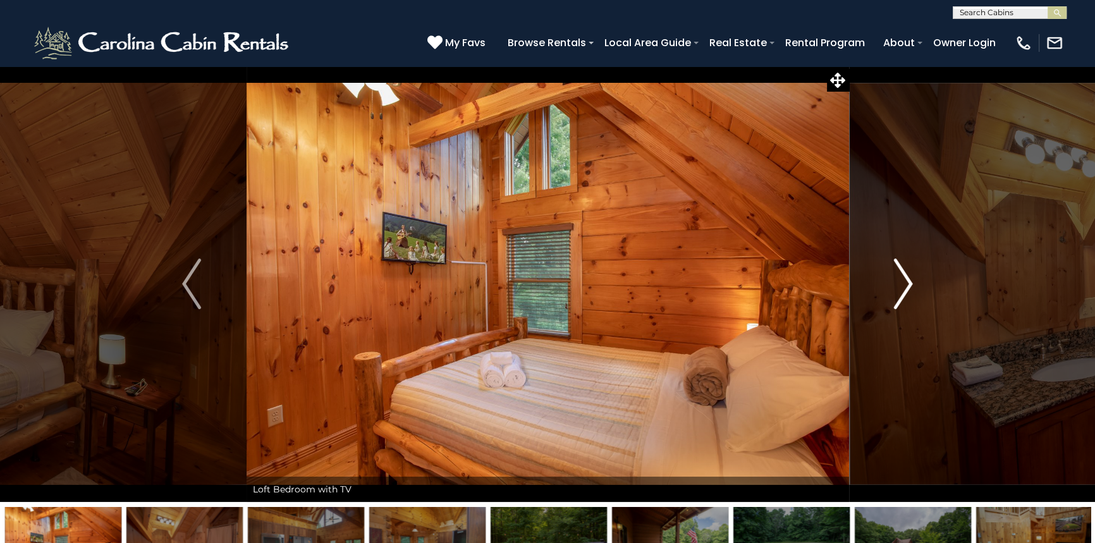
click at [909, 281] on img "Next" at bounding box center [903, 283] width 19 height 51
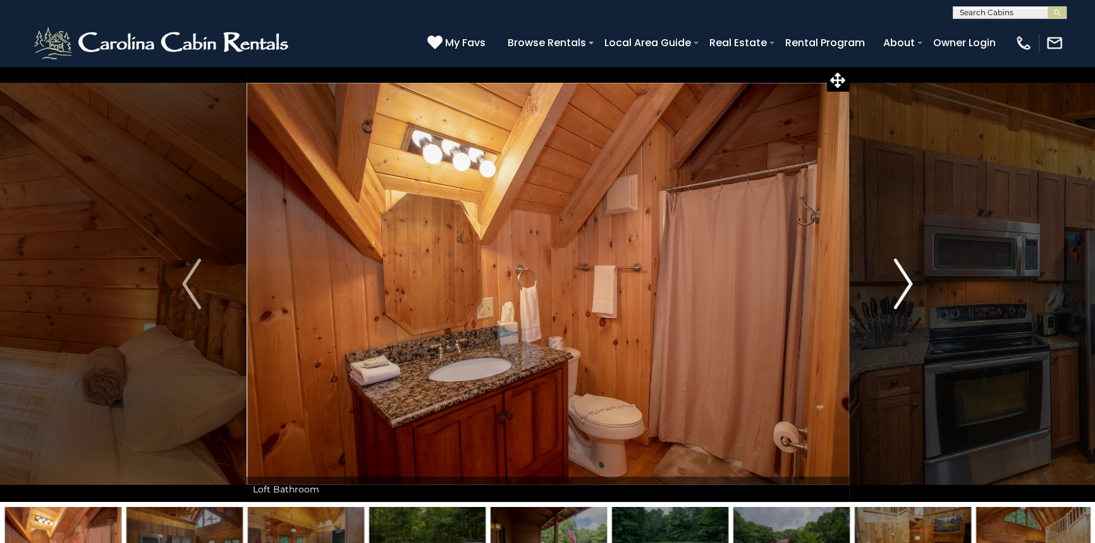
click at [907, 283] on img "Next" at bounding box center [903, 283] width 19 height 51
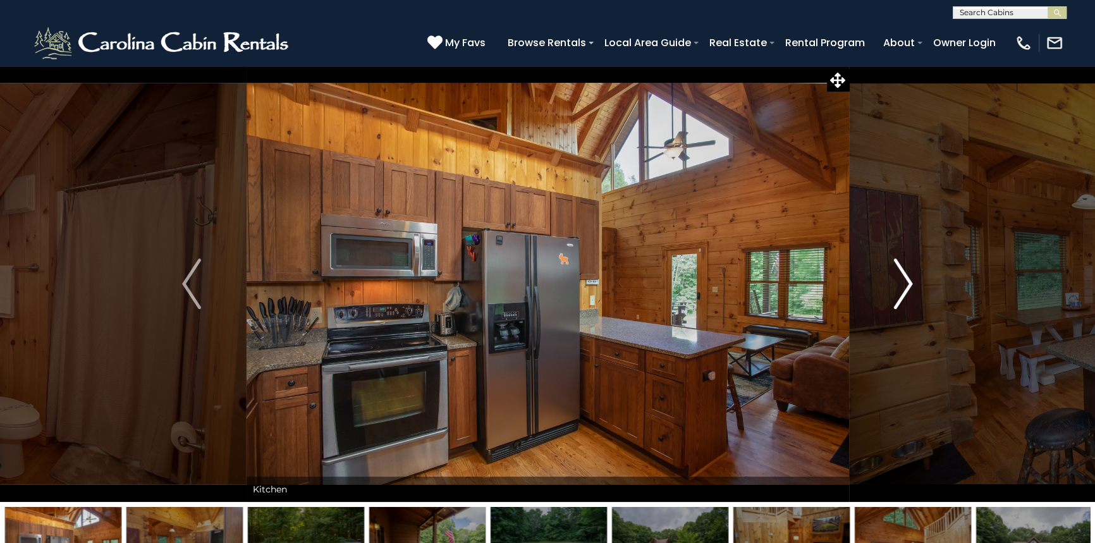
click at [901, 286] on img "Next" at bounding box center [903, 283] width 19 height 51
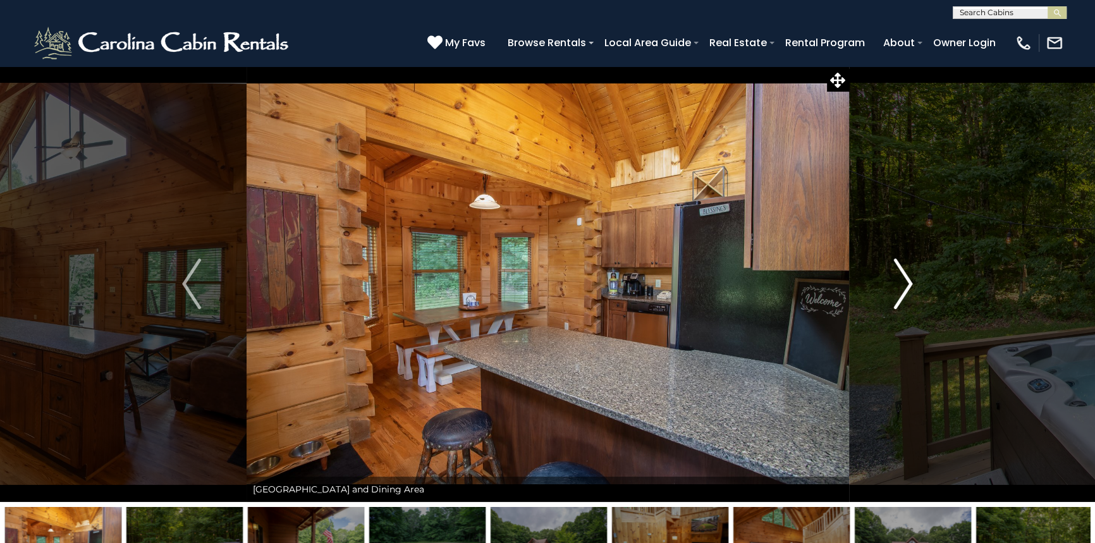
click at [901, 286] on img "Next" at bounding box center [903, 283] width 19 height 51
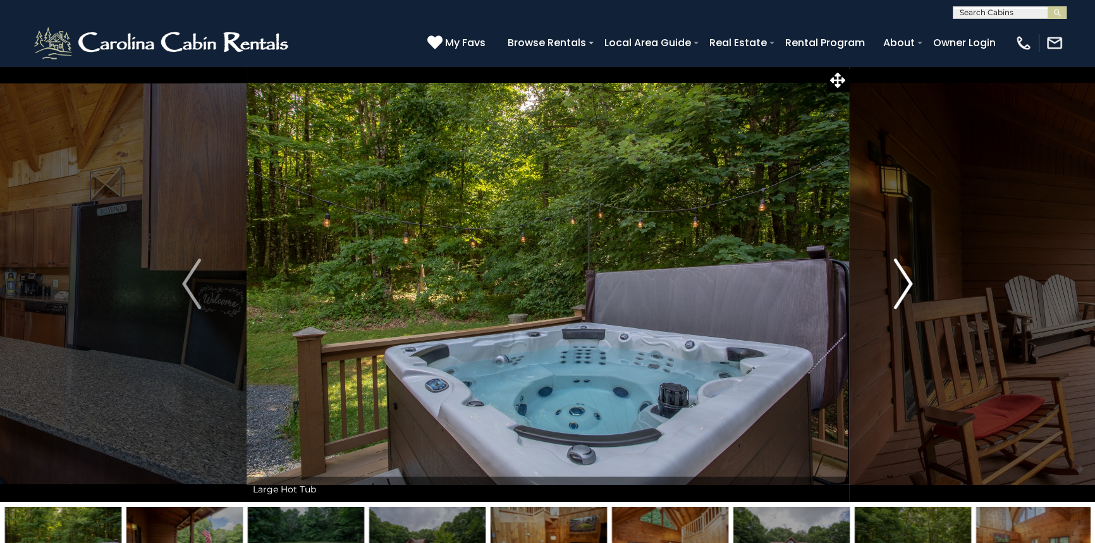
click at [901, 286] on img "Next" at bounding box center [903, 283] width 19 height 51
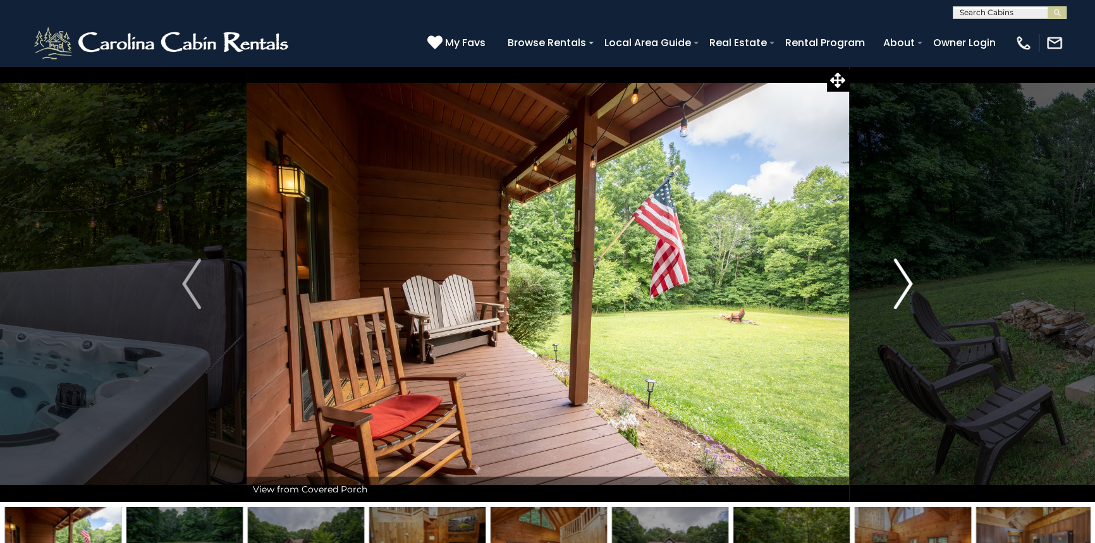
click at [904, 284] on img "Next" at bounding box center [903, 283] width 19 height 51
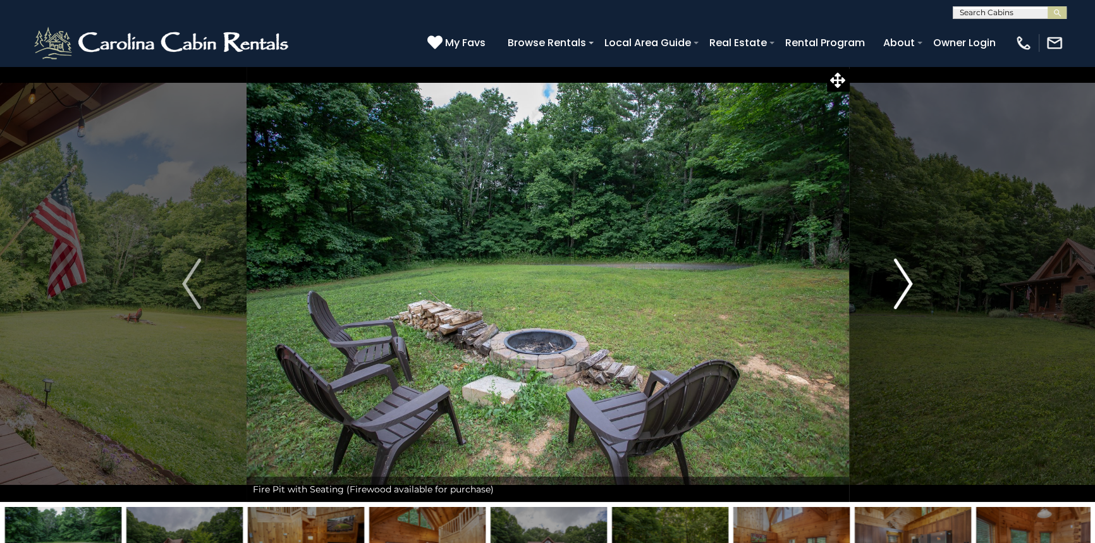
click at [904, 284] on img "Next" at bounding box center [903, 283] width 19 height 51
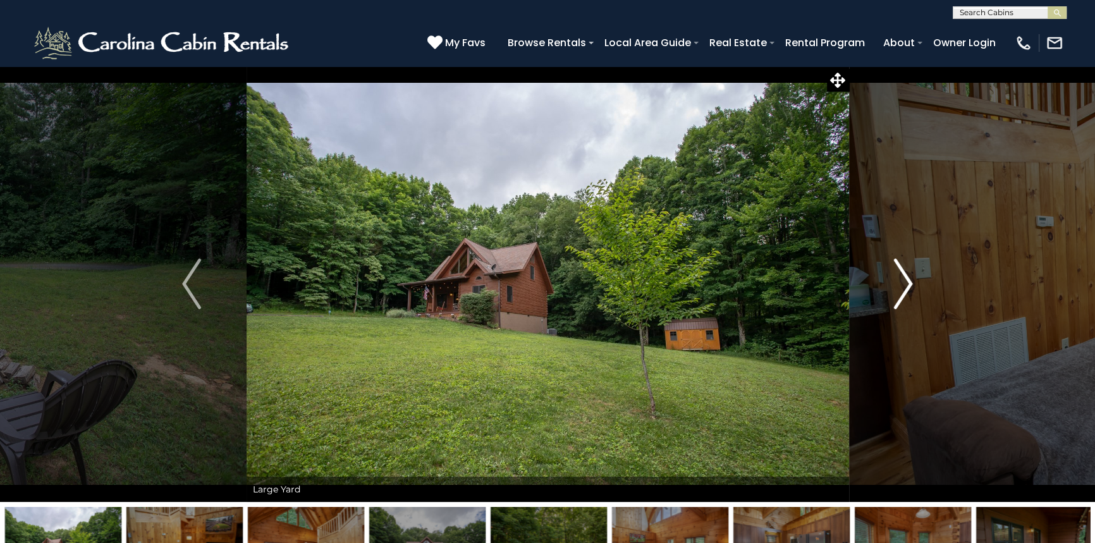
click at [904, 284] on img "Next" at bounding box center [903, 283] width 19 height 51
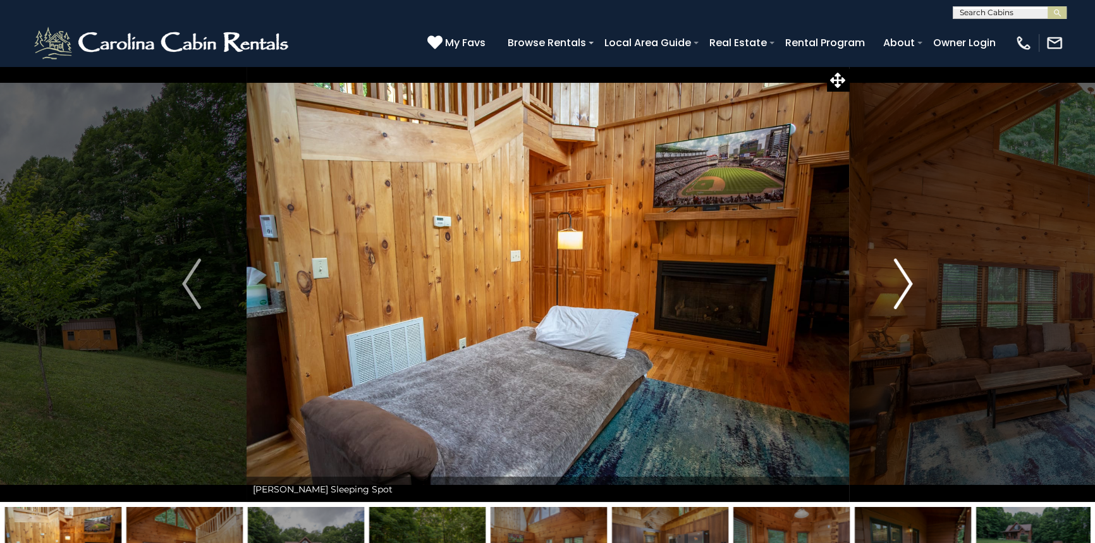
click at [904, 284] on img "Next" at bounding box center [903, 283] width 19 height 51
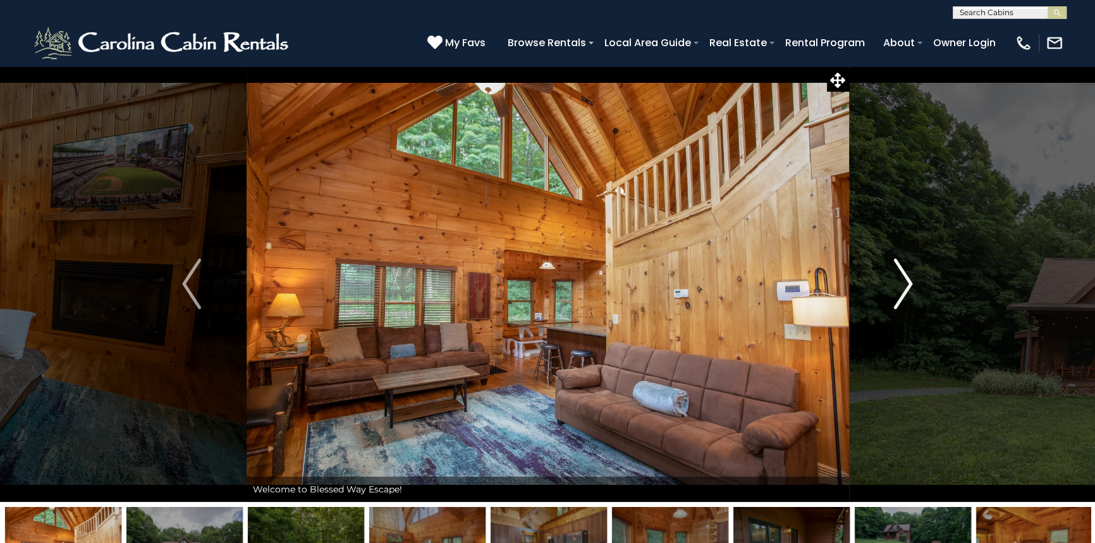
click at [904, 284] on img "Next" at bounding box center [903, 283] width 19 height 51
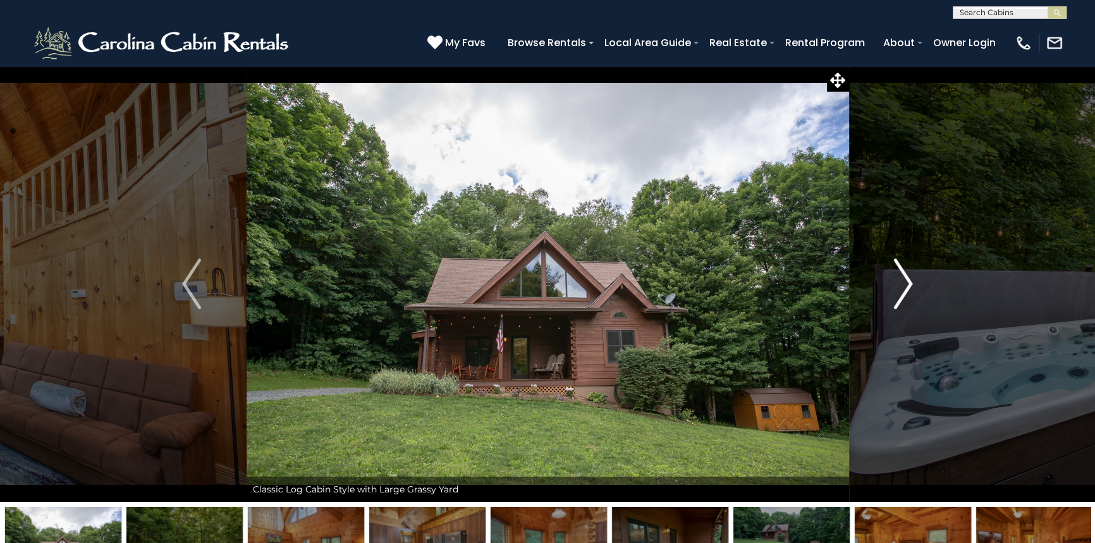
click at [904, 284] on img "Next" at bounding box center [903, 283] width 19 height 51
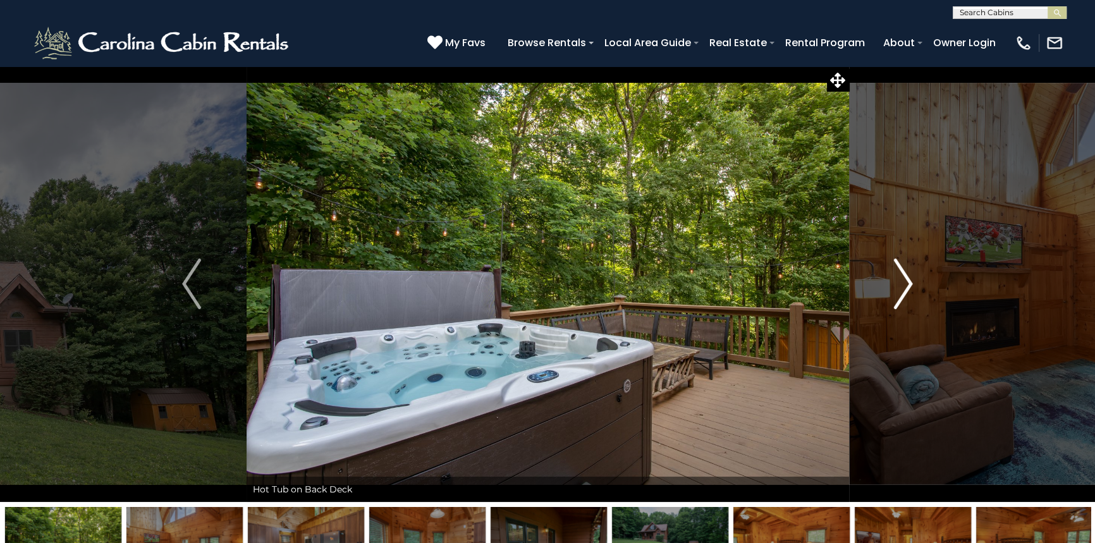
click at [904, 284] on img "Next" at bounding box center [903, 283] width 19 height 51
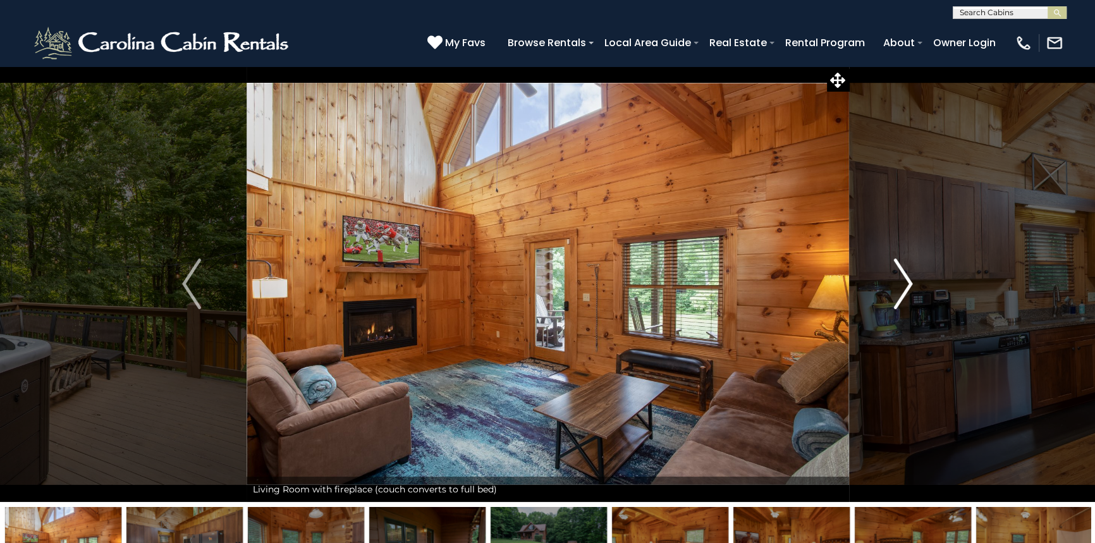
click at [904, 284] on img "Next" at bounding box center [903, 283] width 19 height 51
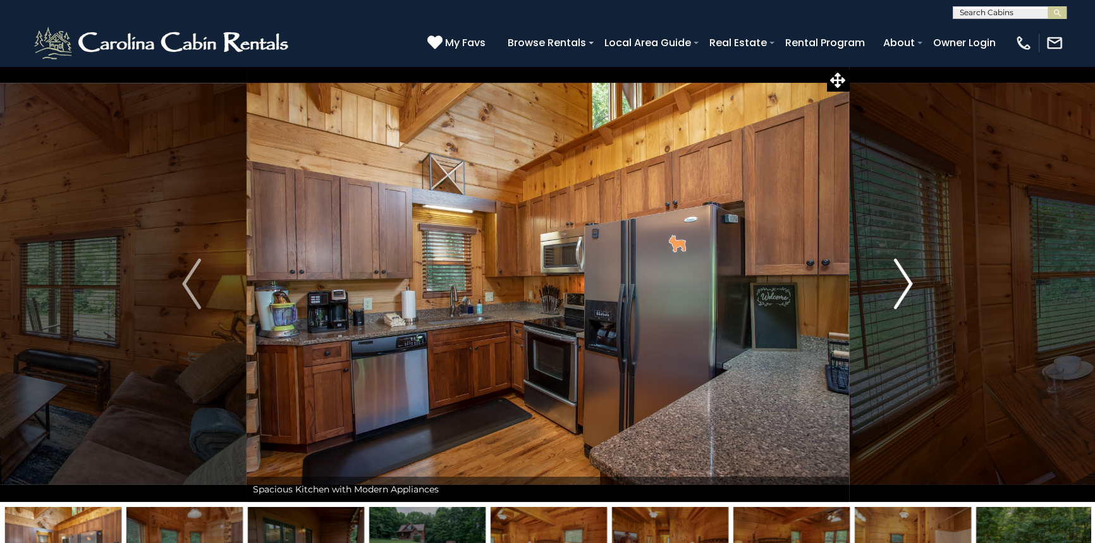
click at [904, 284] on img "Next" at bounding box center [903, 283] width 19 height 51
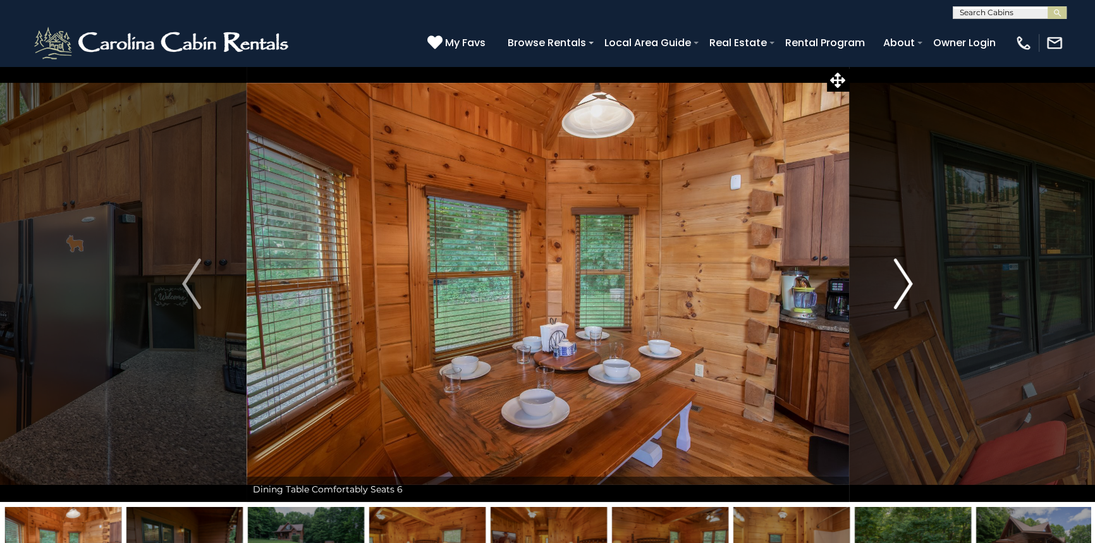
click at [904, 284] on img "Next" at bounding box center [903, 283] width 19 height 51
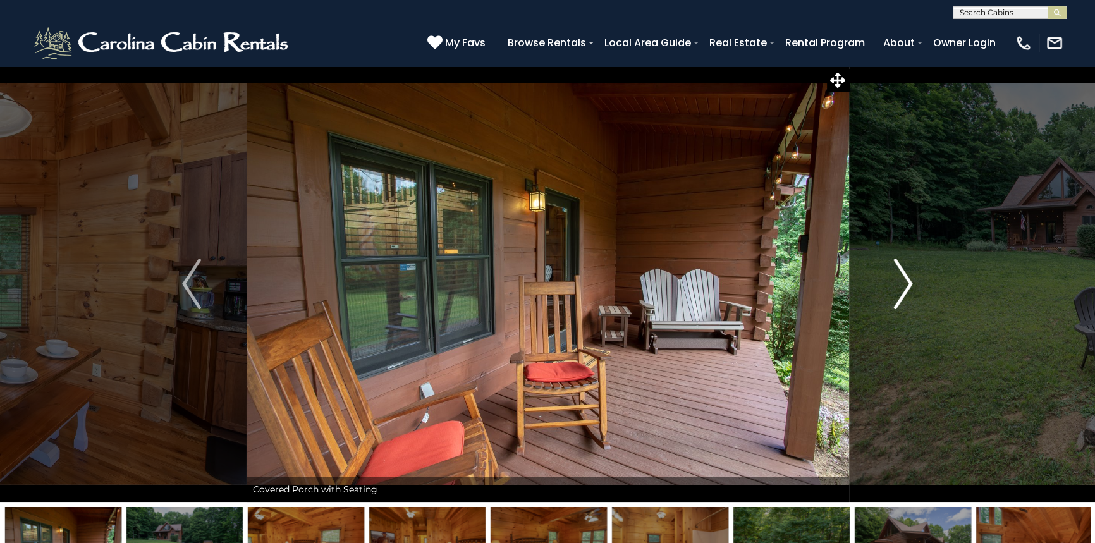
click at [904, 284] on img "Next" at bounding box center [903, 283] width 19 height 51
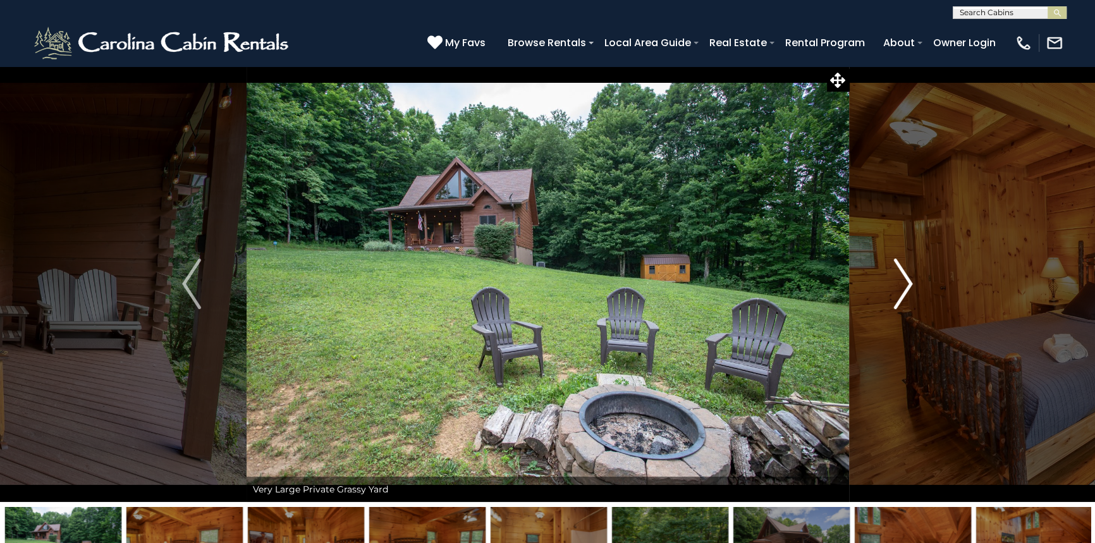
click at [904, 284] on img "Next" at bounding box center [903, 283] width 19 height 51
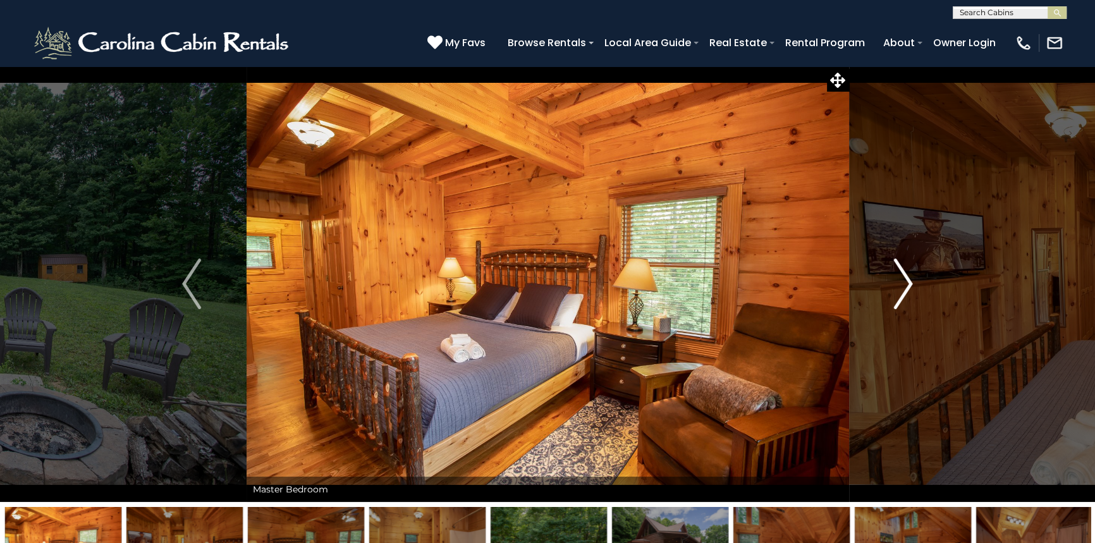
click at [904, 284] on img "Next" at bounding box center [903, 283] width 19 height 51
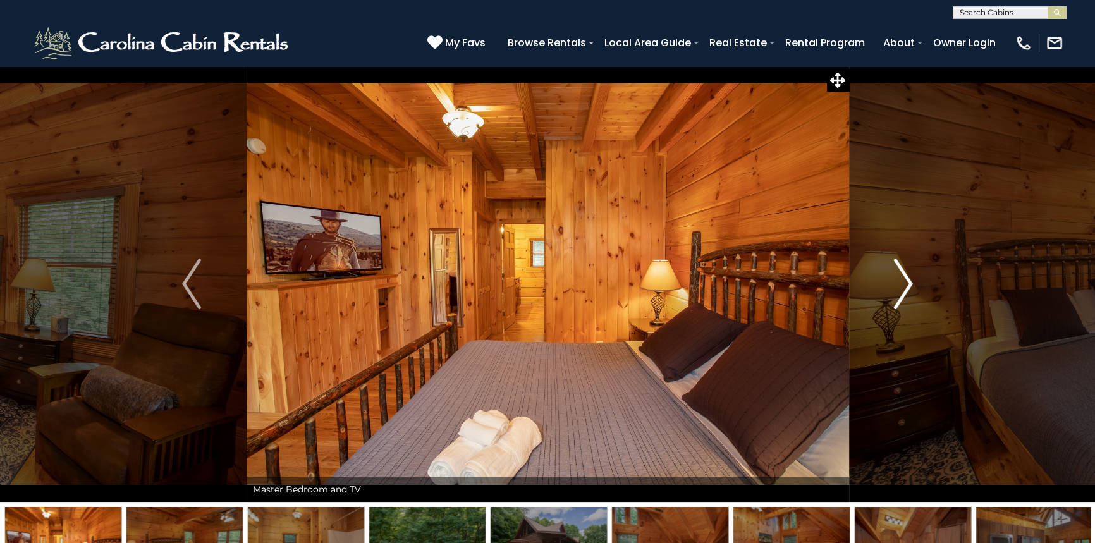
click at [904, 284] on img "Next" at bounding box center [903, 283] width 19 height 51
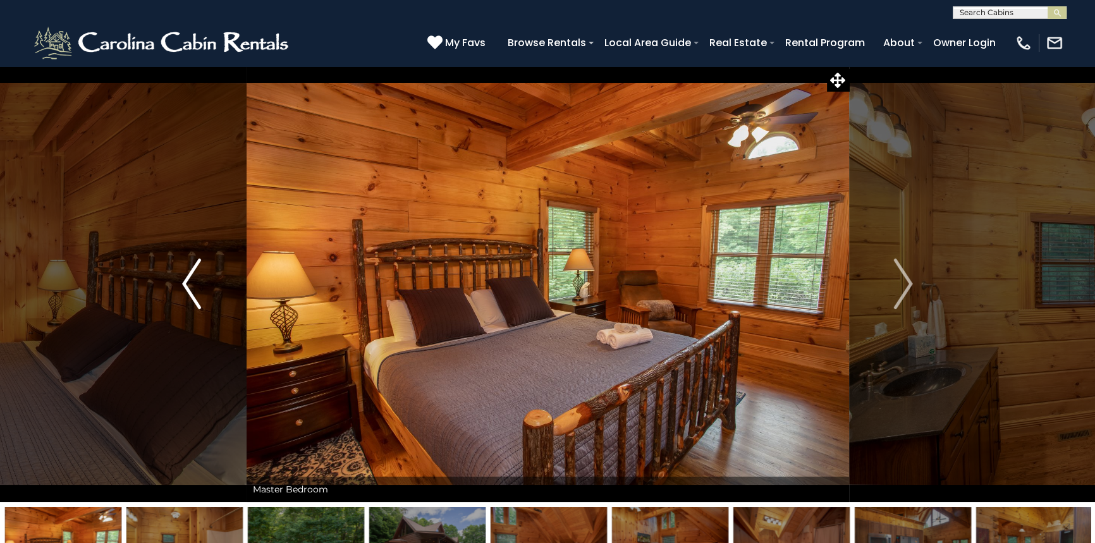
click at [190, 279] on img "Previous" at bounding box center [191, 283] width 19 height 51
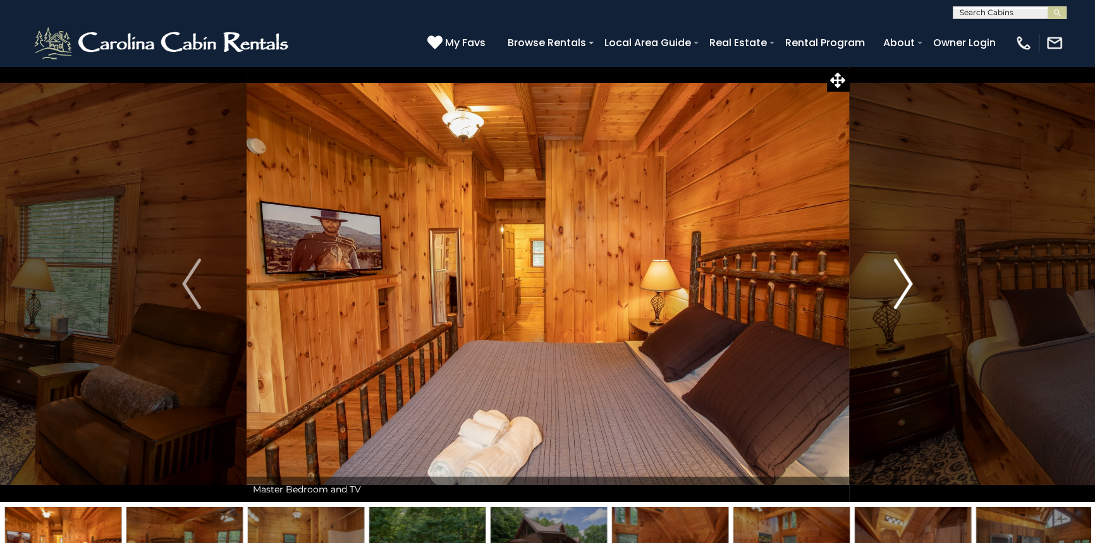
click at [903, 277] on img "Next" at bounding box center [903, 283] width 19 height 51
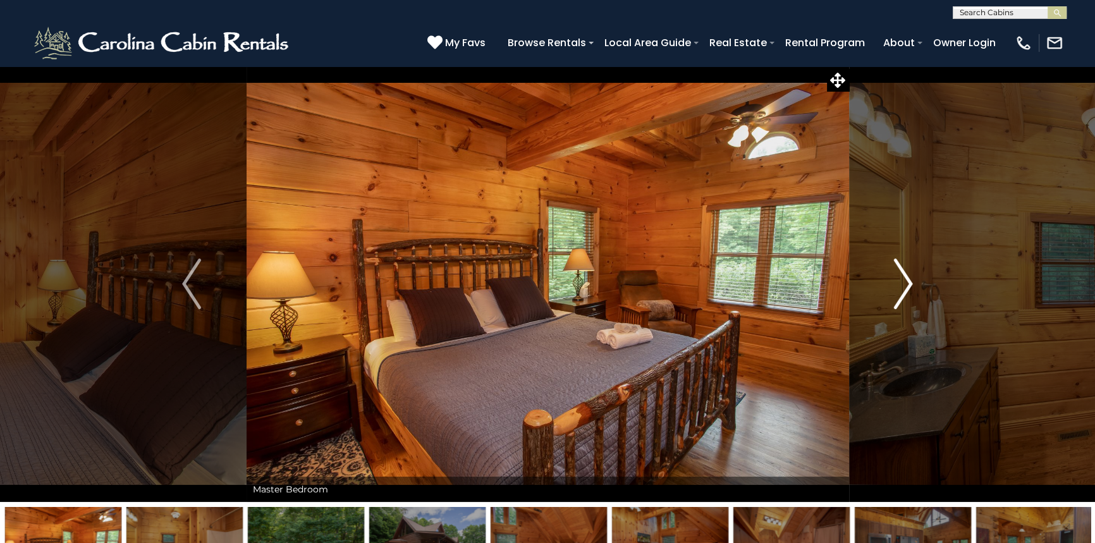
click at [903, 277] on img "Next" at bounding box center [903, 283] width 19 height 51
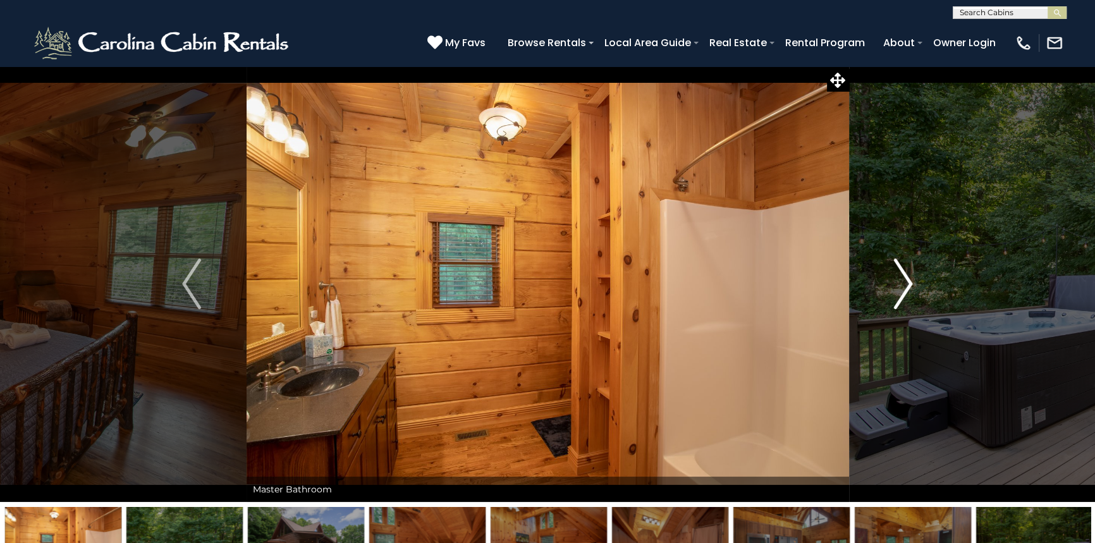
click at [903, 277] on img "Next" at bounding box center [903, 283] width 19 height 51
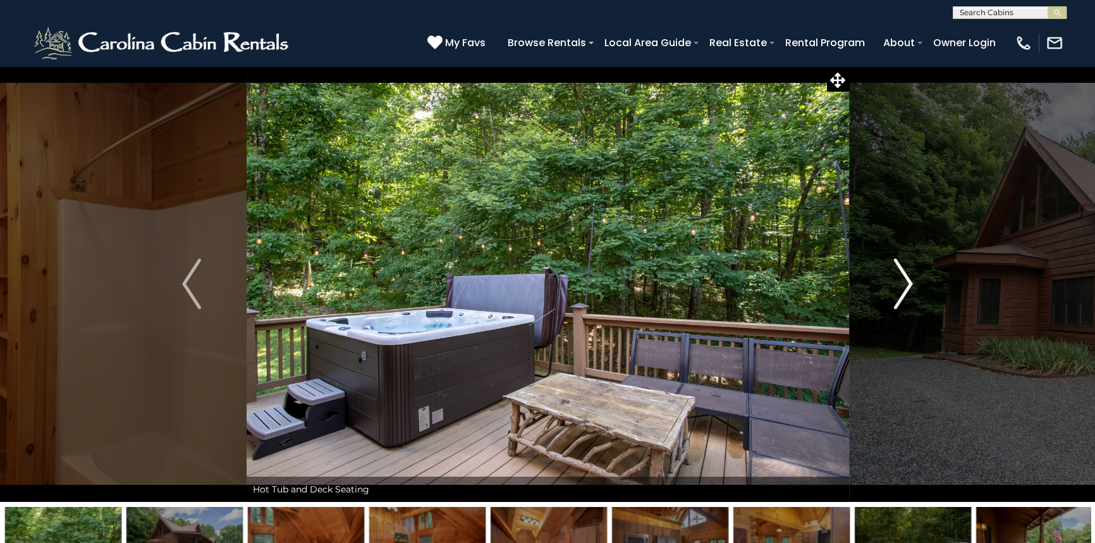
click at [903, 277] on img "Next" at bounding box center [903, 283] width 19 height 51
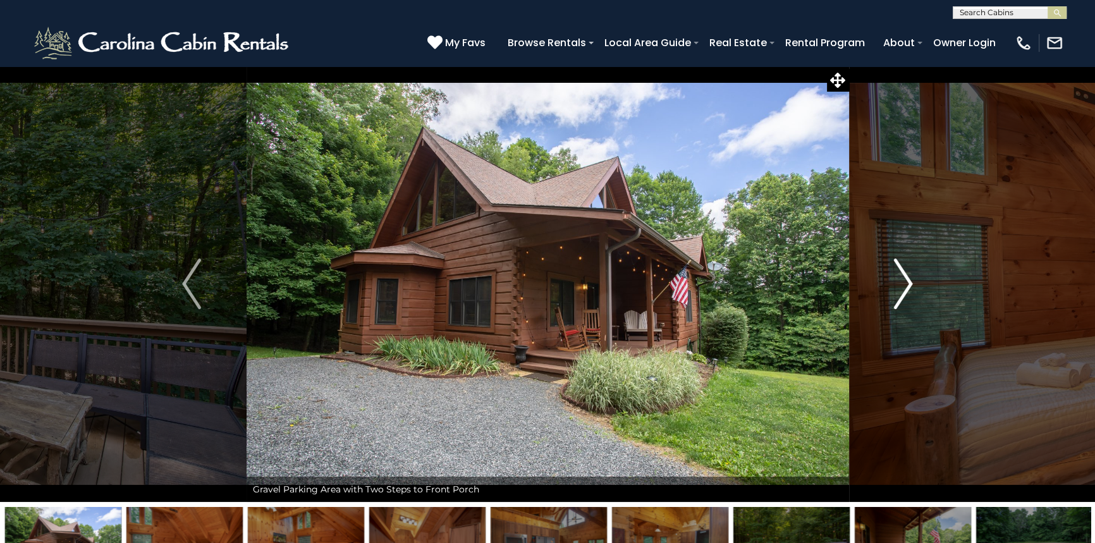
click at [903, 277] on img "Next" at bounding box center [903, 283] width 19 height 51
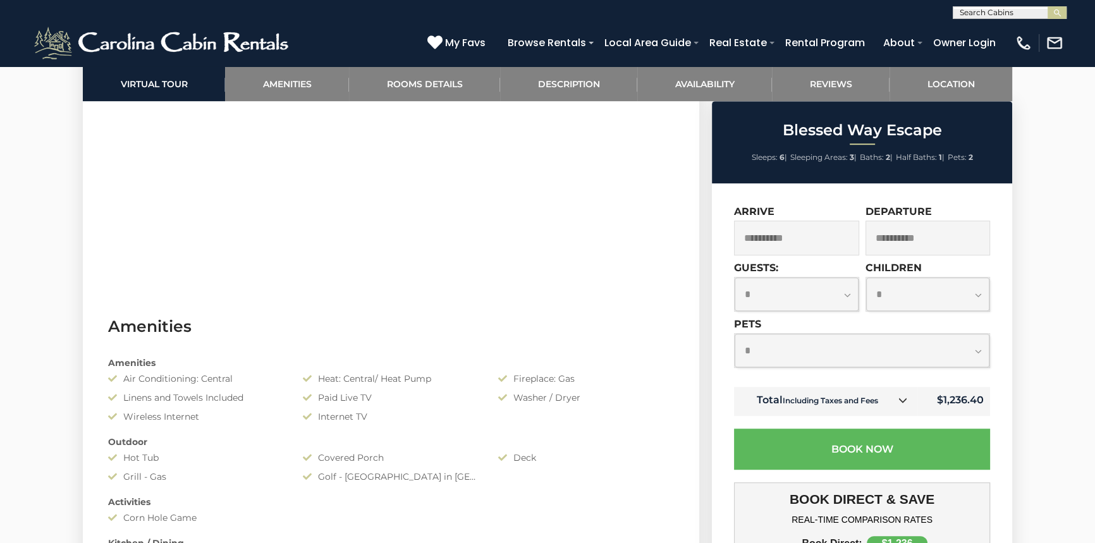
scroll to position [574, 0]
